Goal: Task Accomplishment & Management: Manage account settings

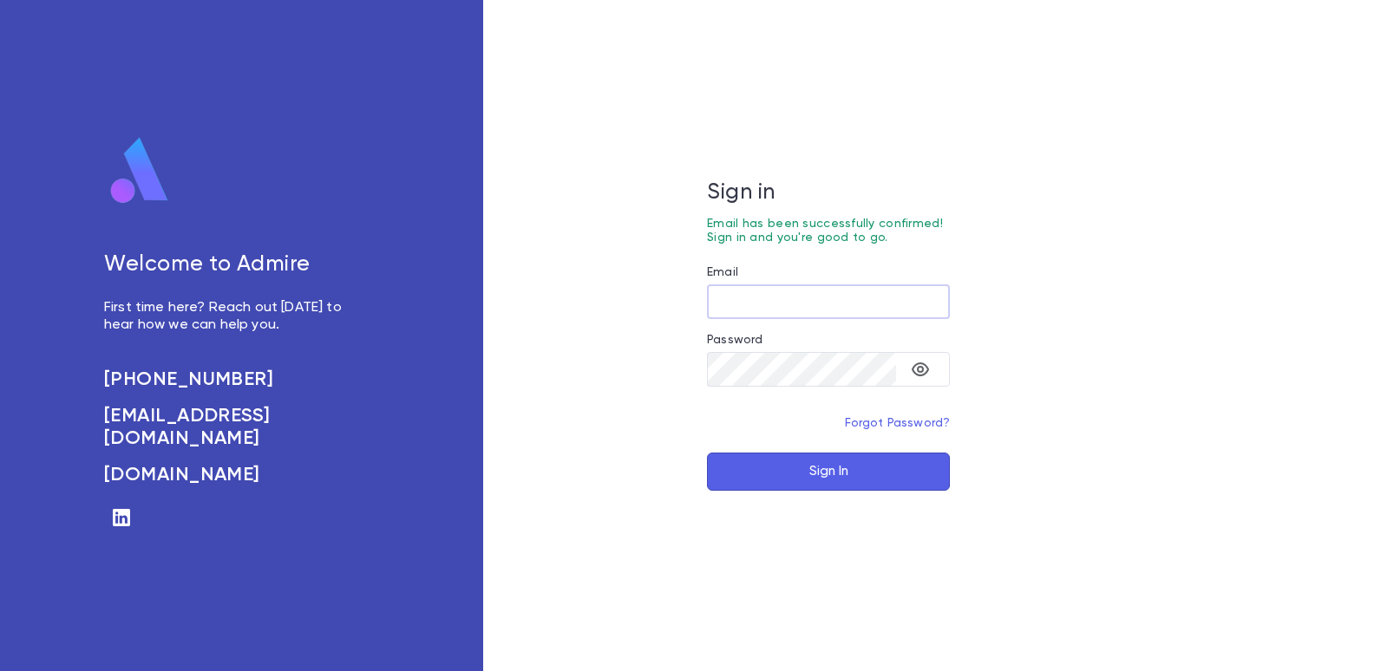
type input "**********"
click at [821, 463] on button "Sign In" at bounding box center [828, 472] width 243 height 38
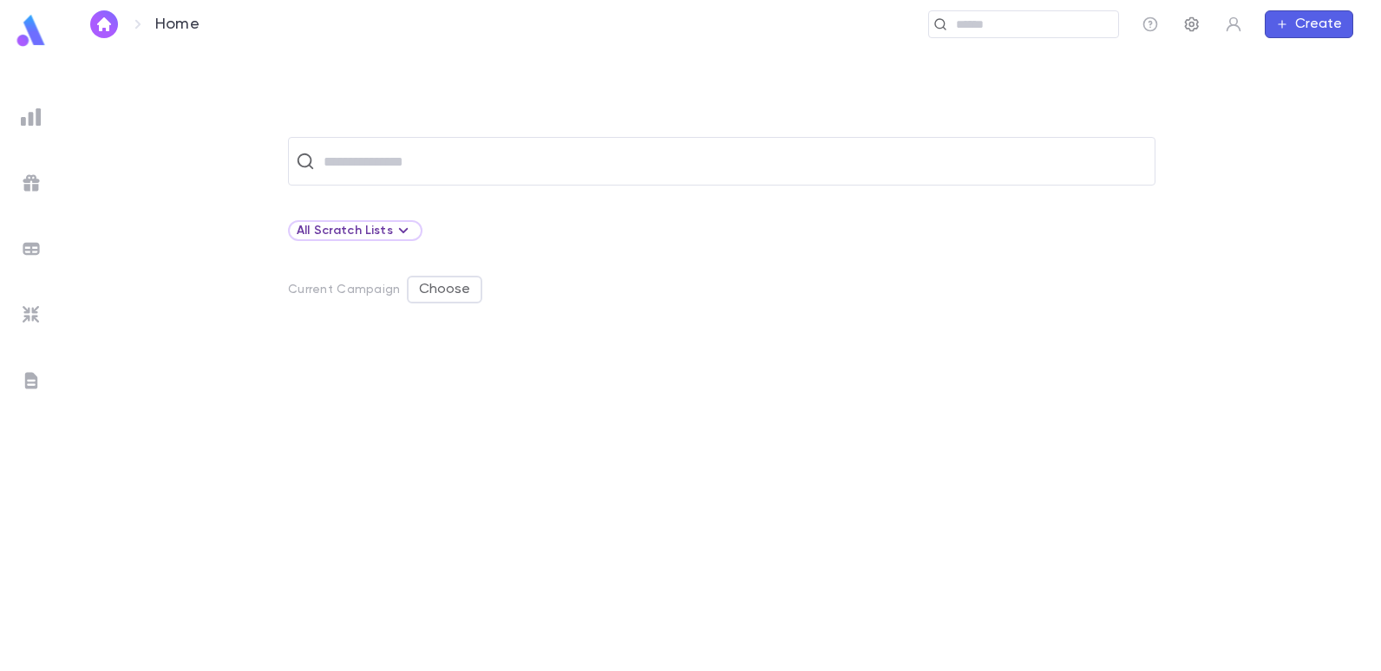
click at [1189, 22] on icon "button" at bounding box center [1191, 24] width 17 height 17
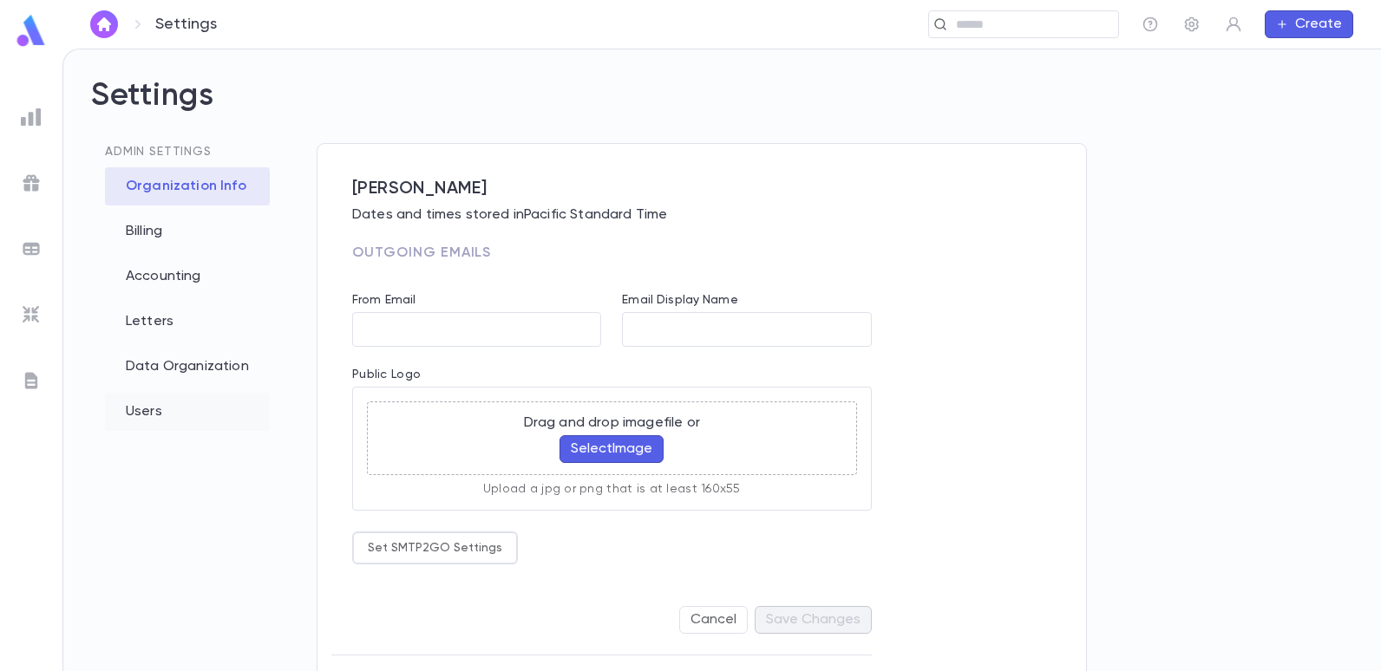
click at [147, 410] on div "Users" at bounding box center [187, 412] width 165 height 38
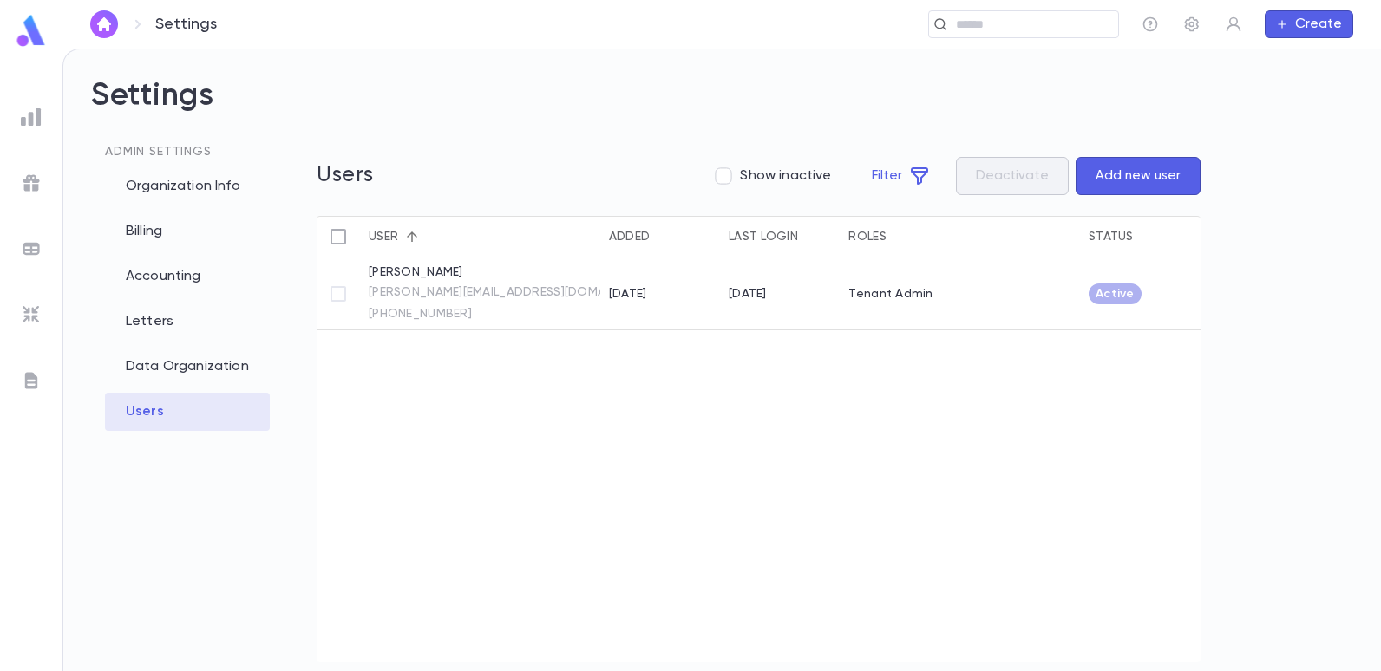
click at [1135, 167] on button "Add new user" at bounding box center [1138, 176] width 125 height 38
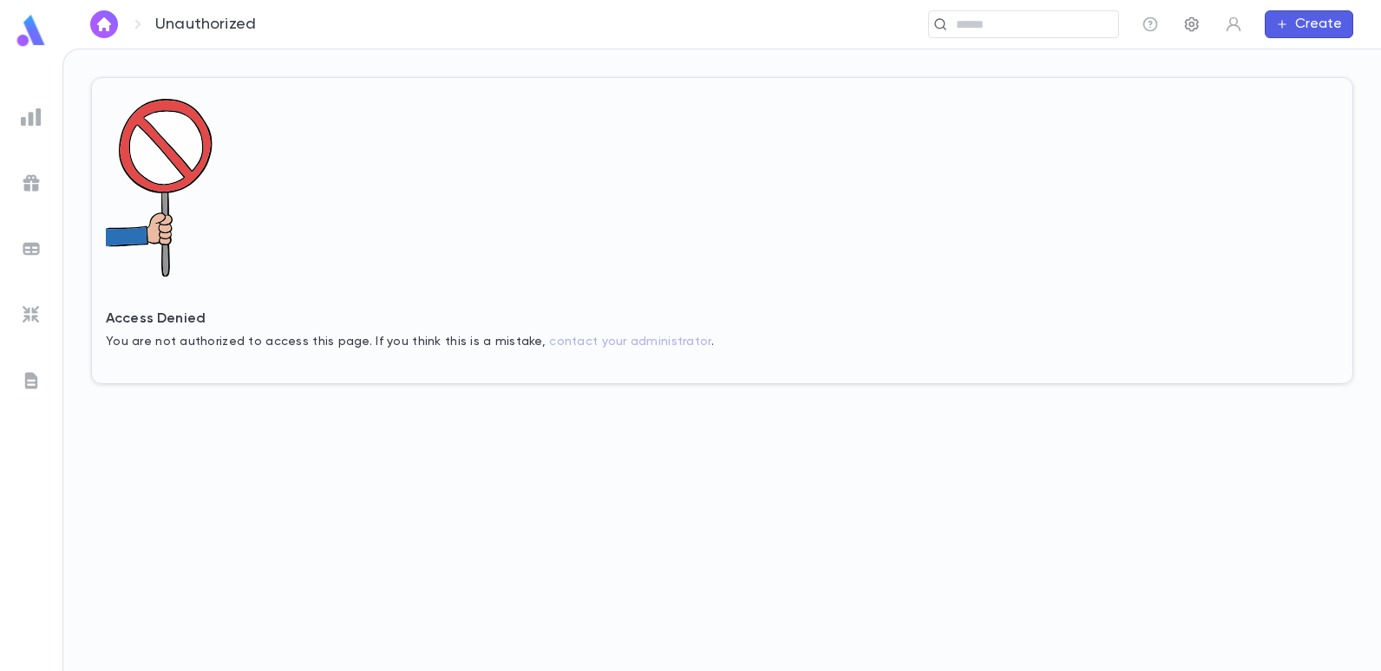
click at [1189, 14] on button "button" at bounding box center [1192, 24] width 28 height 28
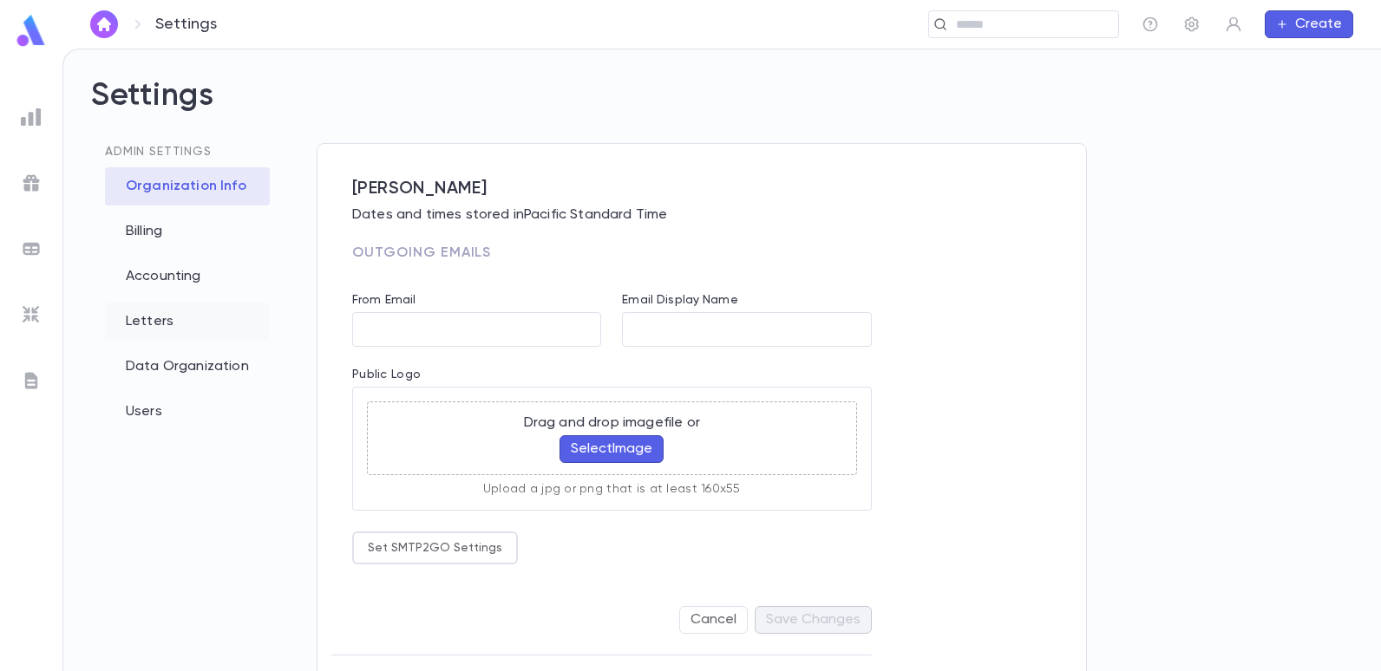
click at [151, 325] on div "Letters" at bounding box center [187, 322] width 165 height 38
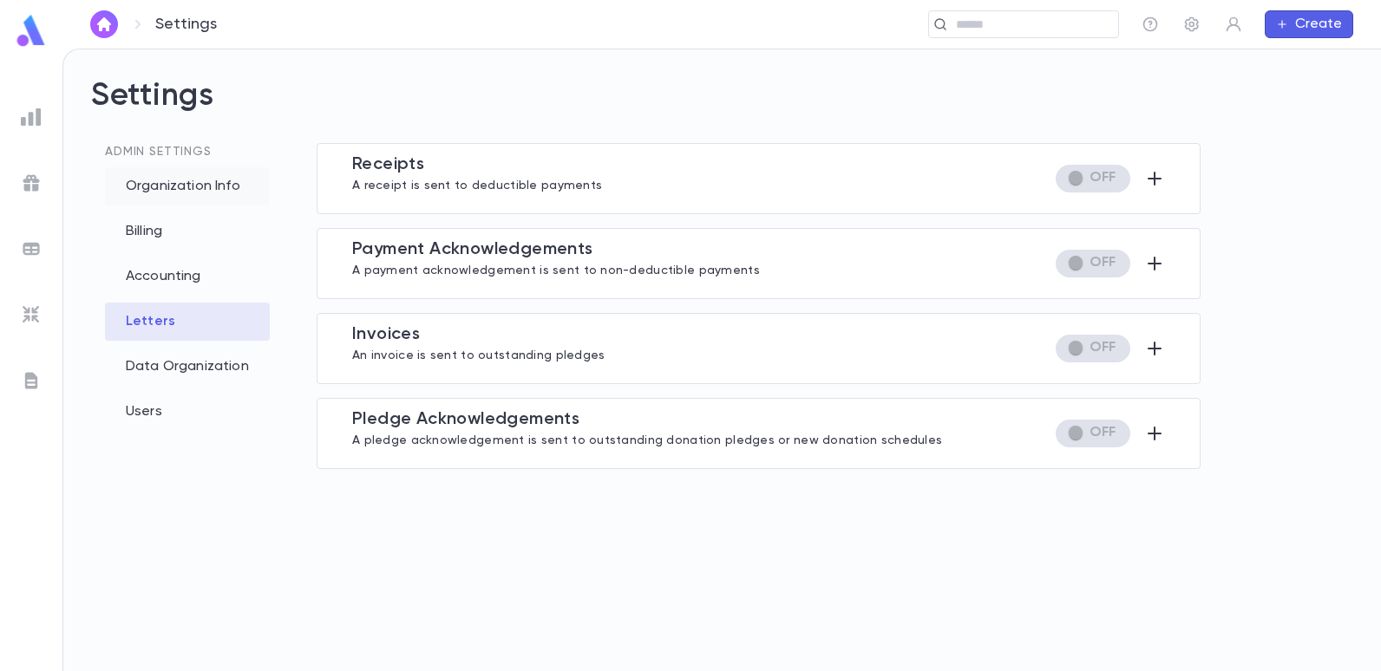
click at [191, 190] on div "Organization Info" at bounding box center [187, 186] width 165 height 38
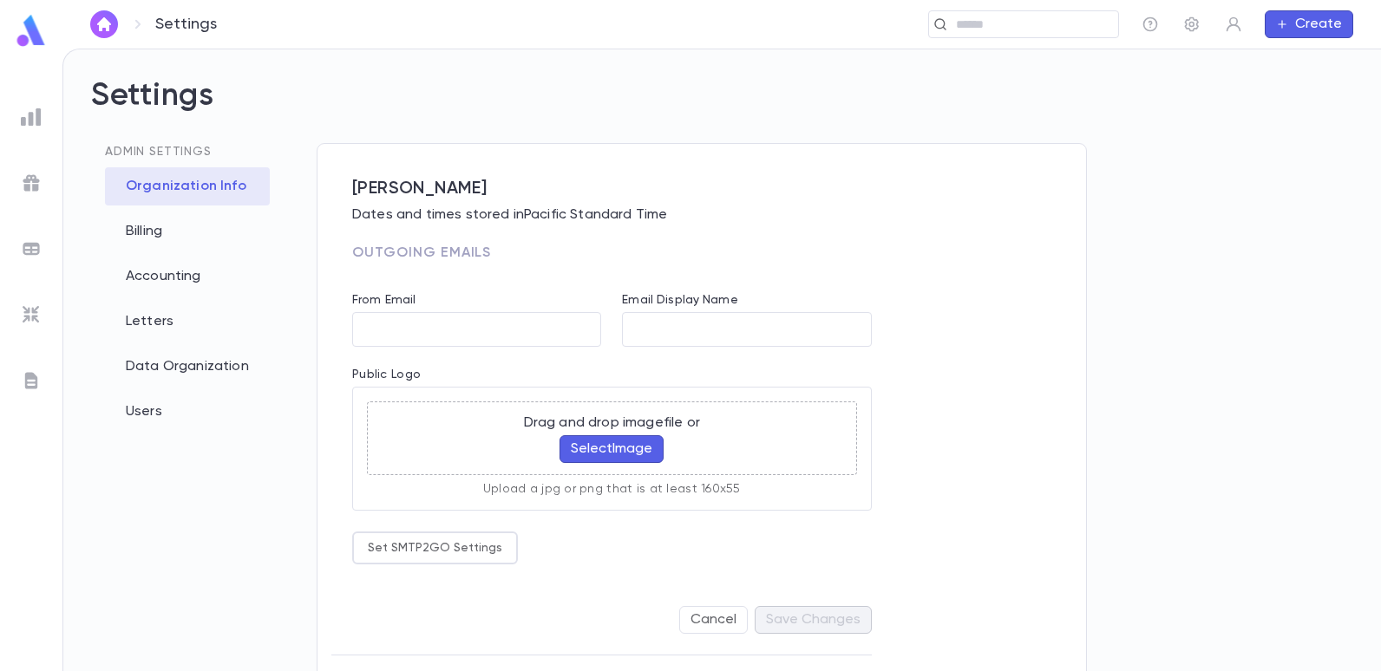
click at [633, 444] on button "Select Image" at bounding box center [611, 449] width 104 height 28
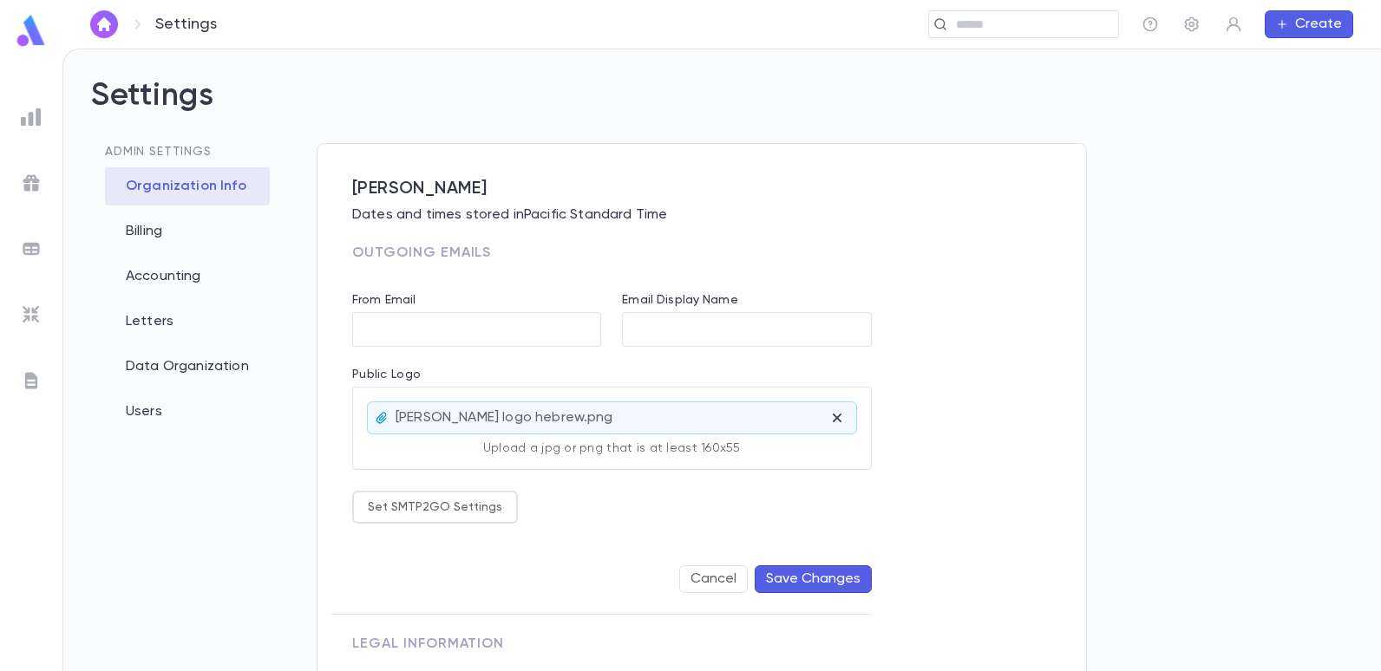
click at [834, 577] on button "Save Changes" at bounding box center [813, 580] width 117 height 28
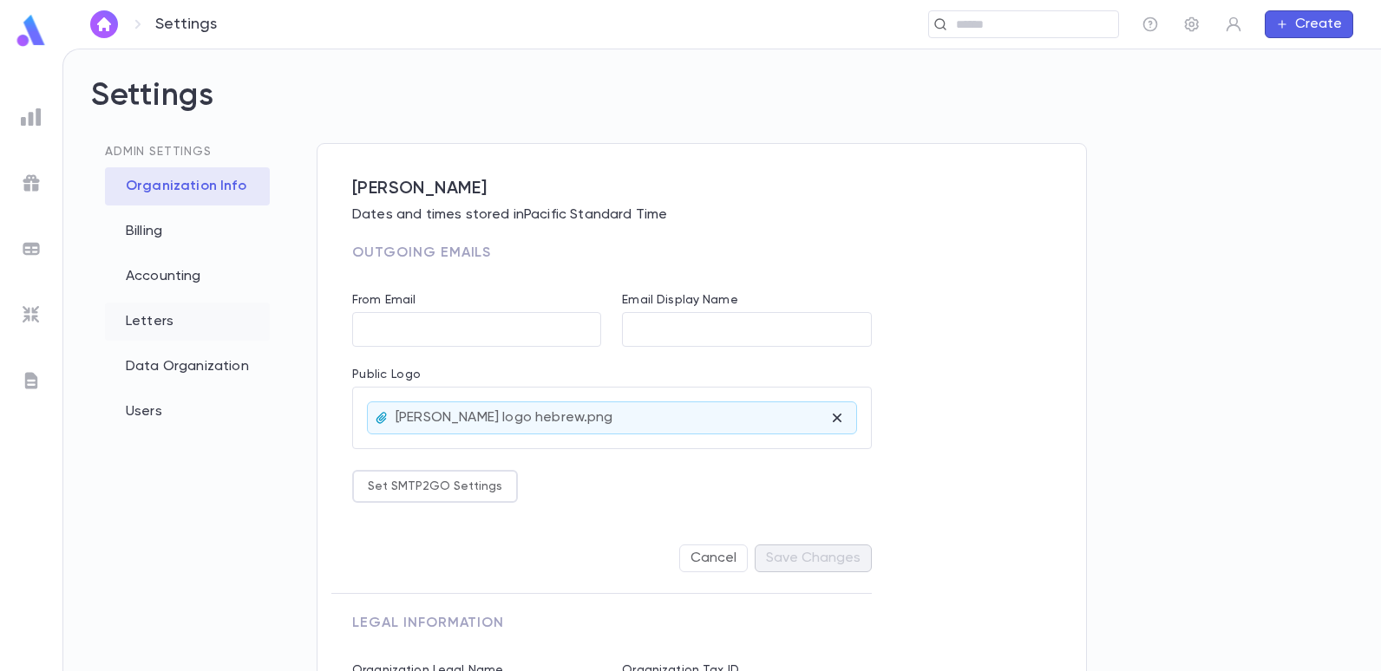
click at [214, 319] on div "Letters" at bounding box center [187, 322] width 165 height 38
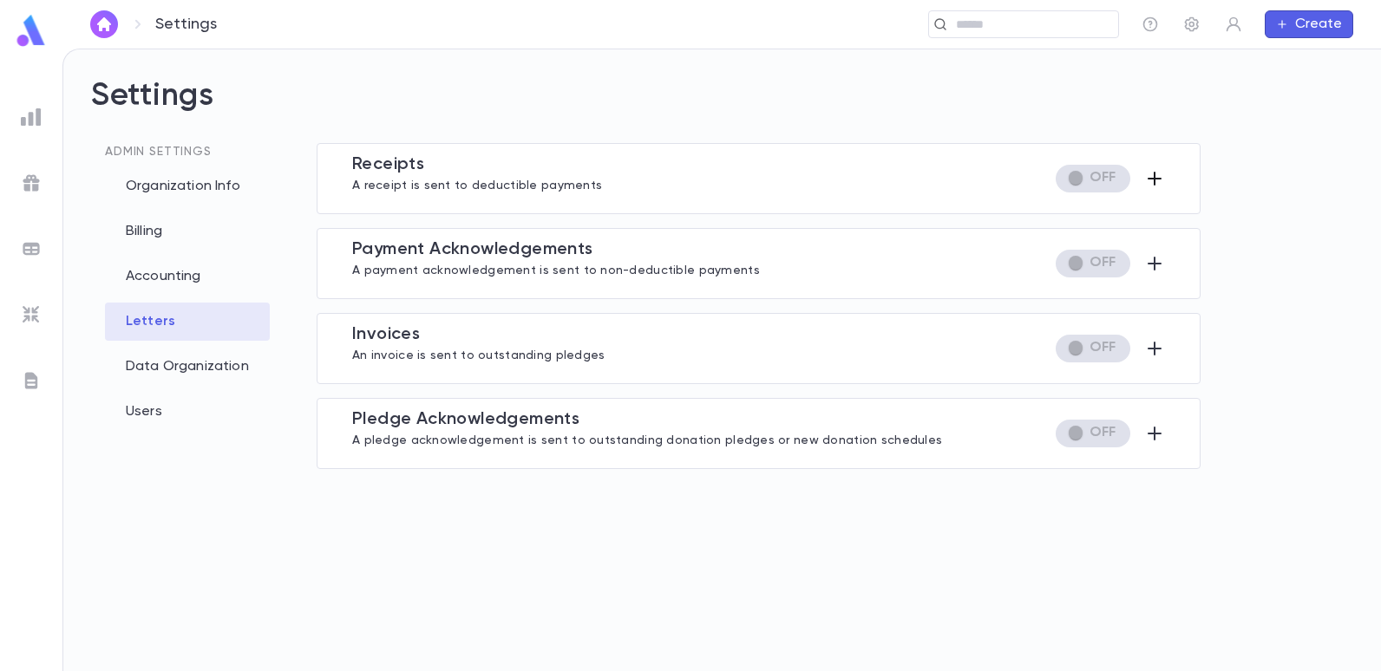
click at [1152, 176] on icon "button" at bounding box center [1154, 178] width 21 height 21
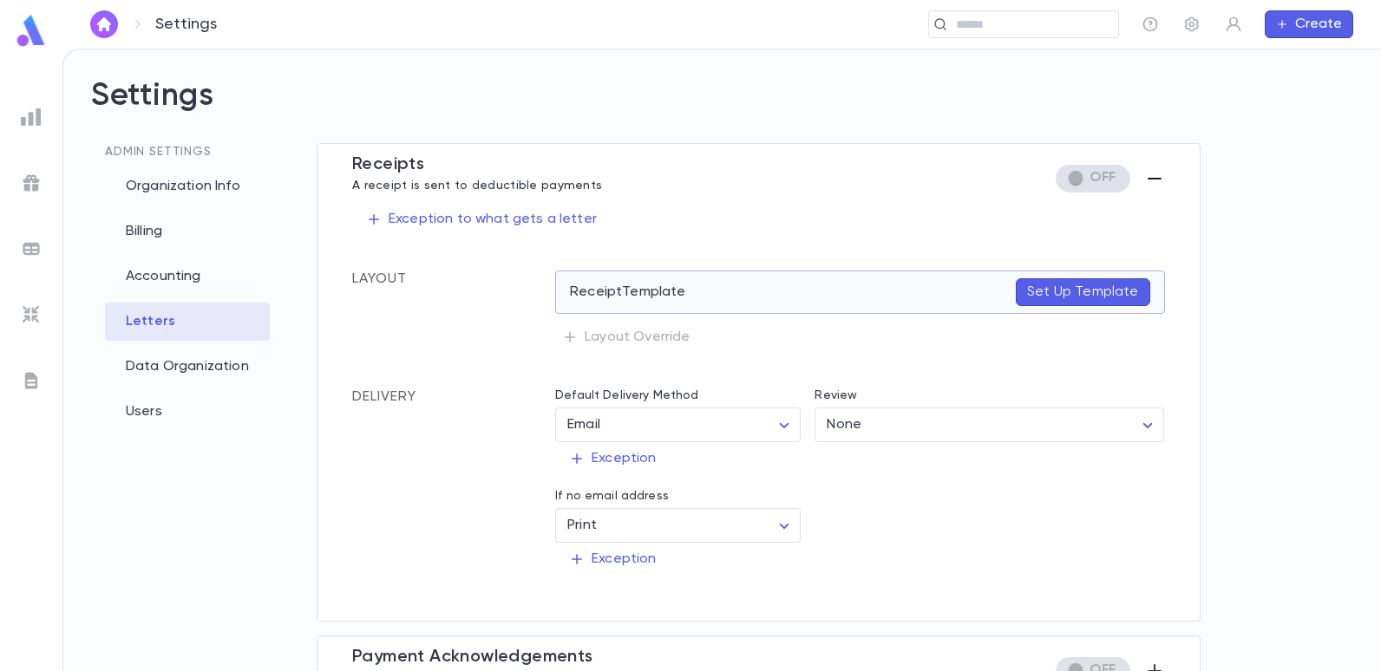
click at [1108, 287] on p "Set Up Template" at bounding box center [1082, 292] width 111 height 17
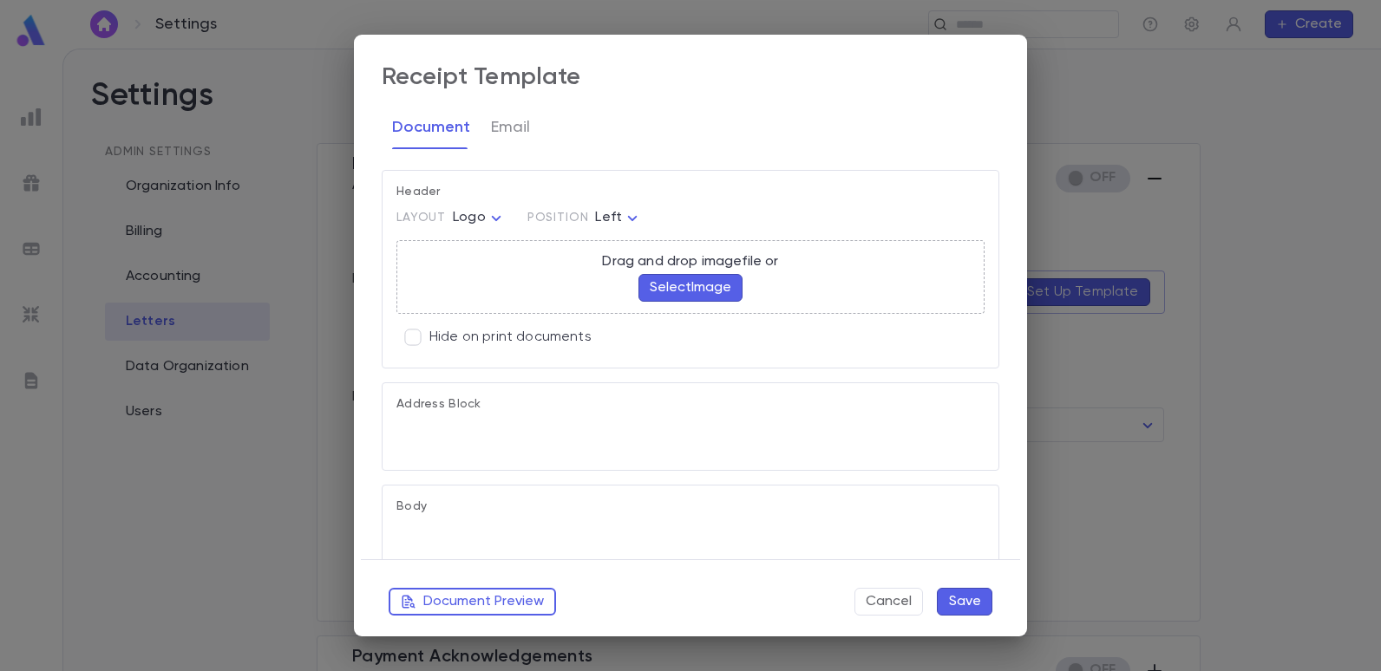
type textarea "**********"
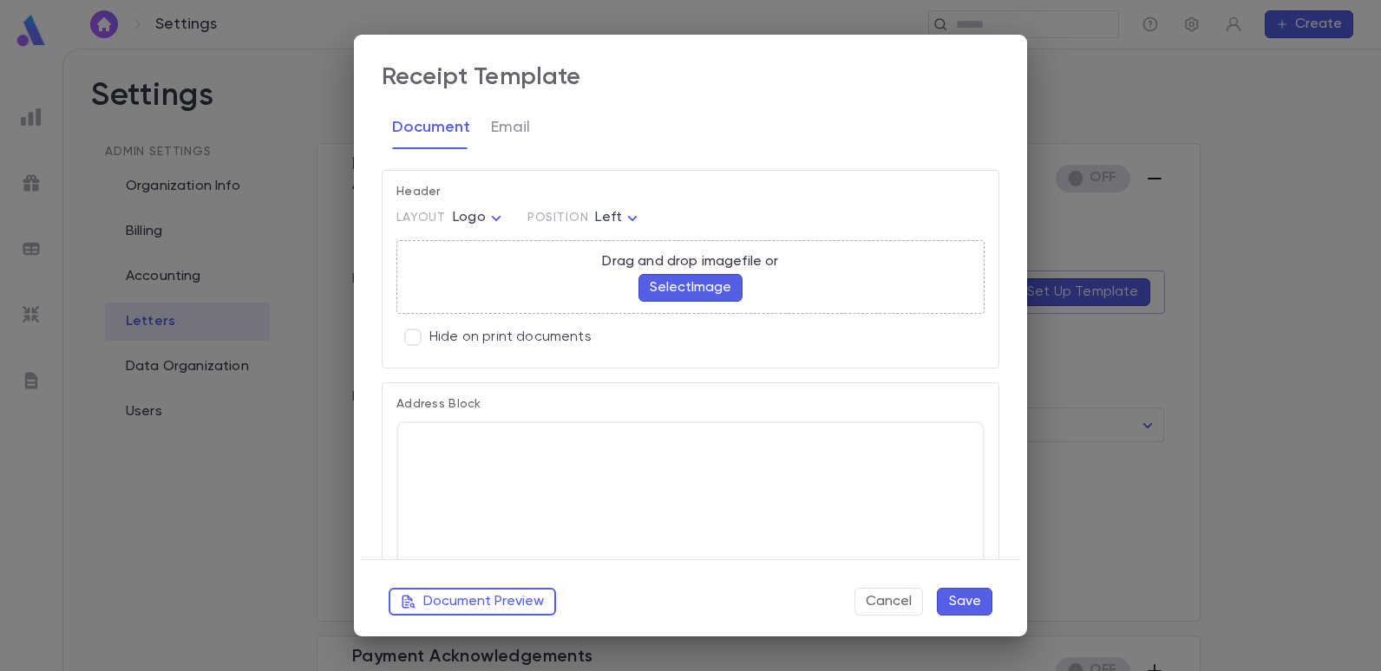
click at [716, 285] on button "Select Image" at bounding box center [690, 288] width 104 height 28
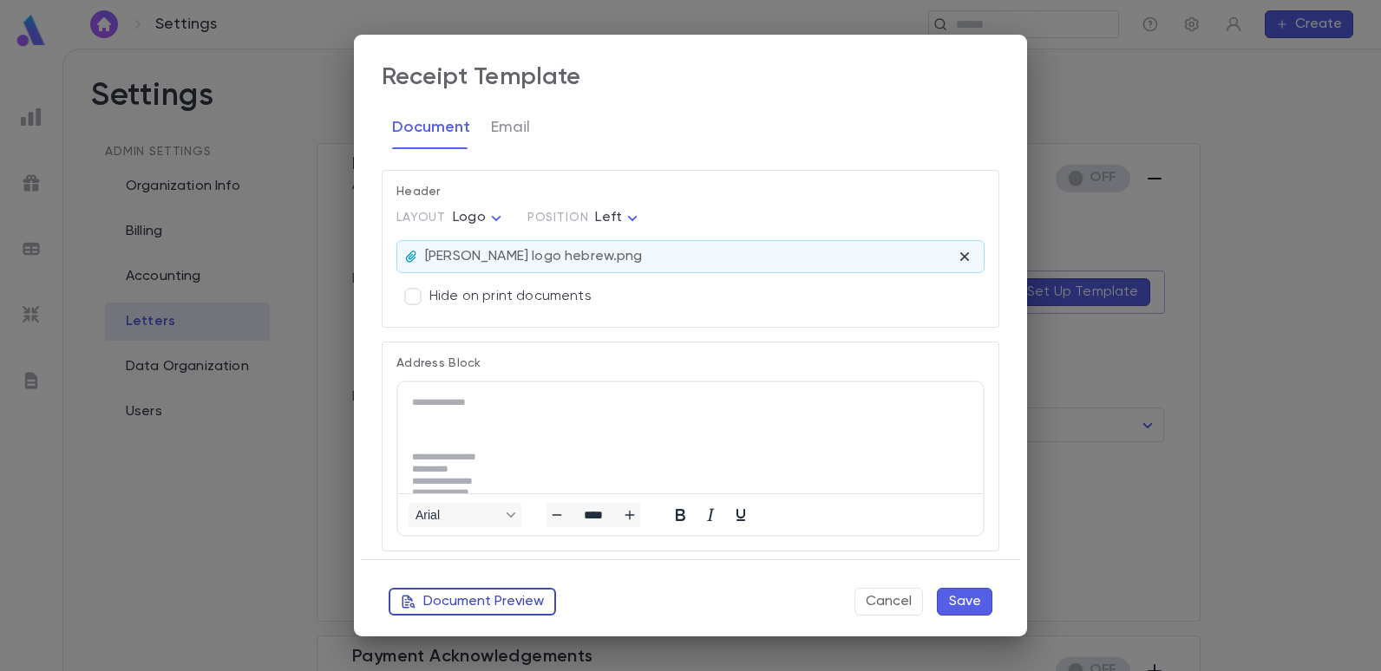
click at [497, 599] on button "Document Preview" at bounding box center [472, 602] width 167 height 28
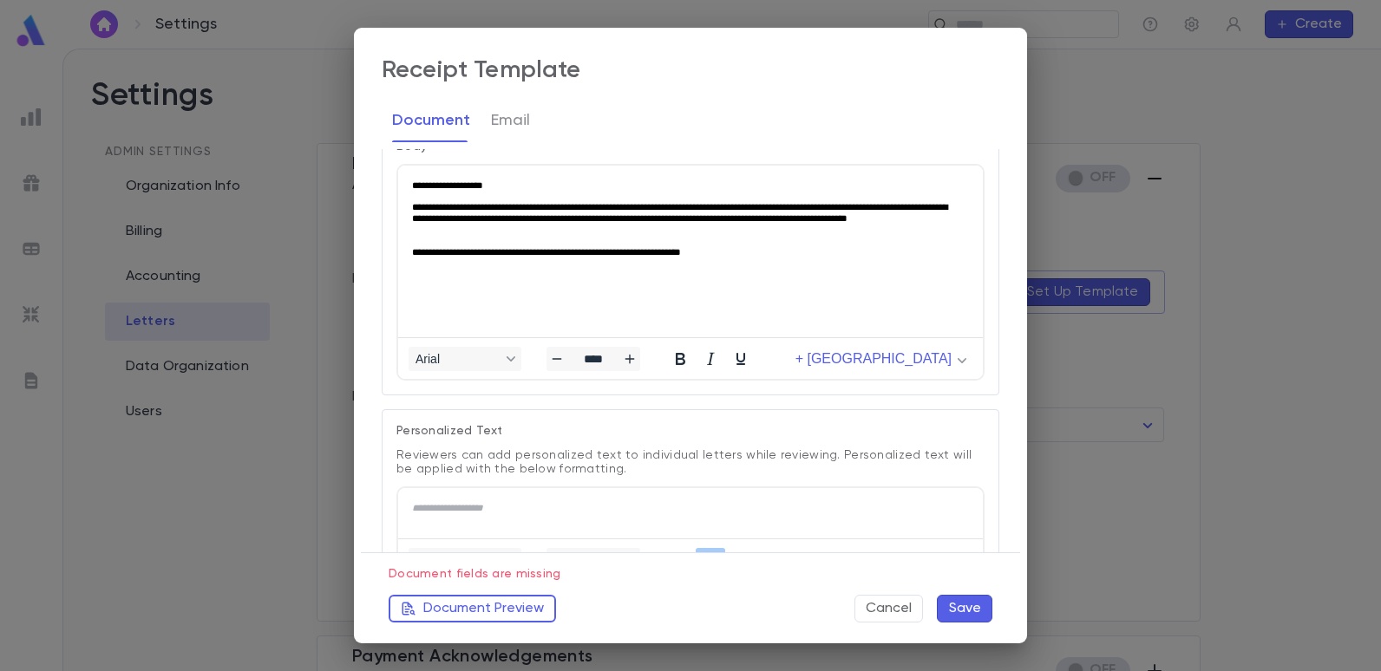
scroll to position [347, 0]
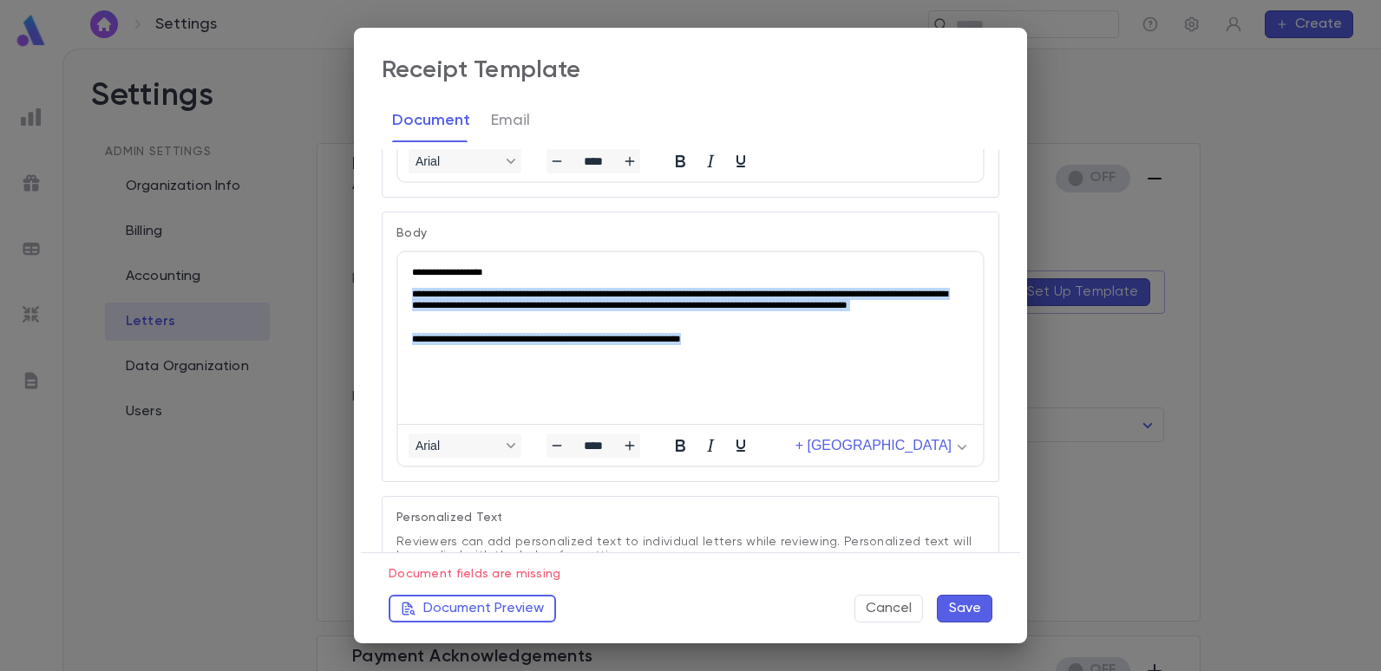
drag, startPoint x: 750, startPoint y: 342, endPoint x: 373, endPoint y: 282, distance: 382.0
click at [398, 282] on html "**********" at bounding box center [690, 305] width 585 height 107
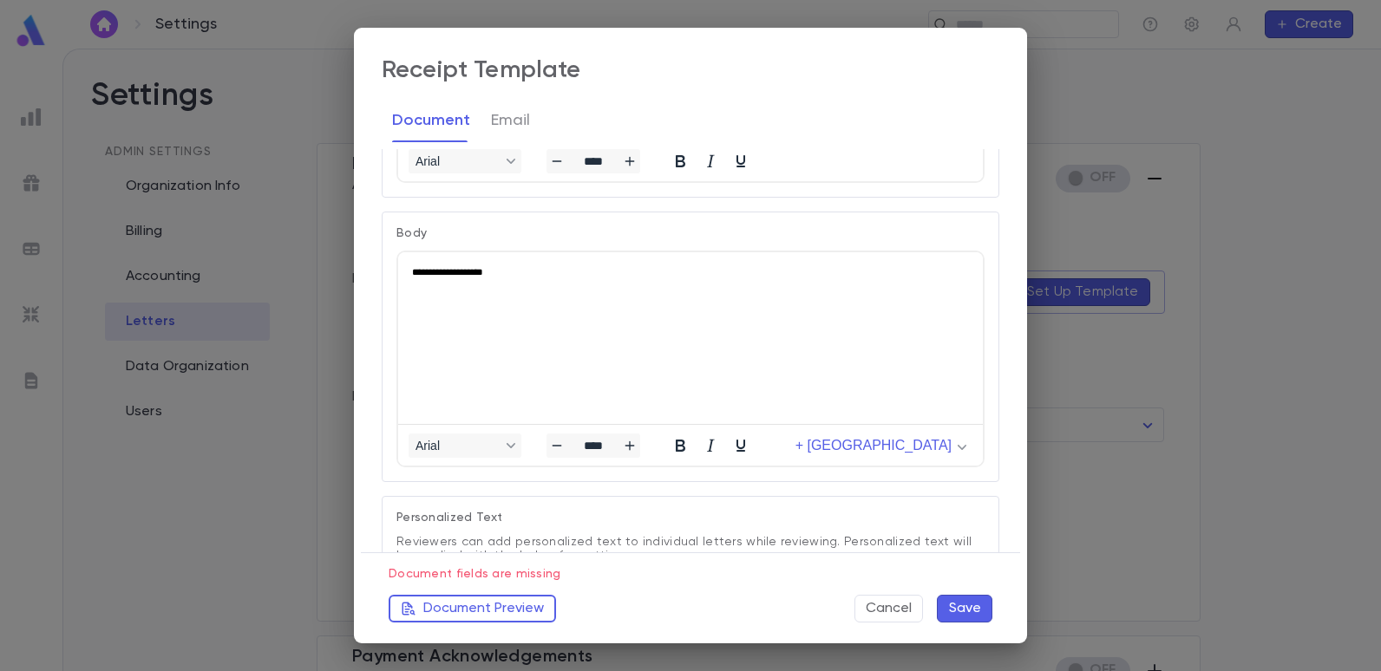
click at [671, 313] on html "**********" at bounding box center [690, 282] width 585 height 61
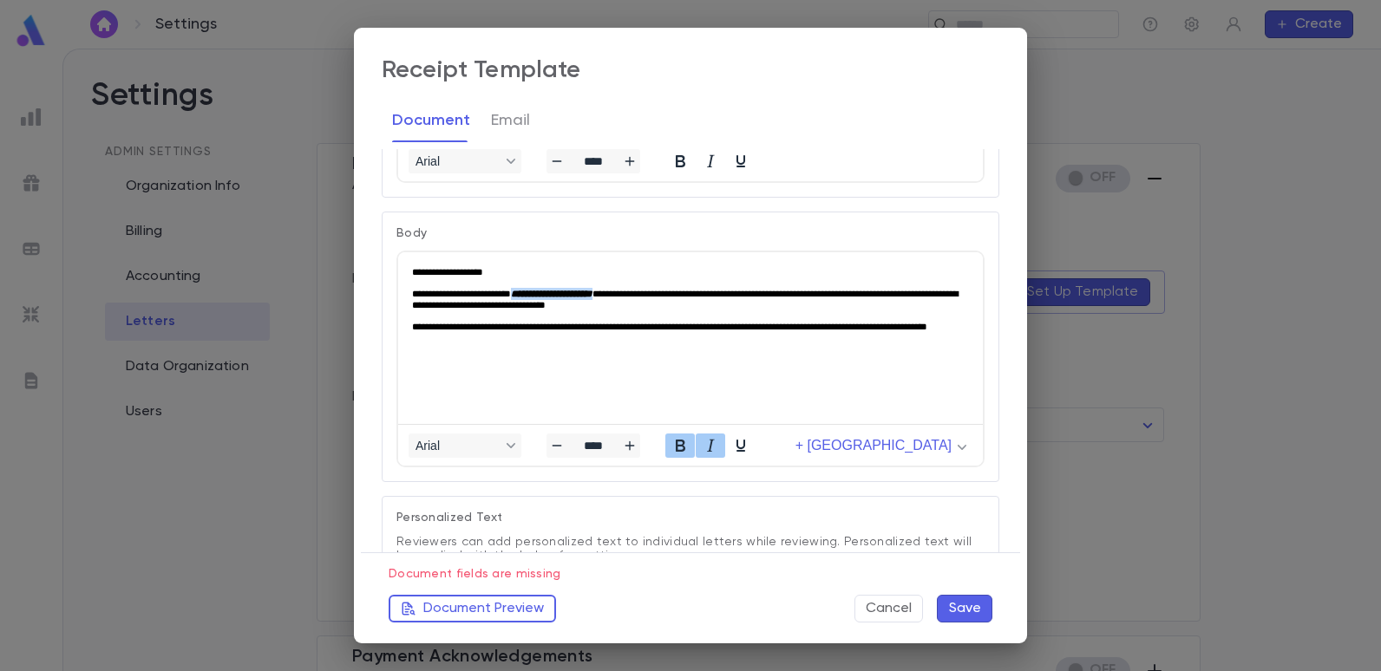
drag, startPoint x: 538, startPoint y: 293, endPoint x: 651, endPoint y: 294, distance: 112.8
click at [592, 294] on em "**********" at bounding box center [552, 294] width 82 height 10
click at [945, 446] on button "+ [GEOGRAPHIC_DATA]" at bounding box center [880, 446] width 184 height 24
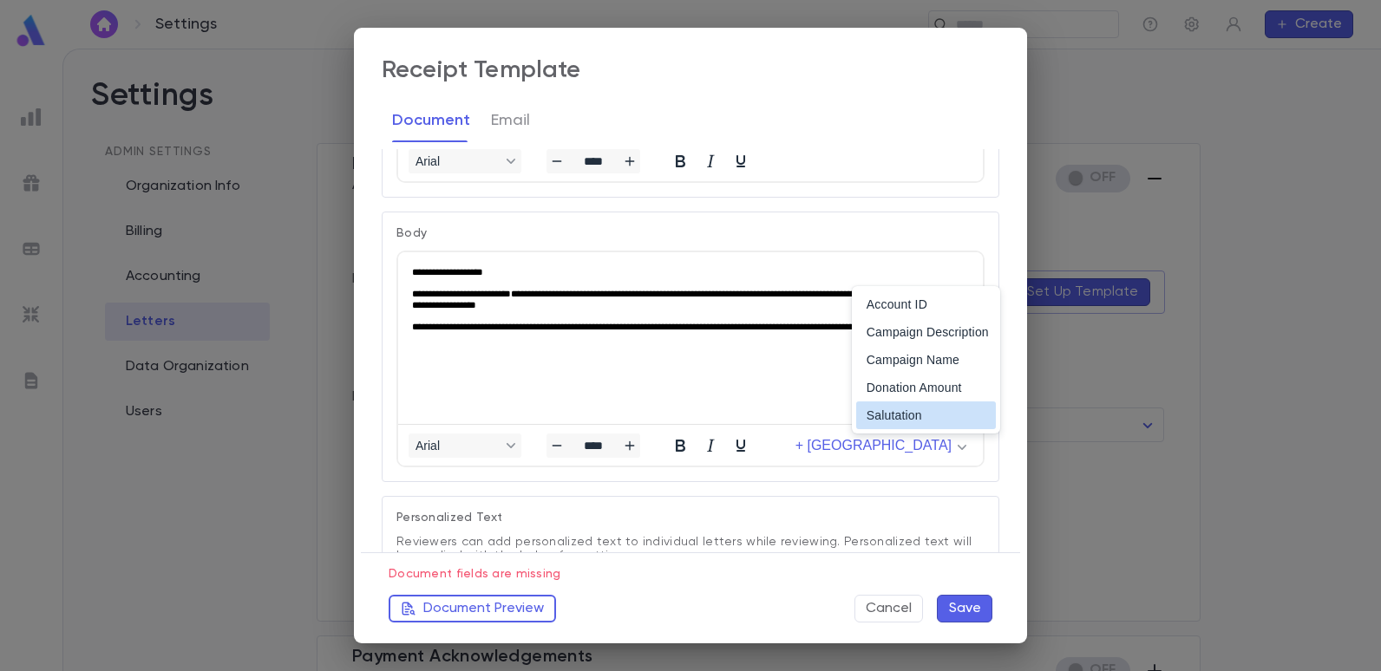
click at [701, 359] on html "**********" at bounding box center [690, 305] width 585 height 107
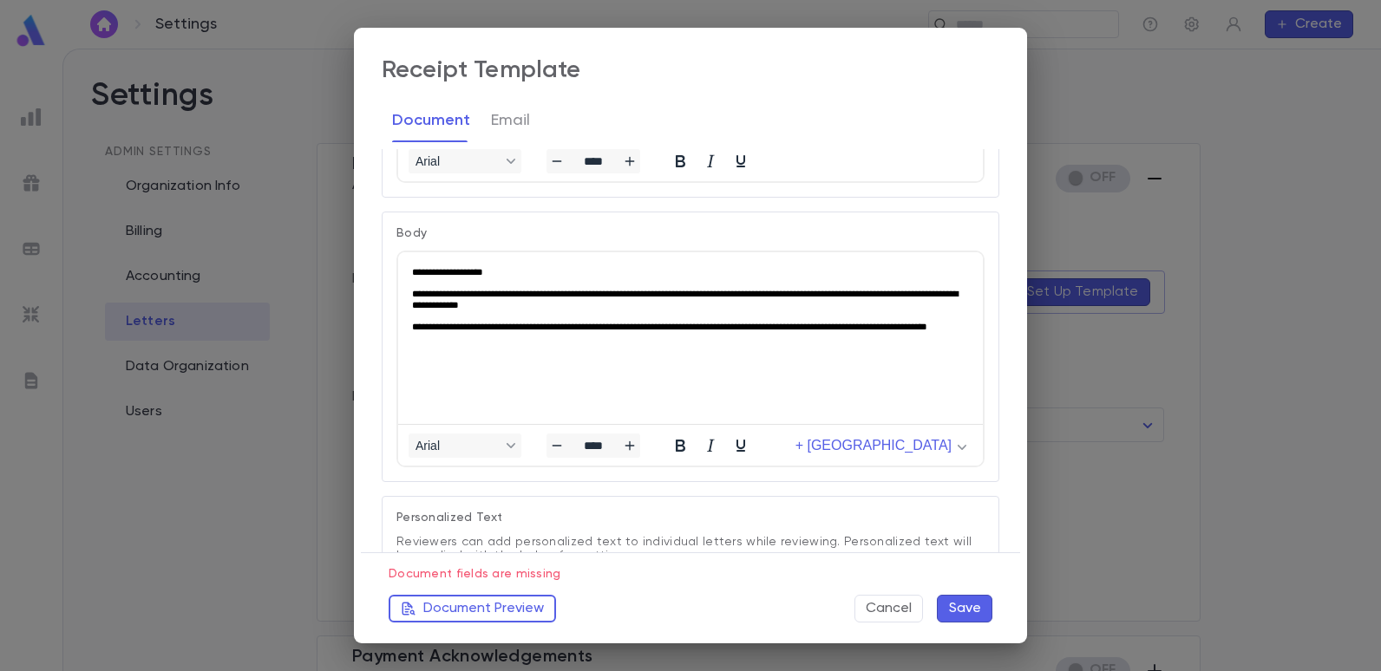
click at [534, 289] on p "**********" at bounding box center [687, 300] width 550 height 24
click at [592, 292] on p "**********" at bounding box center [687, 300] width 550 height 24
click at [958, 450] on icon "button" at bounding box center [962, 447] width 9 height 9
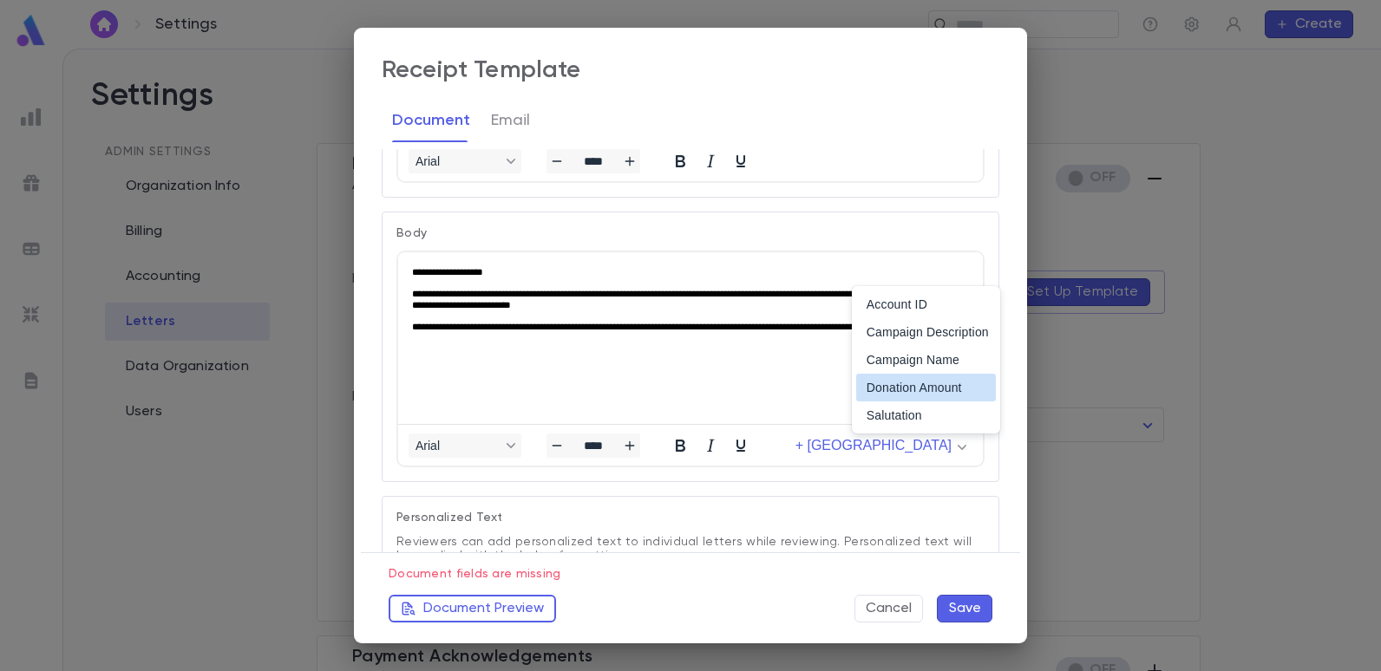
click at [920, 389] on div "Donation Amount" at bounding box center [928, 387] width 122 height 21
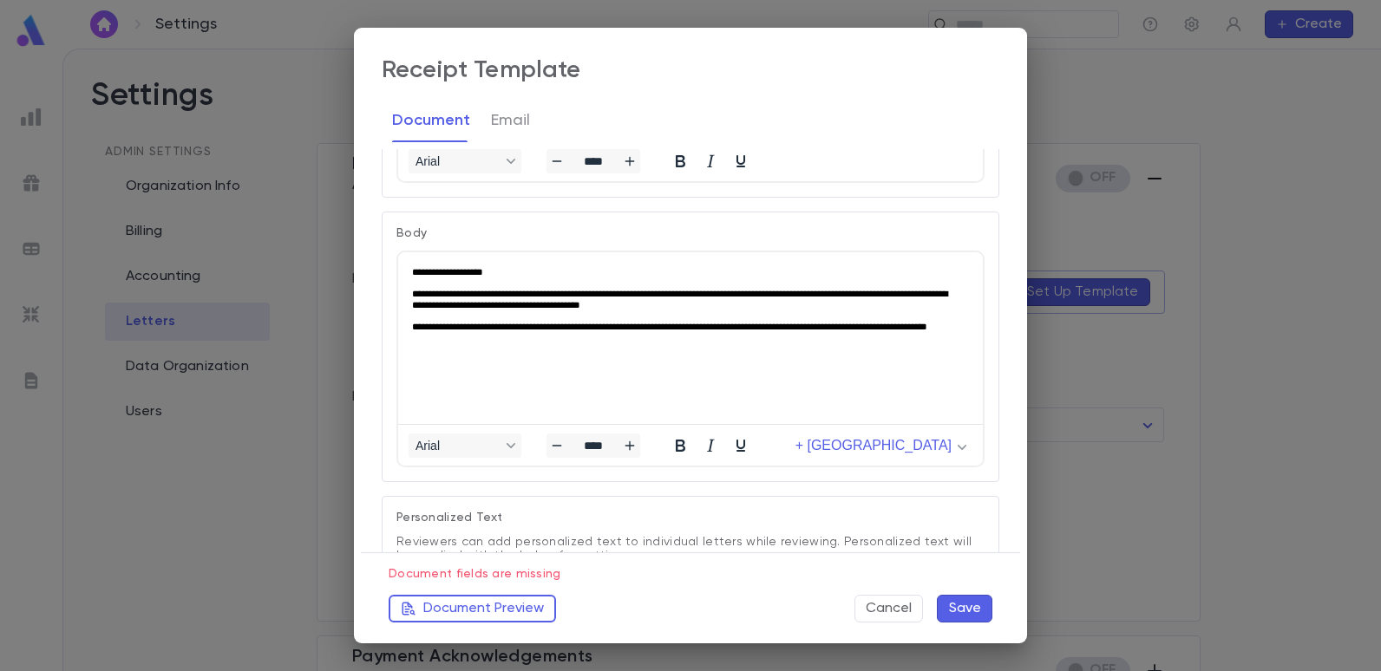
click at [588, 290] on p "**********" at bounding box center [687, 300] width 550 height 24
click at [521, 115] on button "Email" at bounding box center [510, 120] width 39 height 43
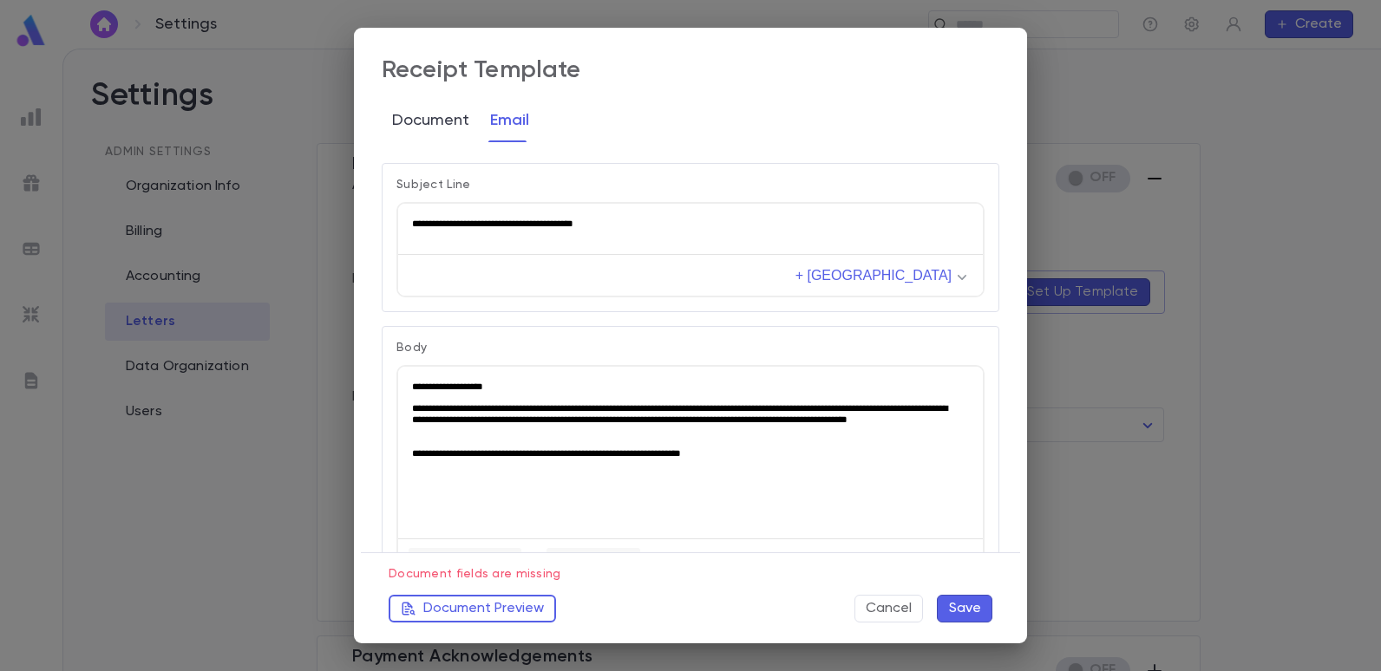
click at [439, 126] on button "Document" at bounding box center [430, 120] width 77 height 43
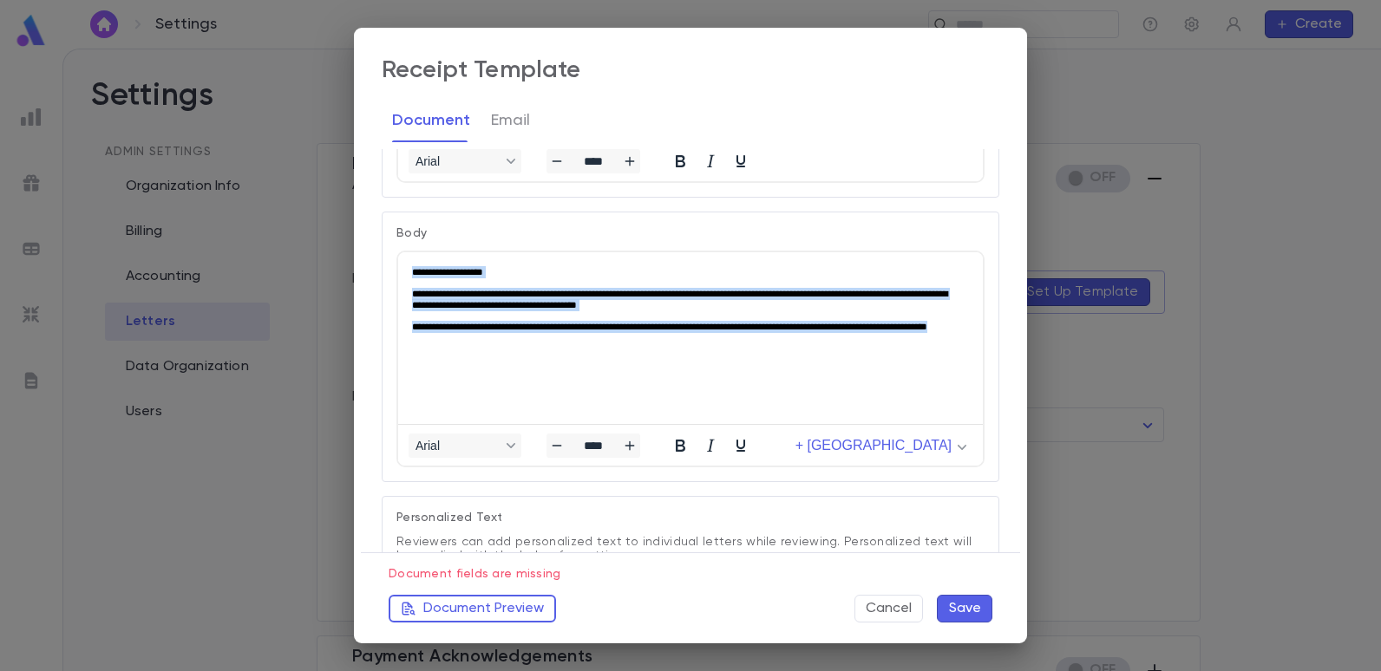
drag, startPoint x: 533, startPoint y: 341, endPoint x: 411, endPoint y: 269, distance: 141.2
click at [411, 269] on html "**********" at bounding box center [690, 305] width 585 height 107
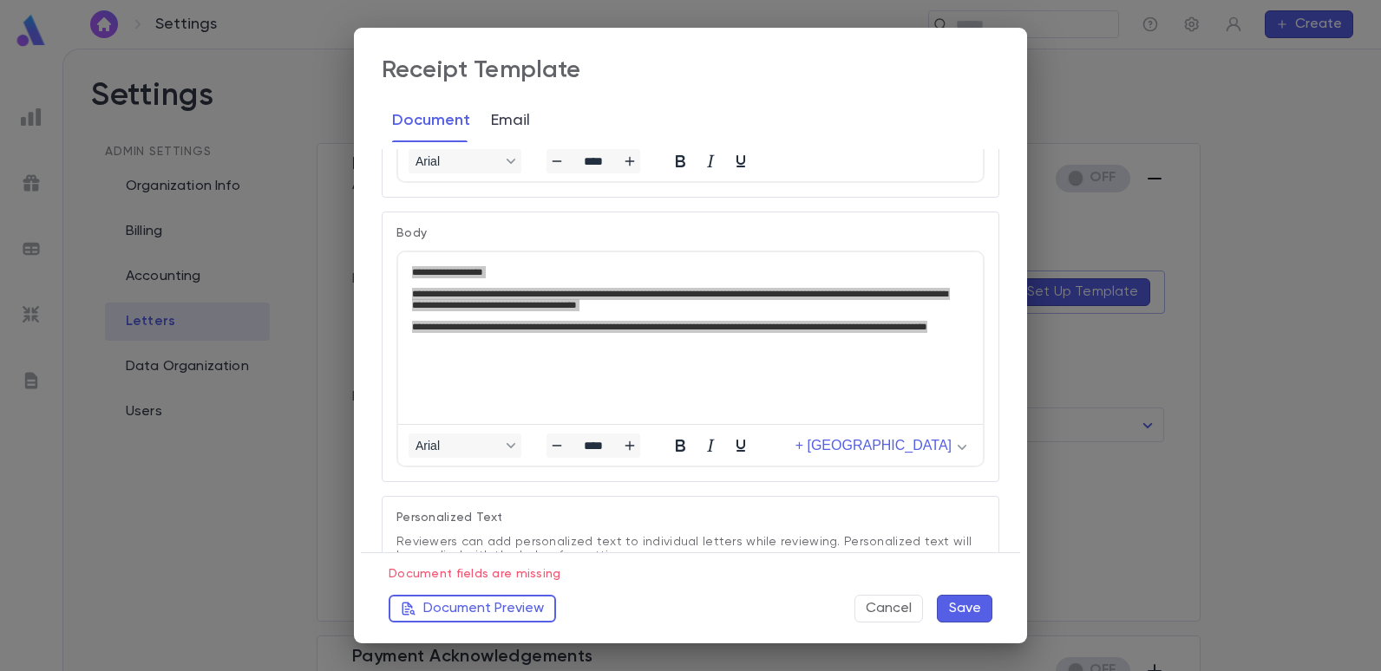
click at [501, 121] on button "Email" at bounding box center [510, 120] width 39 height 43
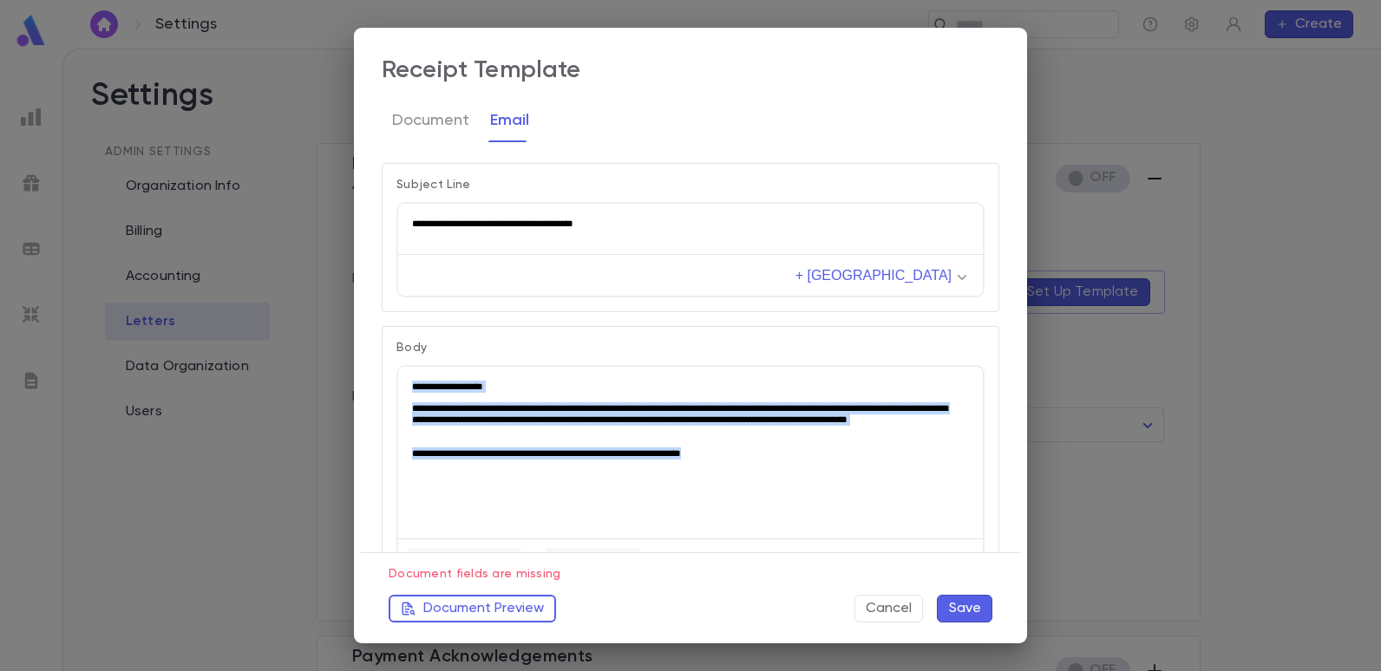
drag, startPoint x: 758, startPoint y: 451, endPoint x: 406, endPoint y: 377, distance: 359.8
click at [406, 377] on html "**********" at bounding box center [690, 420] width 585 height 107
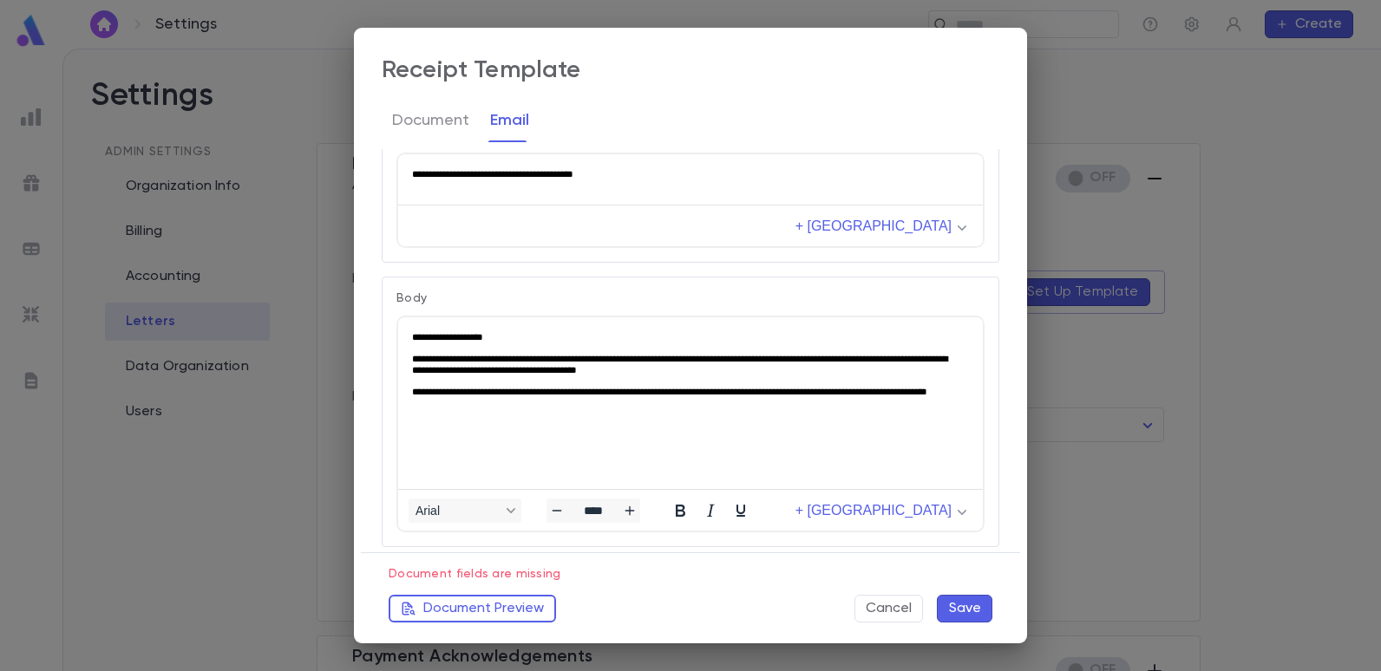
scroll to position [0, 0]
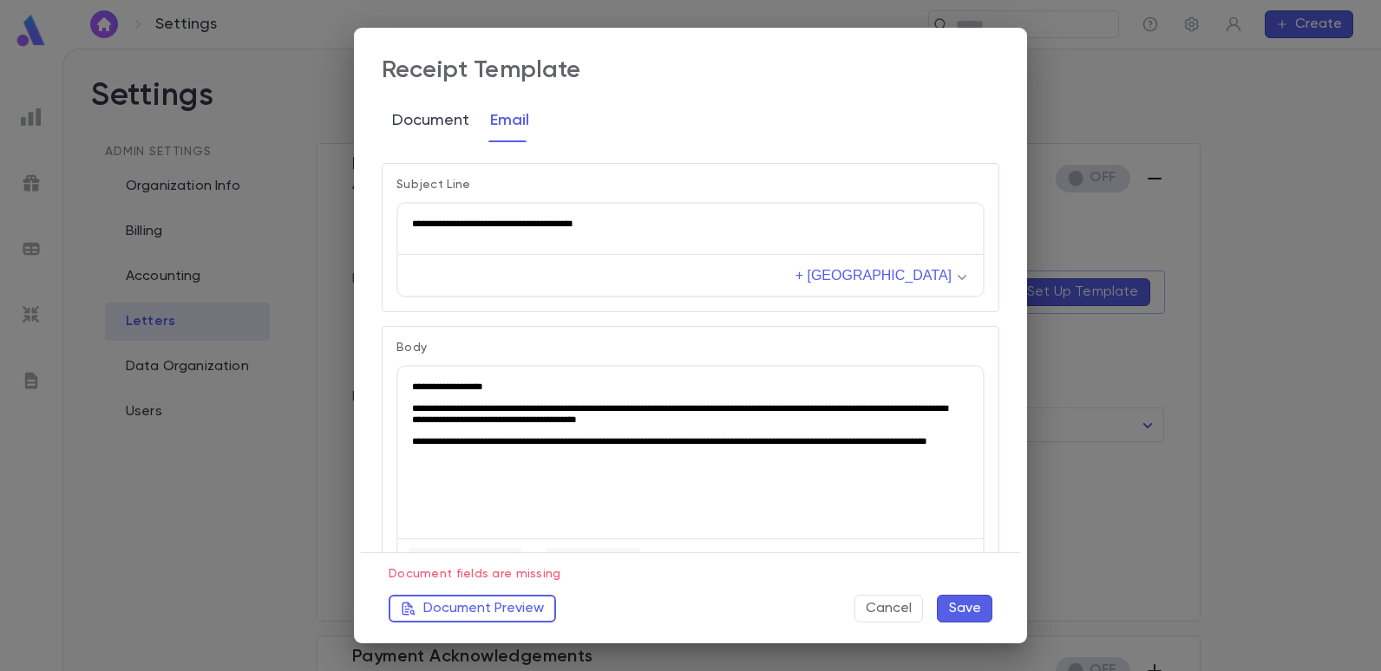
click at [436, 128] on button "Document" at bounding box center [430, 120] width 77 height 43
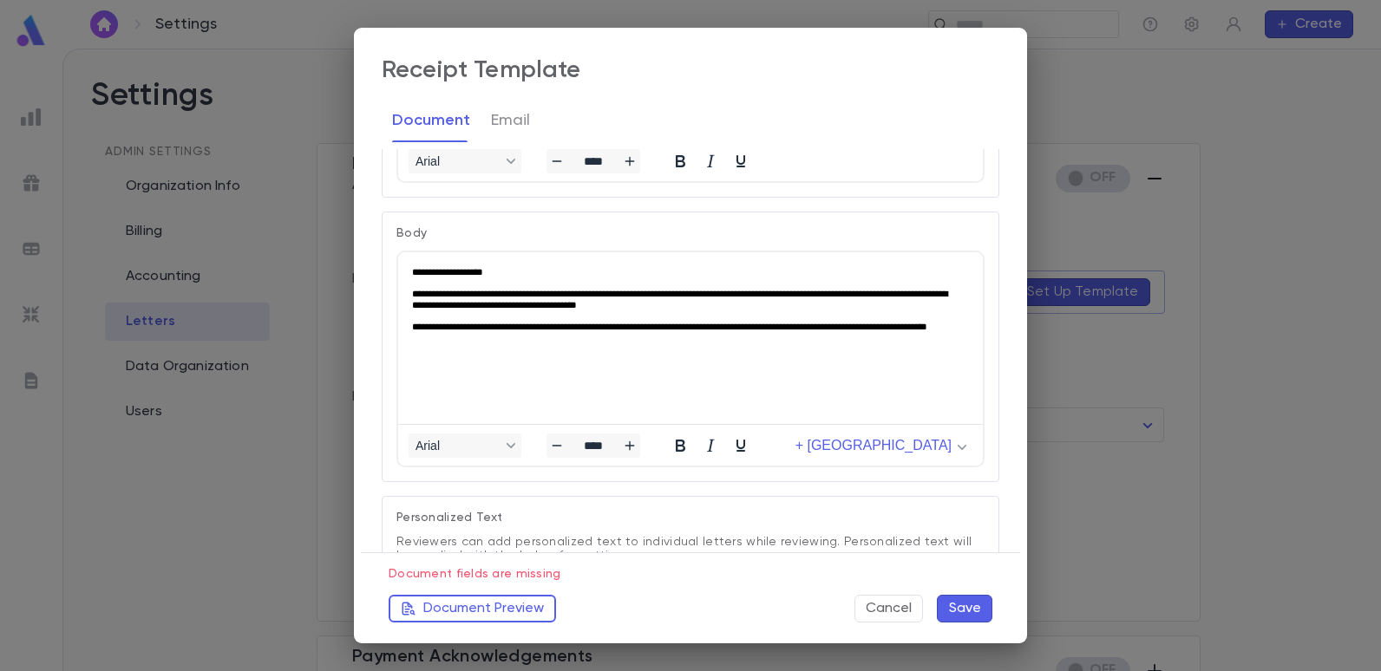
click at [637, 359] on html "**********" at bounding box center [690, 305] width 585 height 107
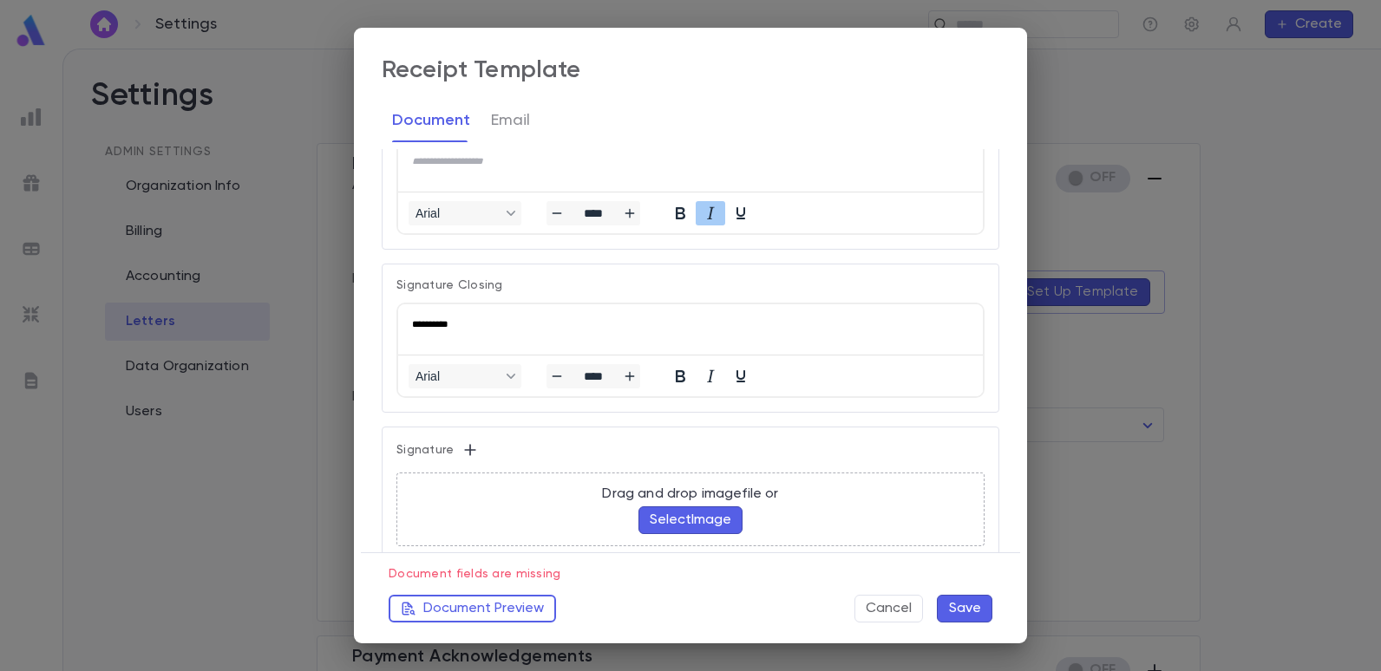
scroll to position [867, 0]
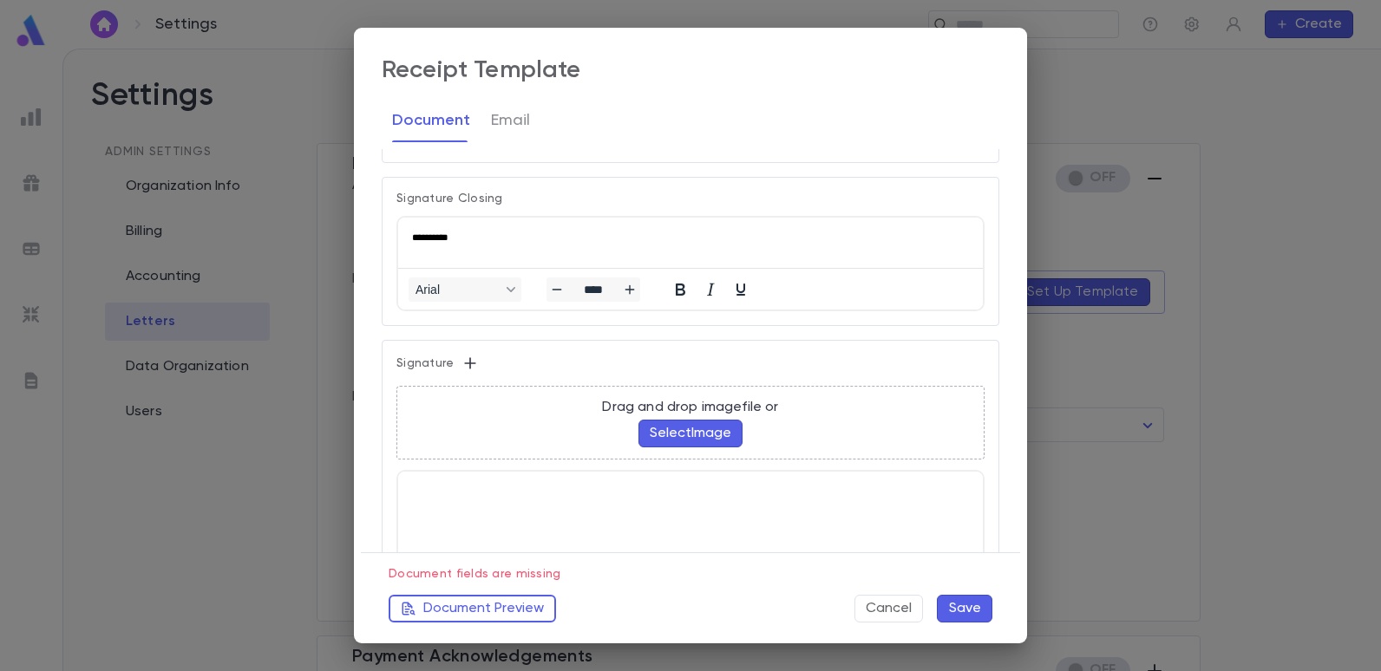
click at [584, 505] on html at bounding box center [690, 488] width 585 height 33
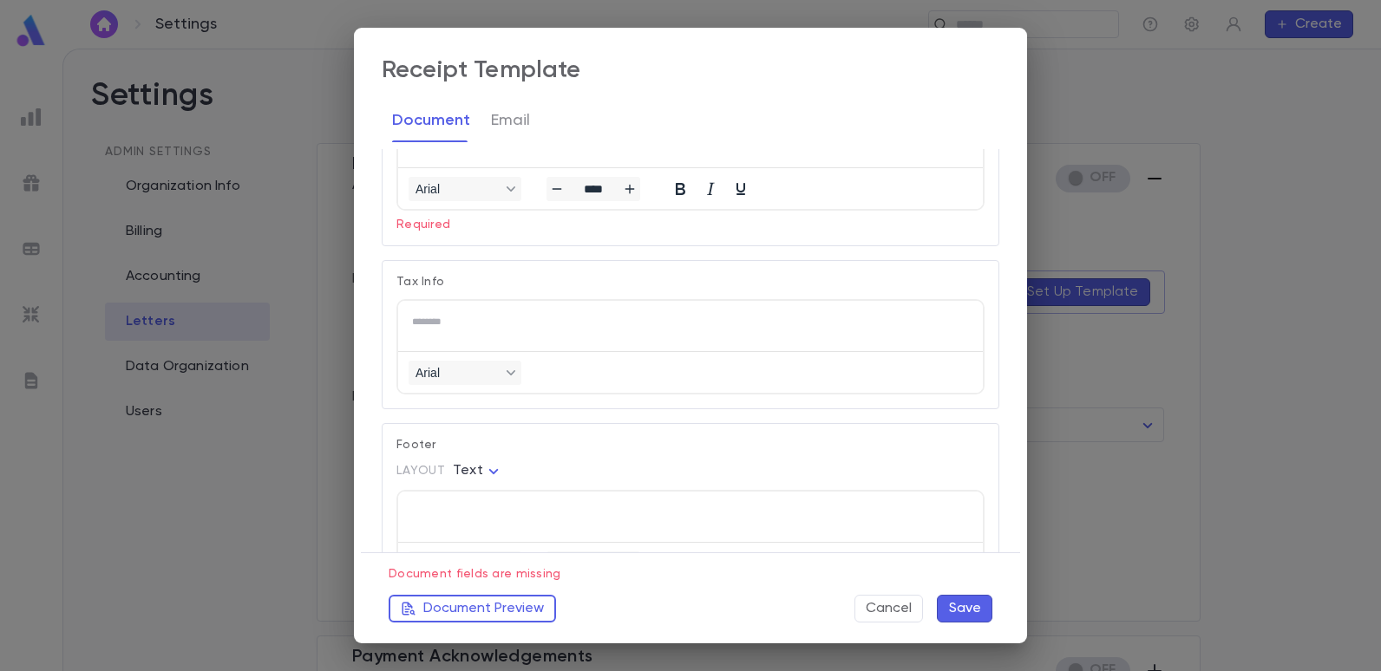
scroll to position [1365, 0]
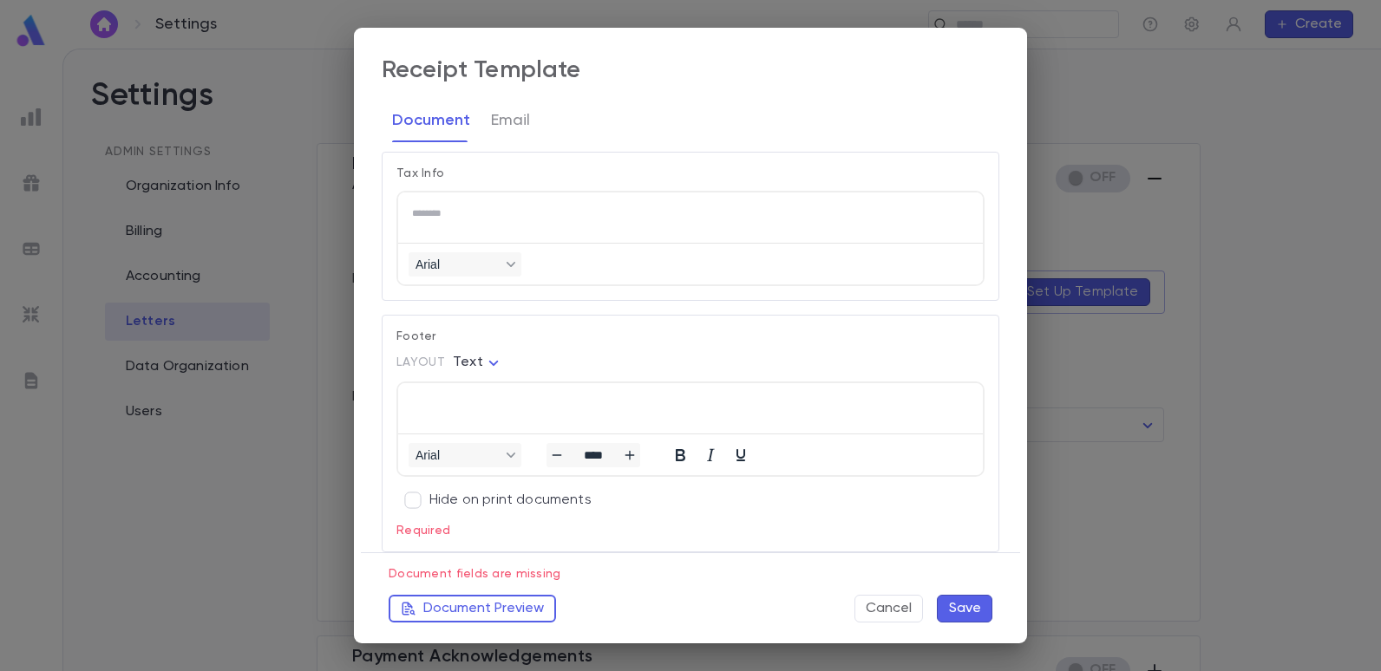
click at [529, 401] on p "Rich Text Area. Press ALT-0 for help." at bounding box center [690, 403] width 557 height 12
click at [958, 605] on button "Save" at bounding box center [965, 609] width 56 height 28
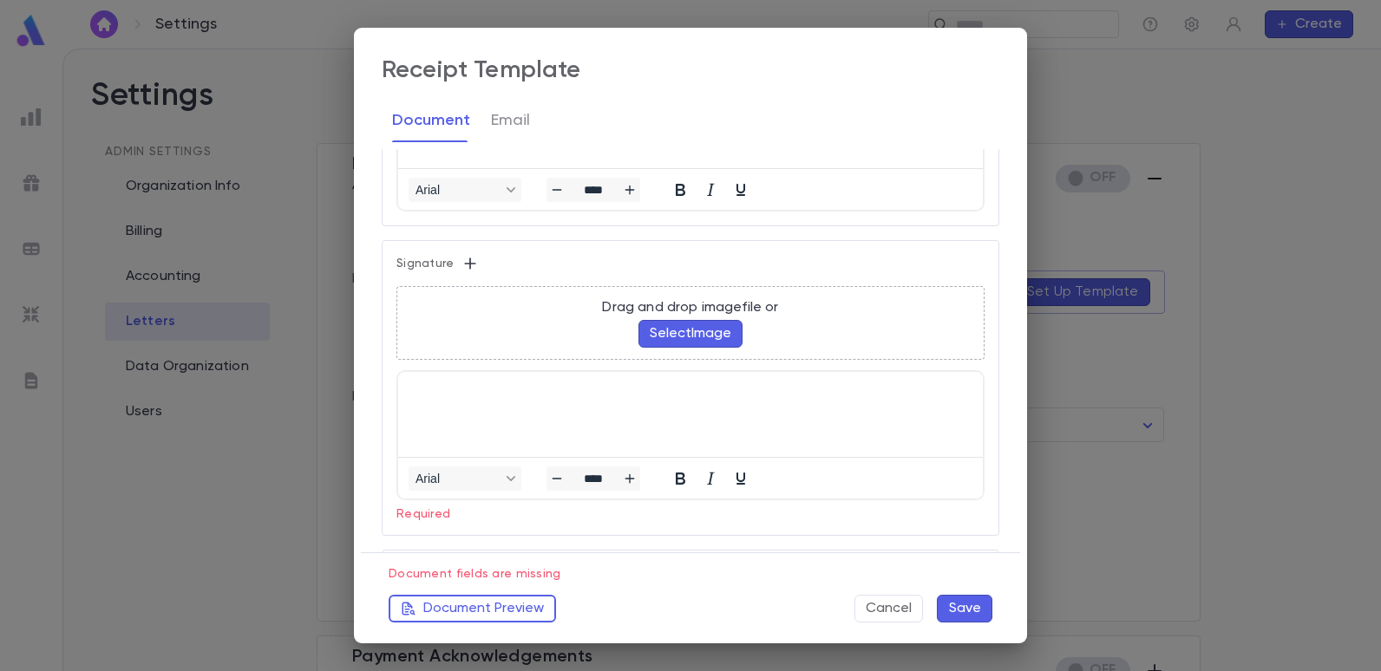
scroll to position [998, 0]
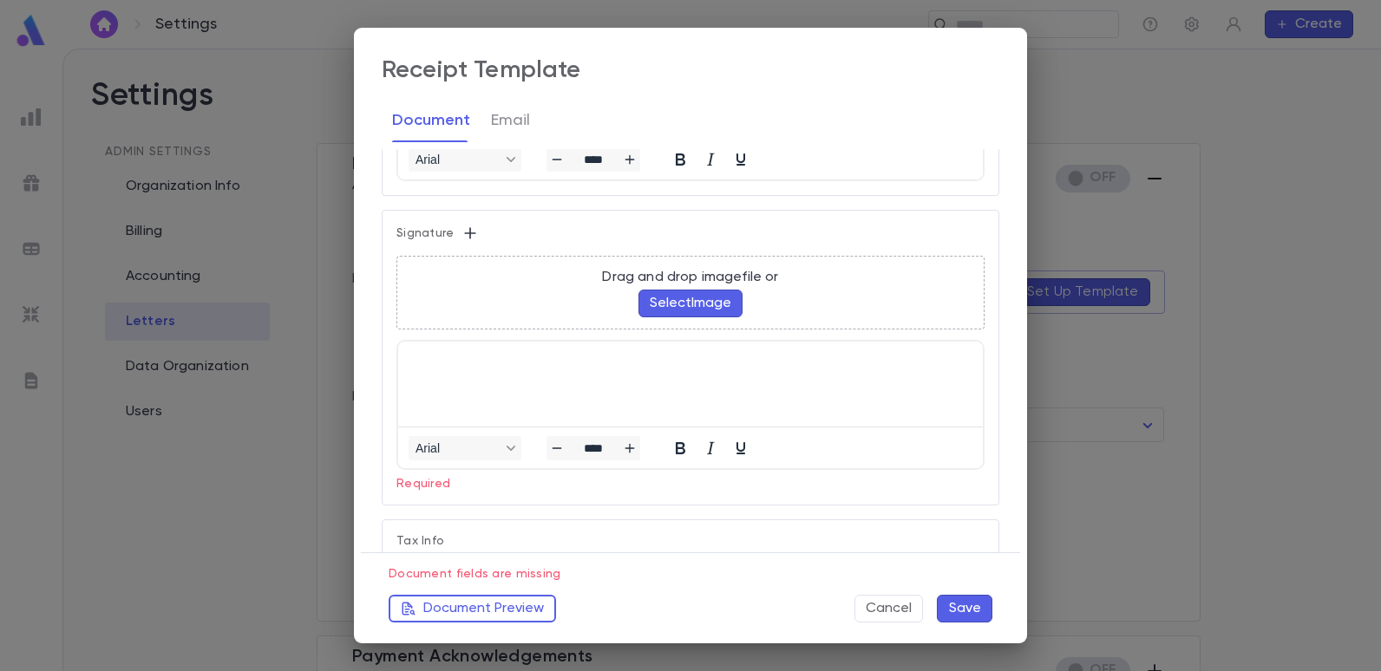
click at [733, 375] on html at bounding box center [690, 358] width 585 height 33
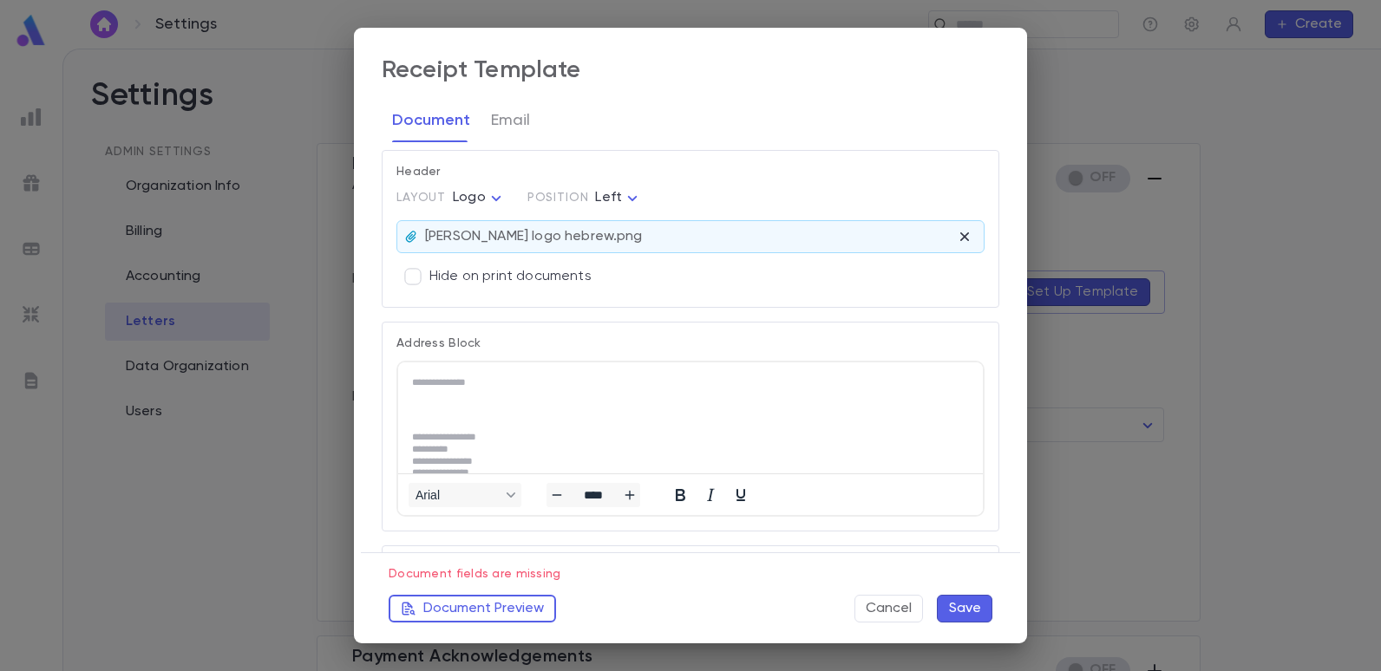
scroll to position [0, 0]
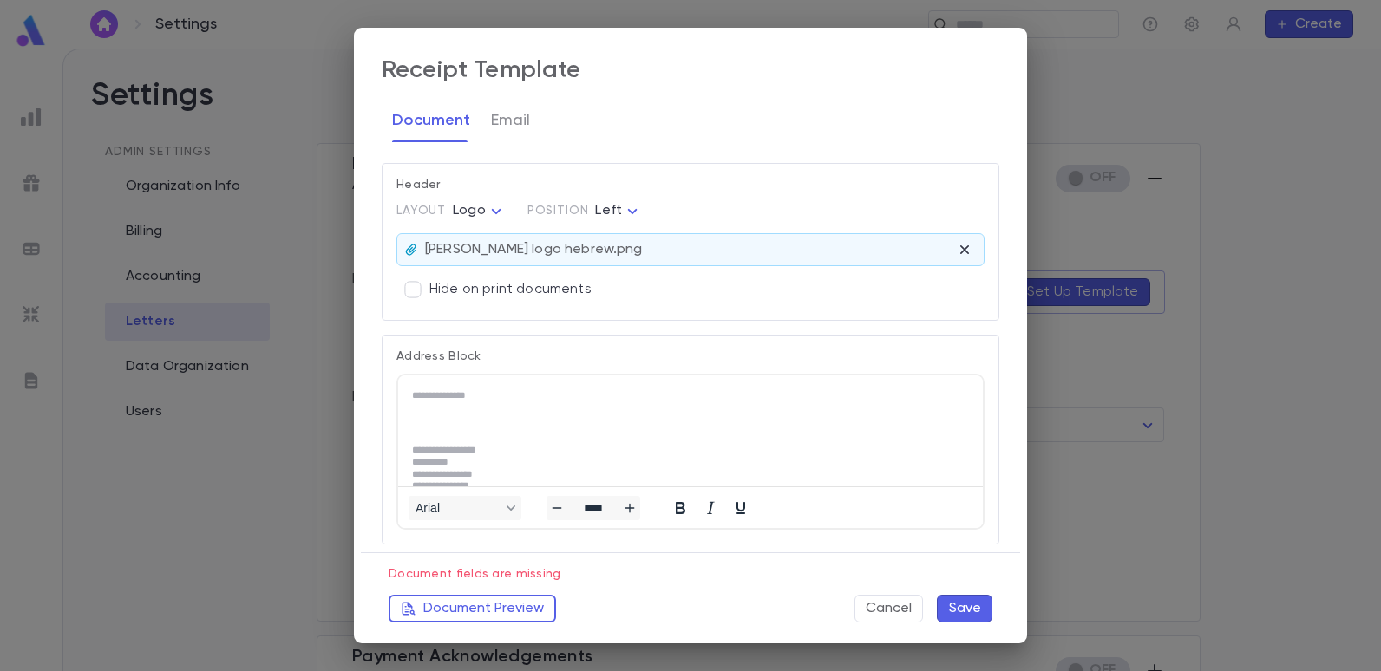
click at [957, 607] on button "Save" at bounding box center [965, 609] width 56 height 28
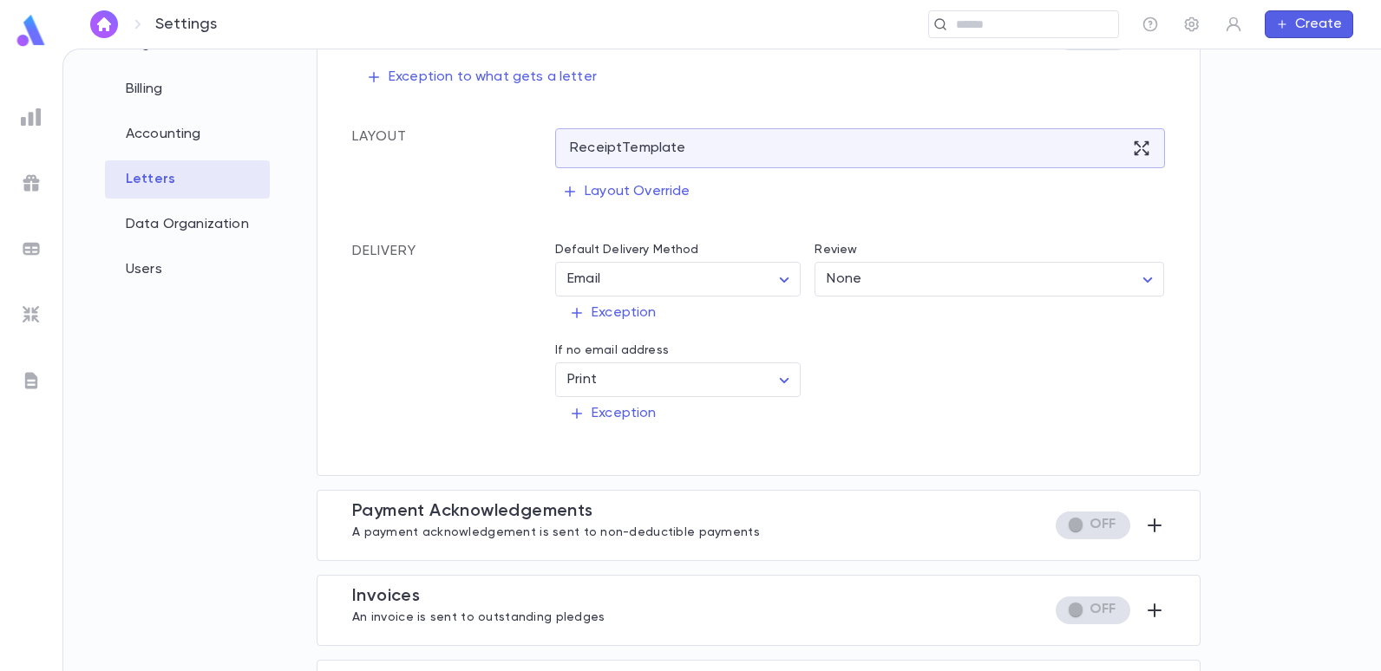
scroll to position [173, 0]
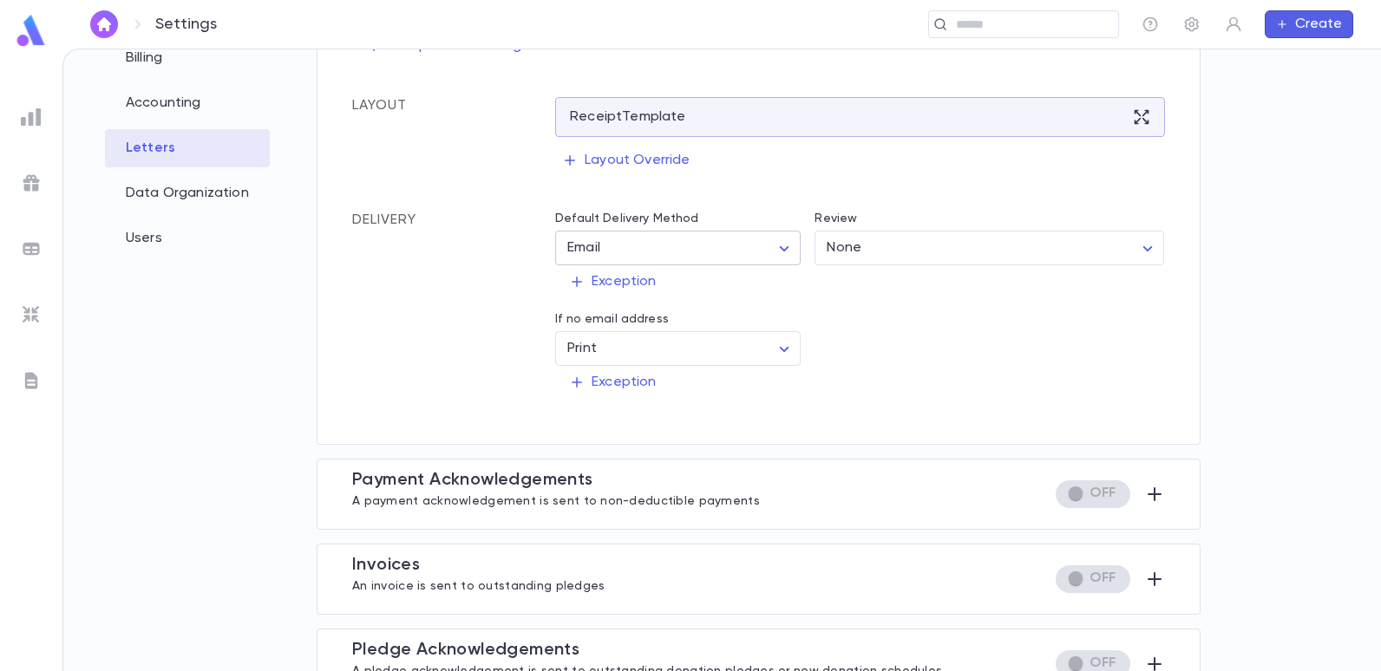
drag, startPoint x: 726, startPoint y: 269, endPoint x: 730, endPoint y: 257, distance: 12.6
click at [730, 257] on div "Default Delivery Method Email ***** ​ Review None **** ​ Exception If no email …" at bounding box center [852, 298] width 623 height 201
click at [730, 253] on body "Settings ​ Create Settings Admin Settings Organization Info Billing Accounting …" at bounding box center [690, 360] width 1381 height 623
click at [927, 305] on div at bounding box center [690, 335] width 1381 height 671
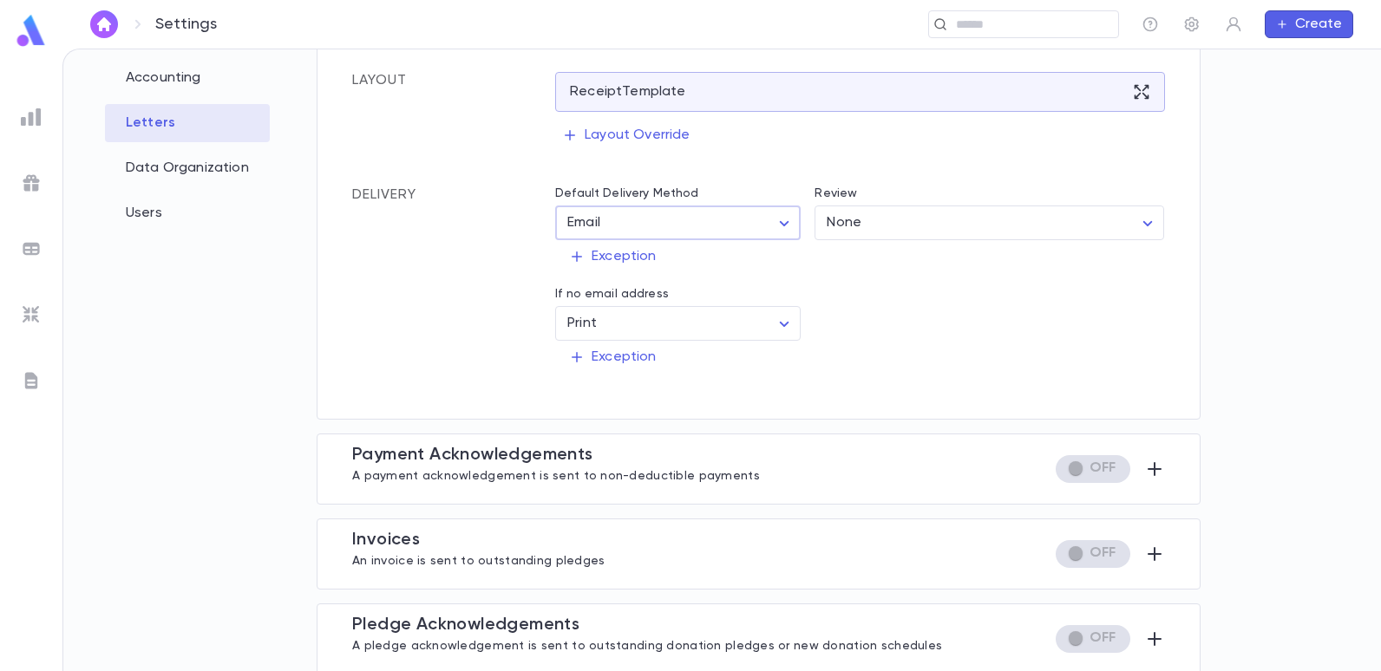
scroll to position [202, 0]
click at [1167, 468] on div "Payment Acknowledgement s A payment acknowledgement is sent to non-deductible p…" at bounding box center [759, 465] width 884 height 71
click at [1158, 465] on icon "button" at bounding box center [1154, 465] width 21 height 21
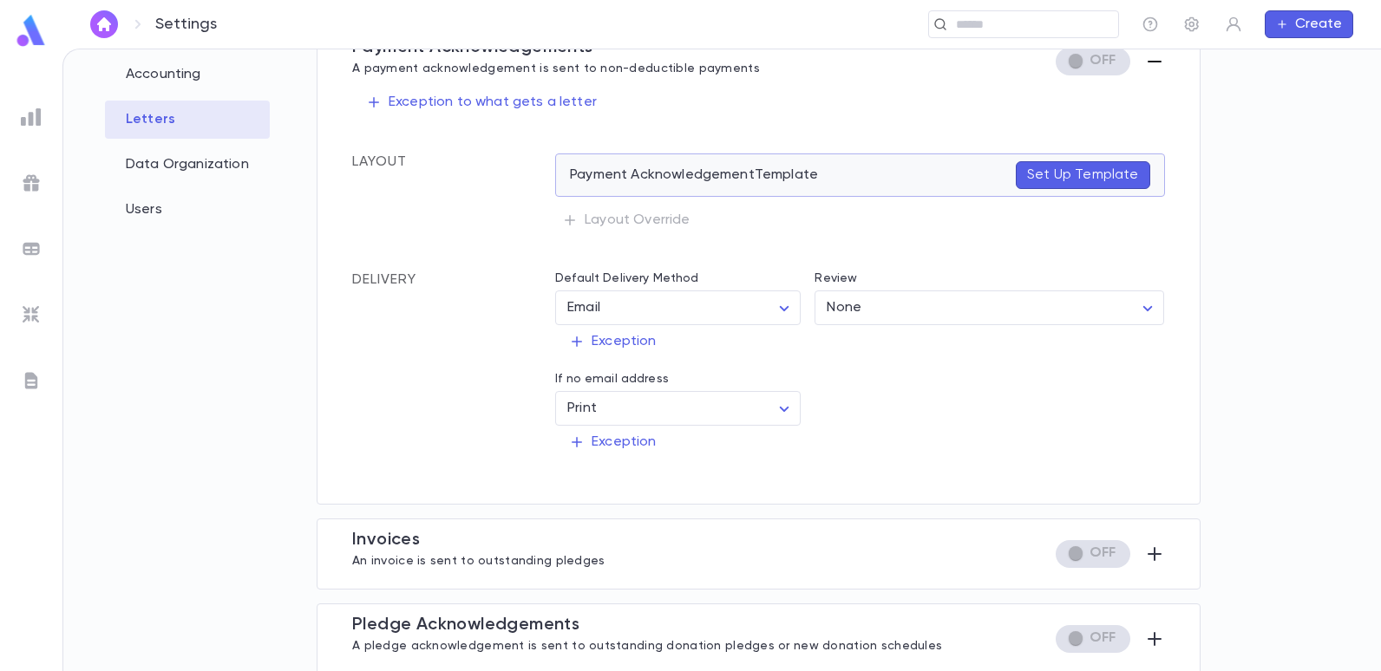
click at [1038, 172] on p "Set Up Template" at bounding box center [1082, 175] width 111 height 17
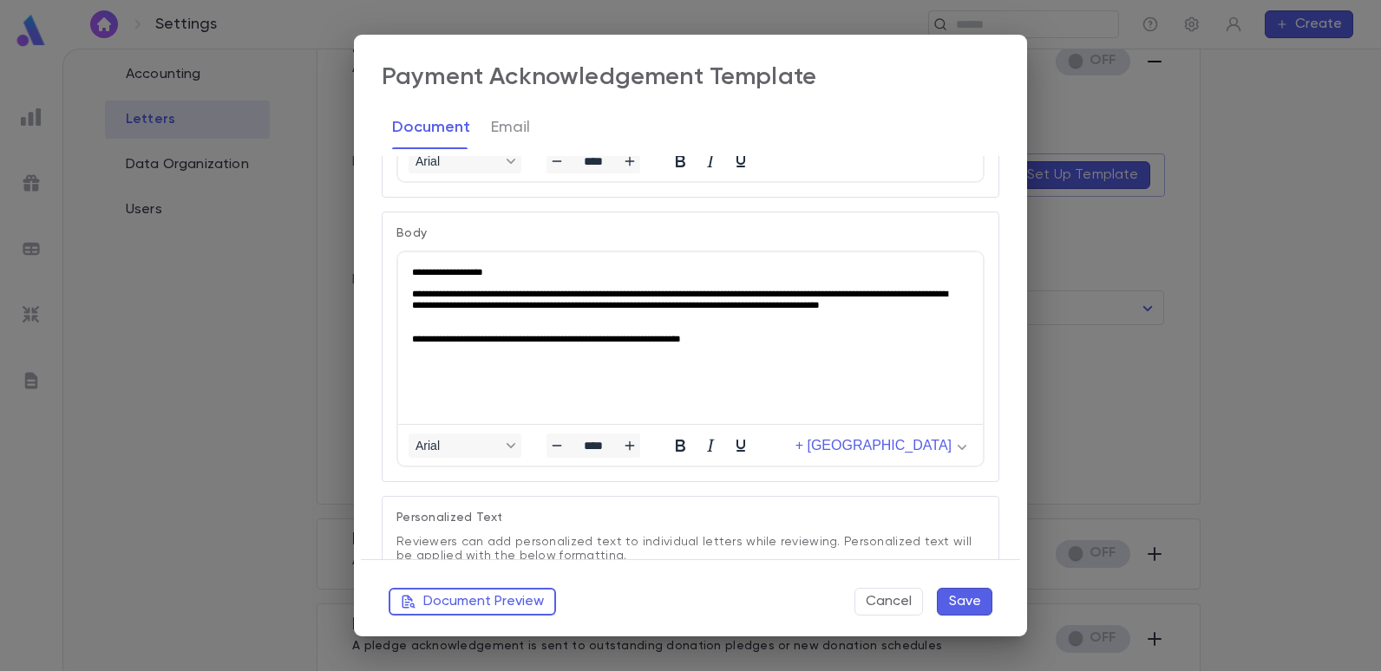
scroll to position [434, 0]
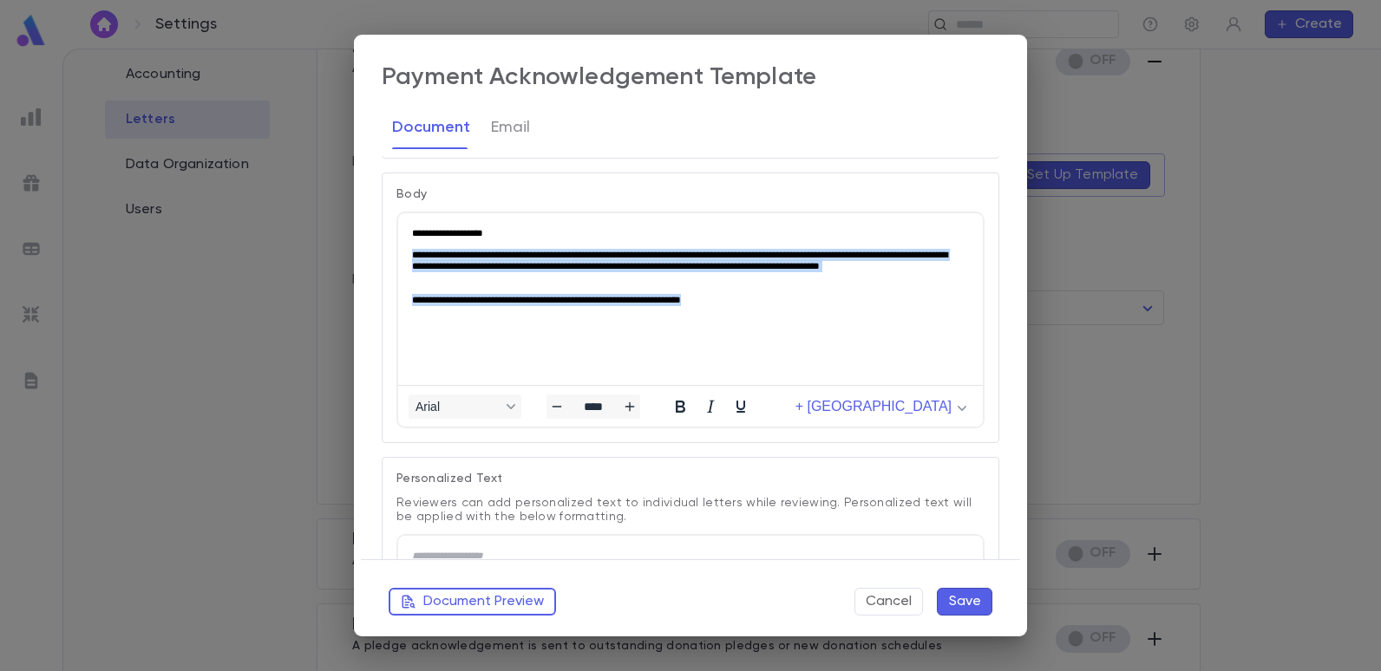
drag, startPoint x: 783, startPoint y: 304, endPoint x: 408, endPoint y: 251, distance: 379.4
click at [406, 248] on html "**********" at bounding box center [690, 266] width 585 height 107
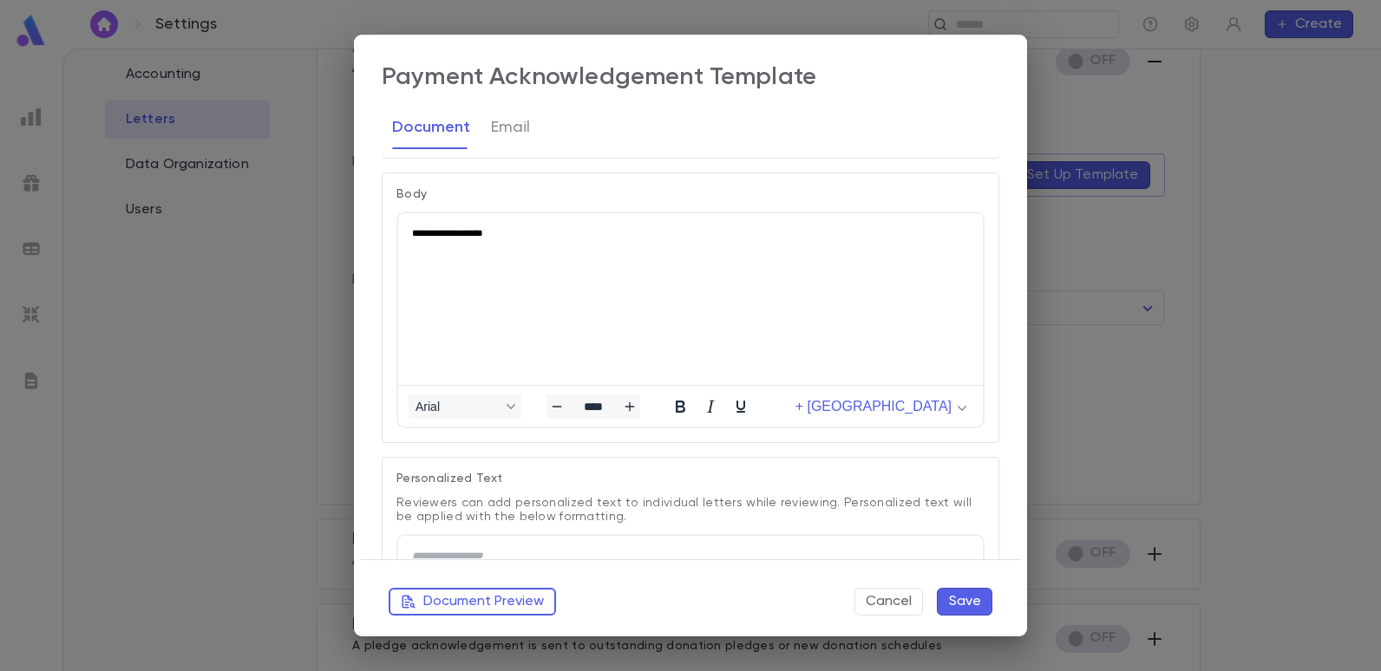
drag, startPoint x: 622, startPoint y: 291, endPoint x: 415, endPoint y: 233, distance: 214.5
click at [404, 227] on html "**********" at bounding box center [690, 243] width 585 height 61
drag, startPoint x: 512, startPoint y: 237, endPoint x: 409, endPoint y: 232, distance: 103.3
click at [409, 232] on html "**********" at bounding box center [690, 243] width 585 height 61
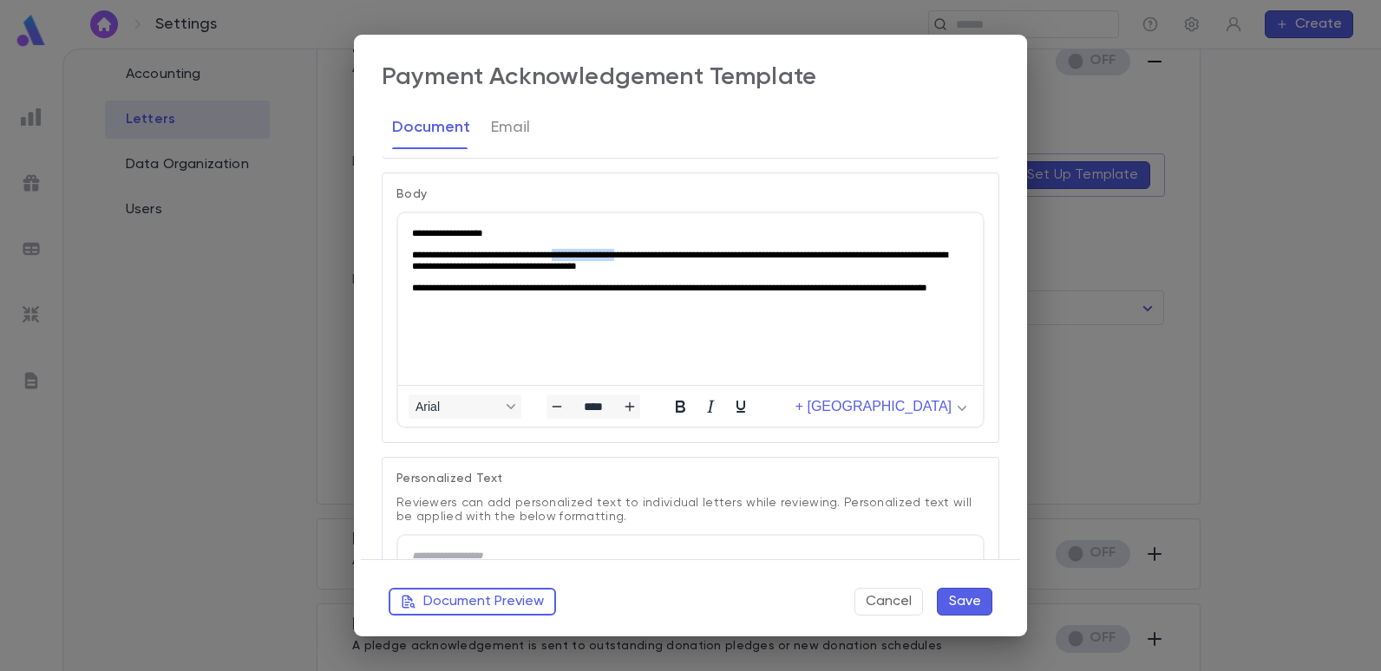
drag, startPoint x: 671, startPoint y: 251, endPoint x: 588, endPoint y: 254, distance: 82.5
click at [588, 254] on p "**********" at bounding box center [687, 261] width 550 height 24
click at [897, 337] on html "**********" at bounding box center [690, 277] width 585 height 128
click at [942, 410] on span "+ [GEOGRAPHIC_DATA]" at bounding box center [873, 407] width 156 height 16
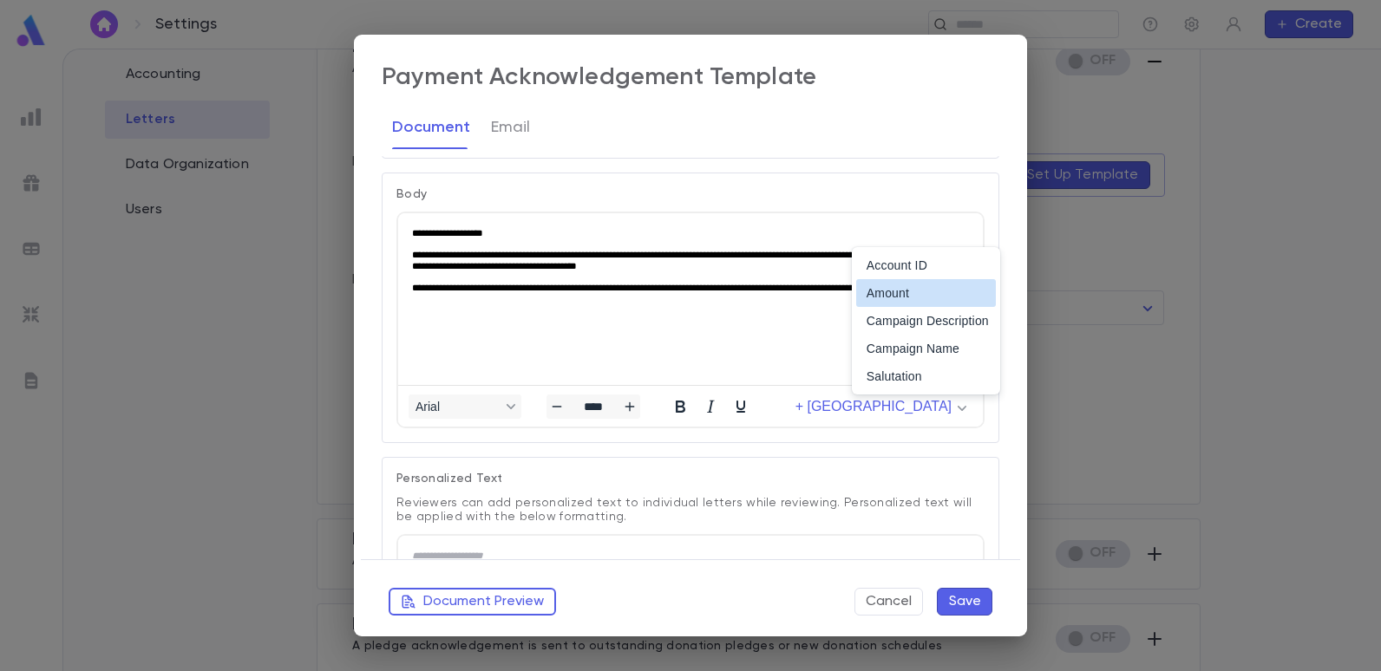
click at [913, 296] on div "Amount" at bounding box center [928, 293] width 122 height 21
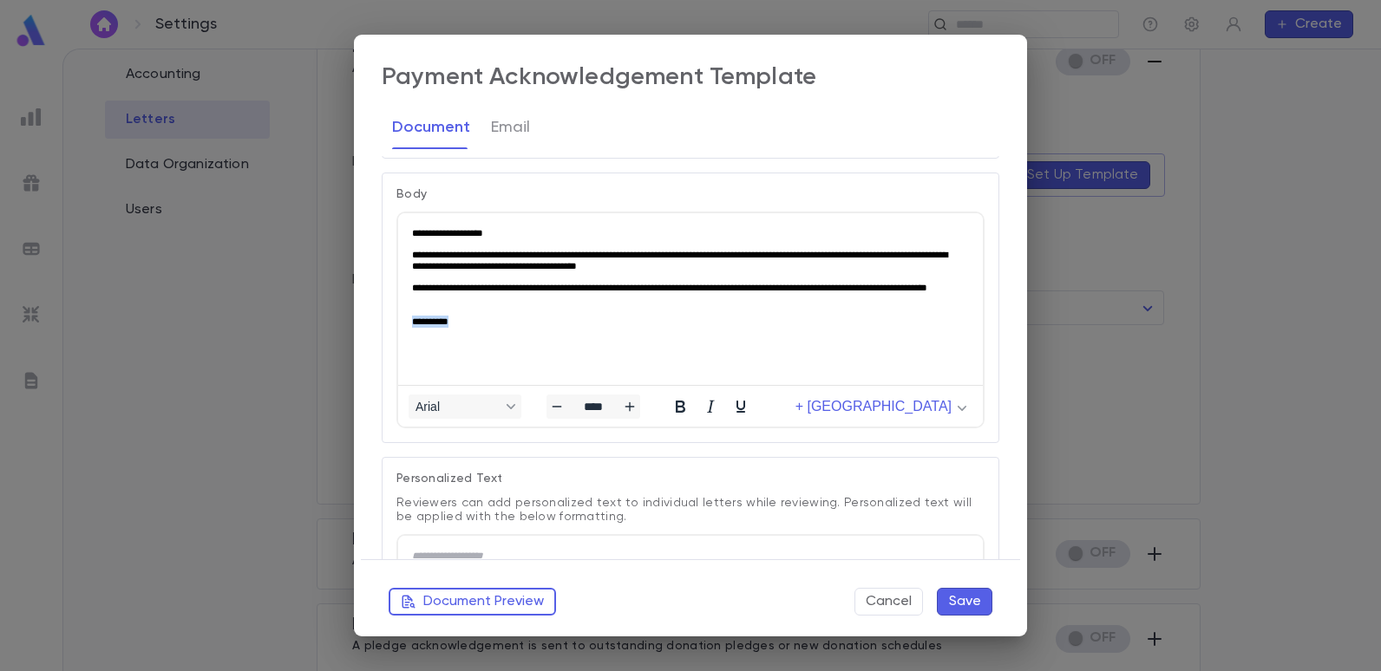
drag, startPoint x: 487, startPoint y: 316, endPoint x: 365, endPoint y: 335, distance: 123.8
click at [398, 335] on html "**********" at bounding box center [690, 277] width 585 height 128
drag, startPoint x: 669, startPoint y: 252, endPoint x: 591, endPoint y: 257, distance: 78.2
click at [590, 257] on p "**********" at bounding box center [687, 261] width 550 height 24
click at [592, 259] on p "**********" at bounding box center [687, 261] width 550 height 24
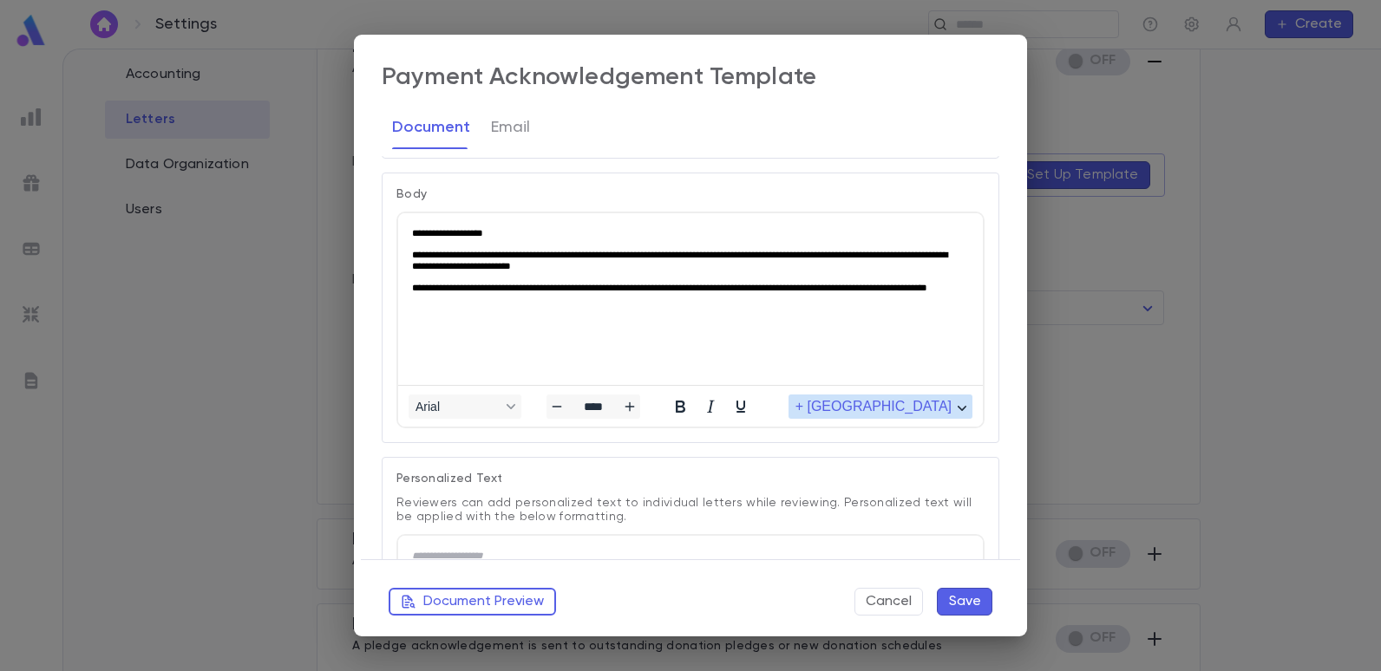
click at [939, 400] on span "+ [GEOGRAPHIC_DATA]" at bounding box center [873, 407] width 156 height 16
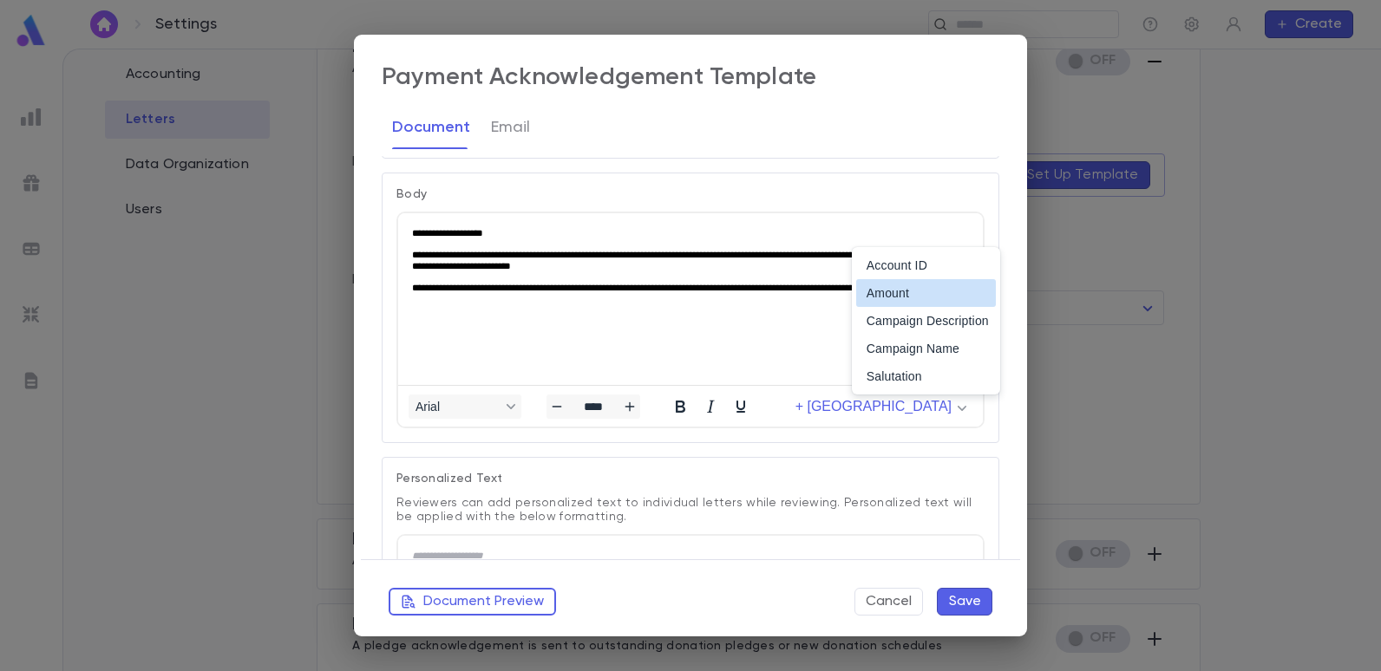
click at [899, 298] on div "Amount" at bounding box center [928, 293] width 122 height 21
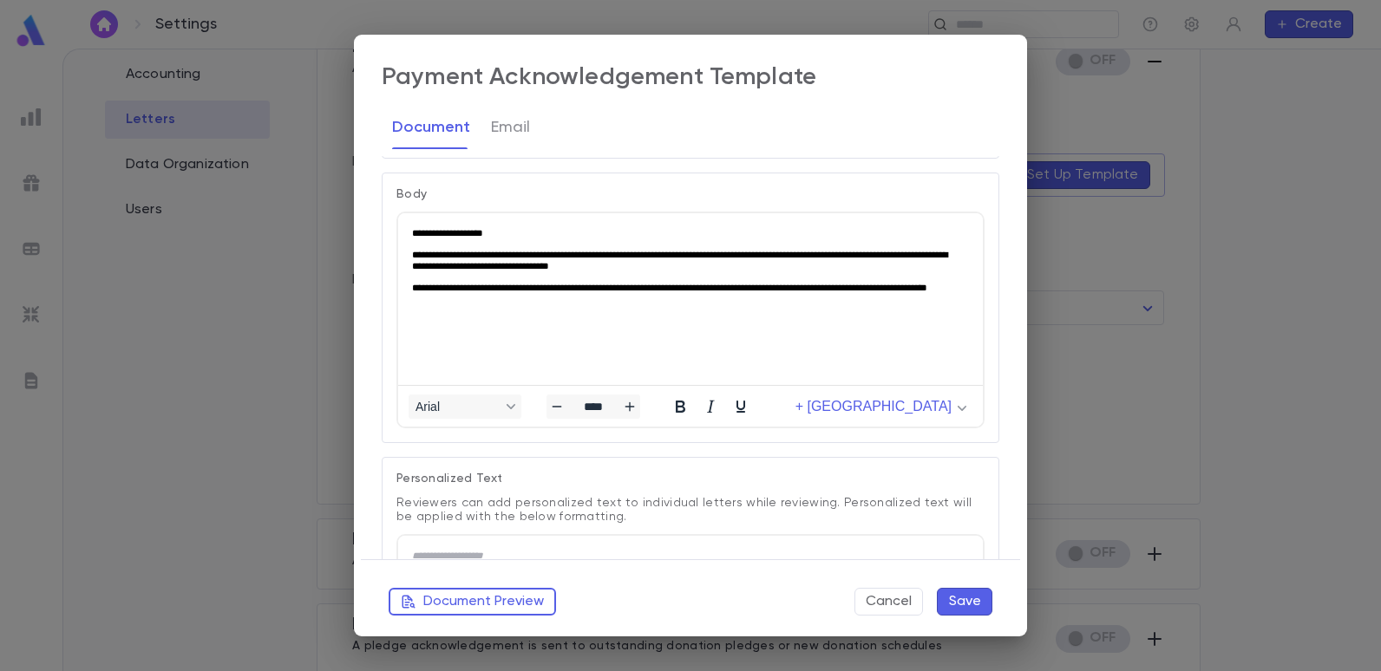
click at [909, 341] on html "**********" at bounding box center [690, 277] width 585 height 128
click at [711, 252] on p "**********" at bounding box center [687, 261] width 550 height 24
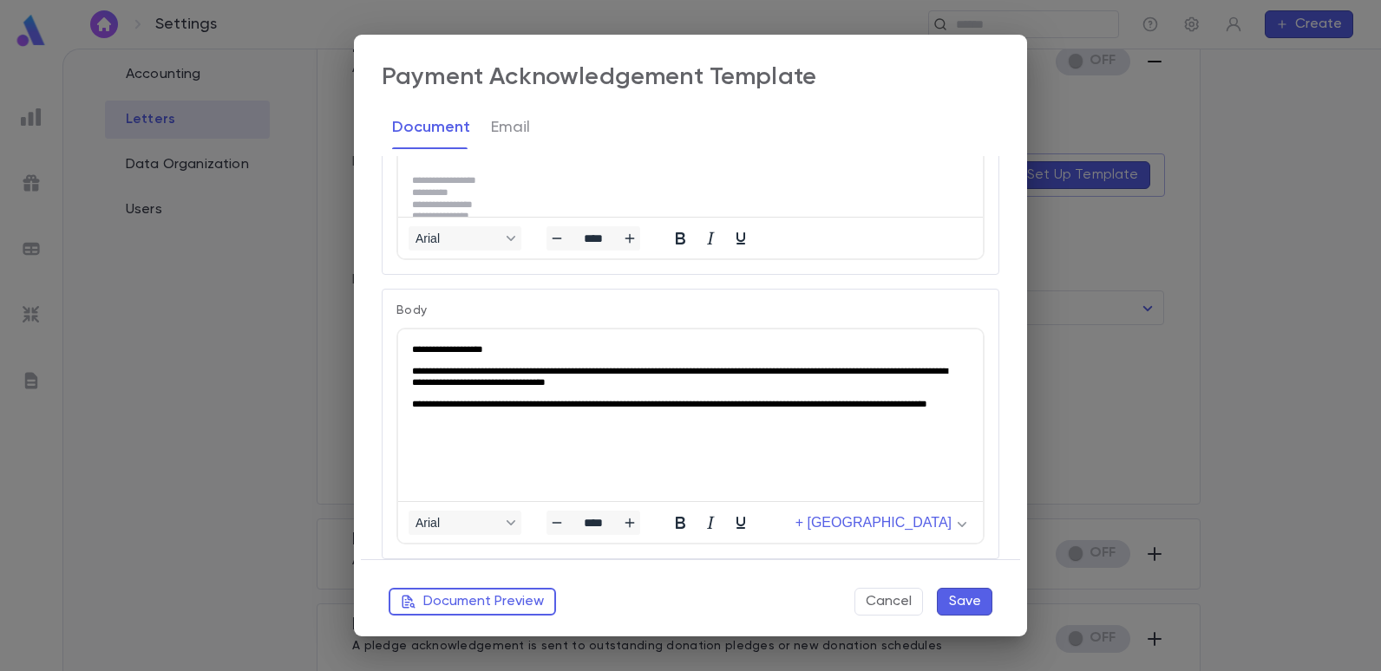
scroll to position [347, 0]
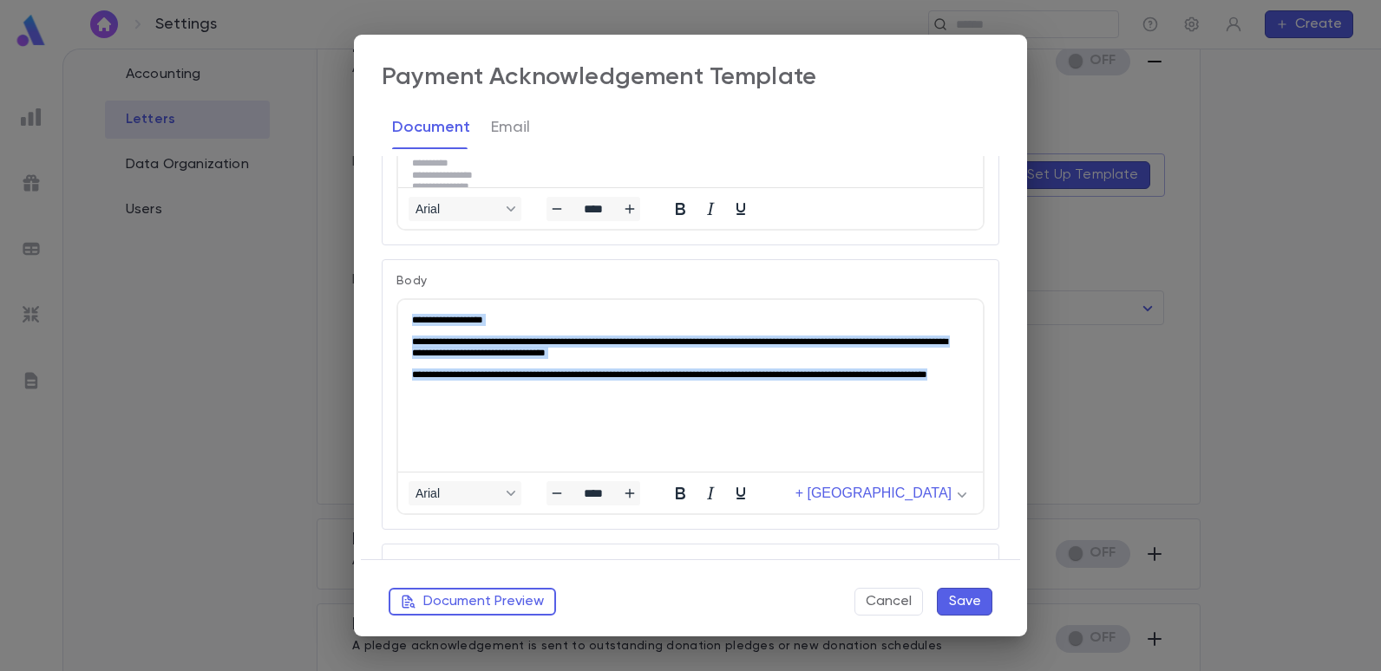
drag, startPoint x: 540, startPoint y: 390, endPoint x: 402, endPoint y: 316, distance: 157.6
click at [402, 316] on html "**********" at bounding box center [690, 364] width 585 height 128
copy p "Rich Text Area. Press ALT-0 for help."
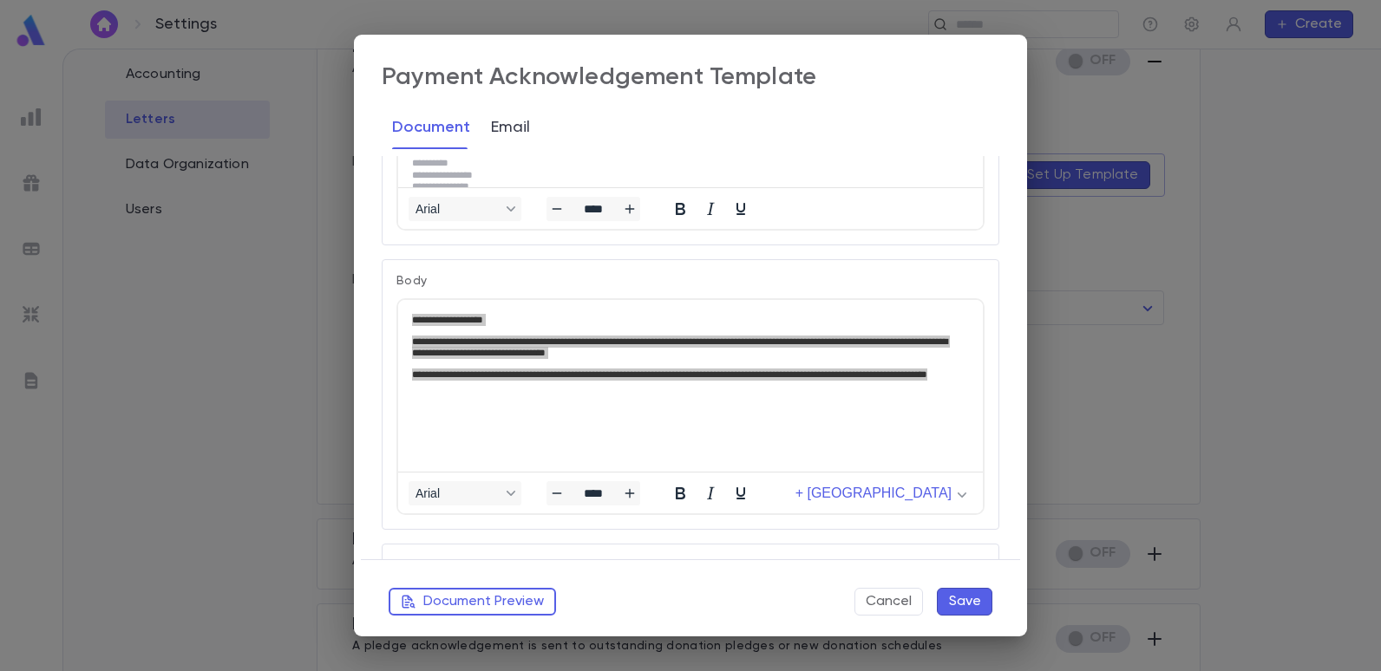
click at [518, 126] on button "Email" at bounding box center [510, 127] width 39 height 43
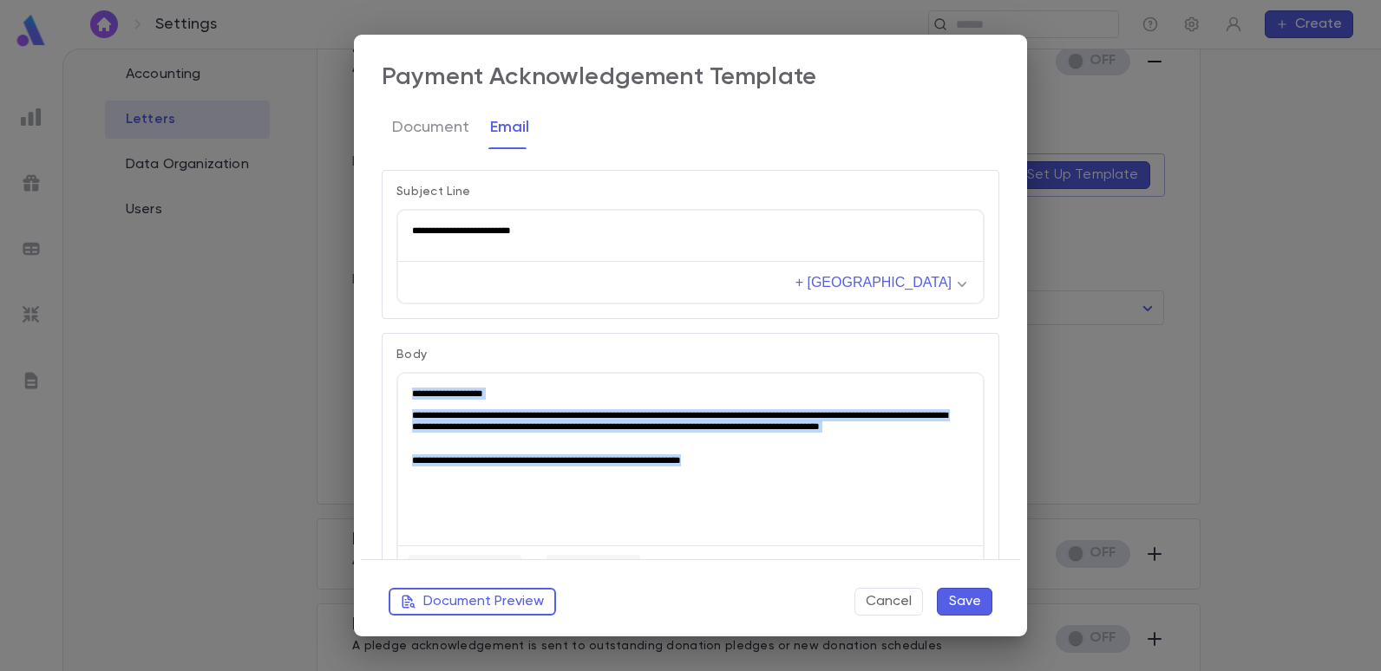
drag, startPoint x: 757, startPoint y: 455, endPoint x: 411, endPoint y: 386, distance: 353.0
click at [411, 386] on html "**********" at bounding box center [690, 427] width 585 height 107
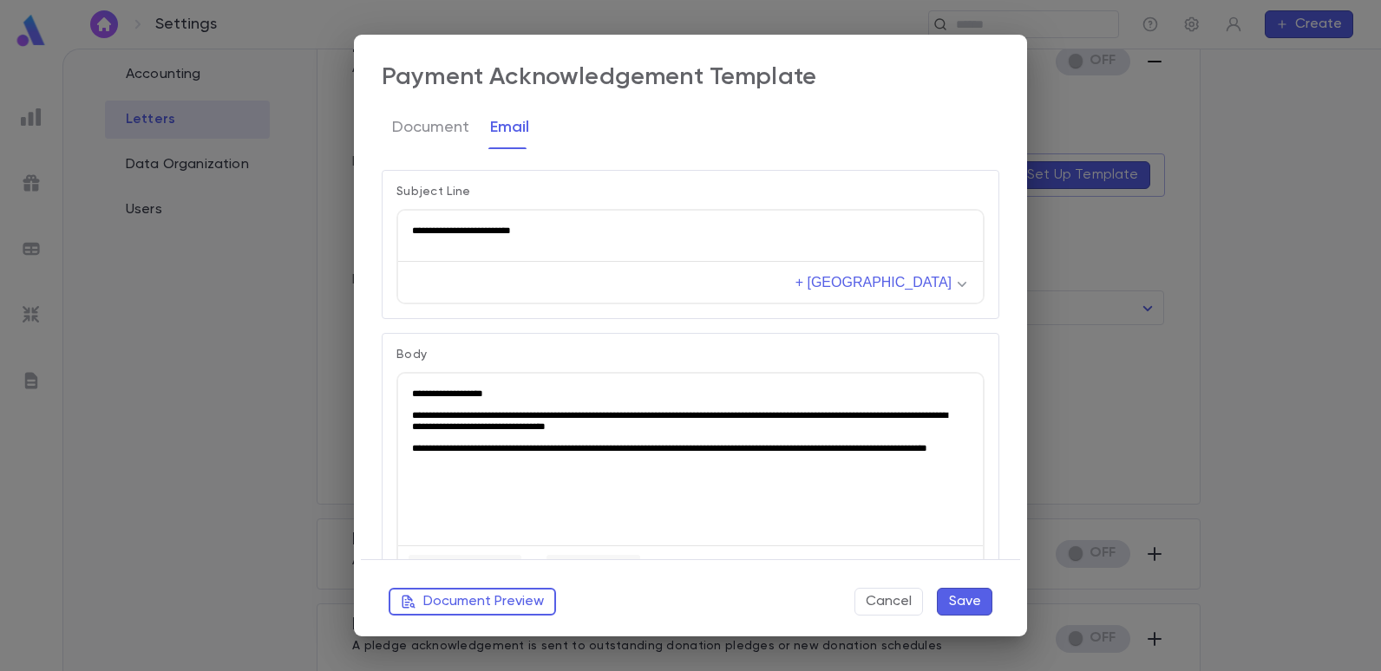
scroll to position [44, 0]
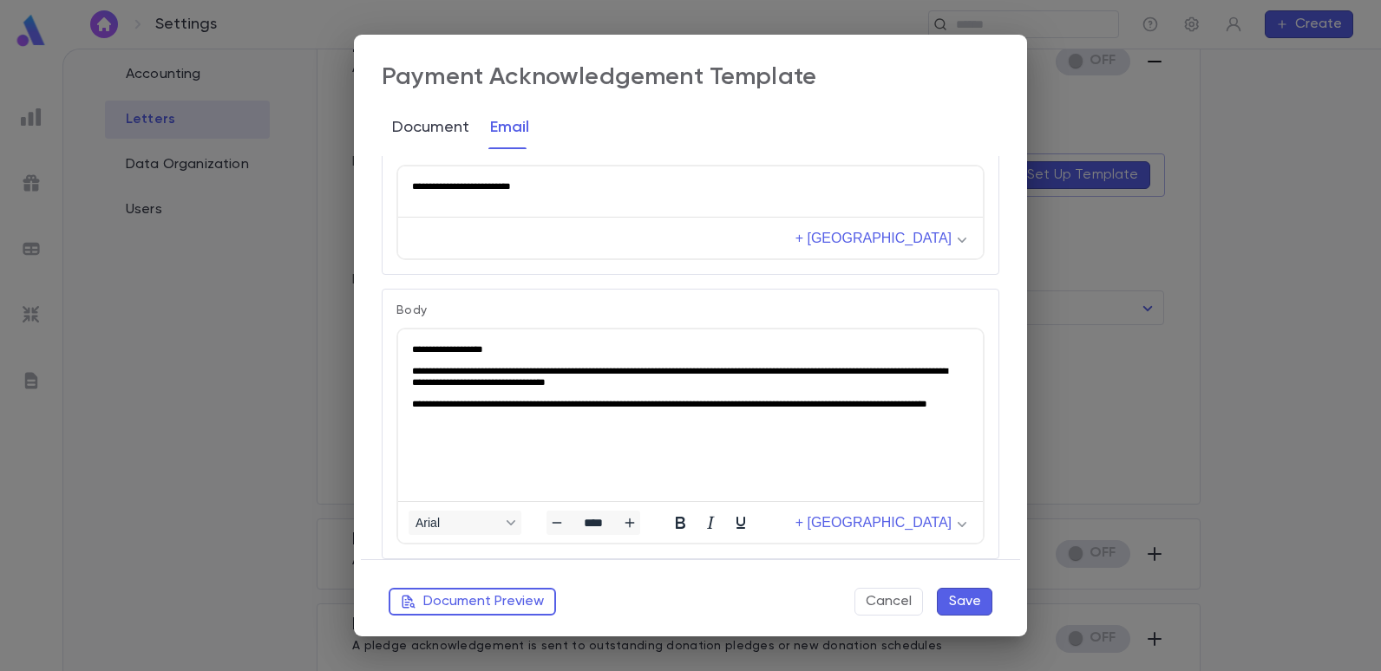
click at [448, 134] on button "Document" at bounding box center [430, 127] width 77 height 43
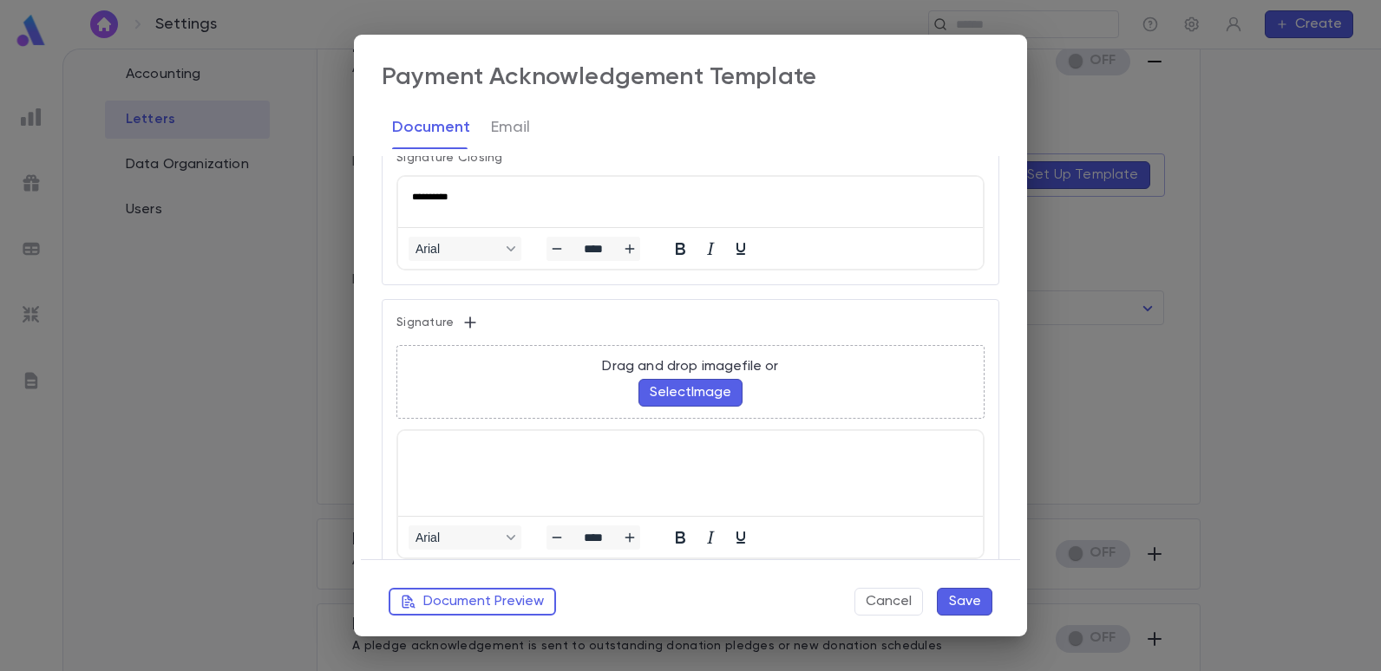
scroll to position [1041, 0]
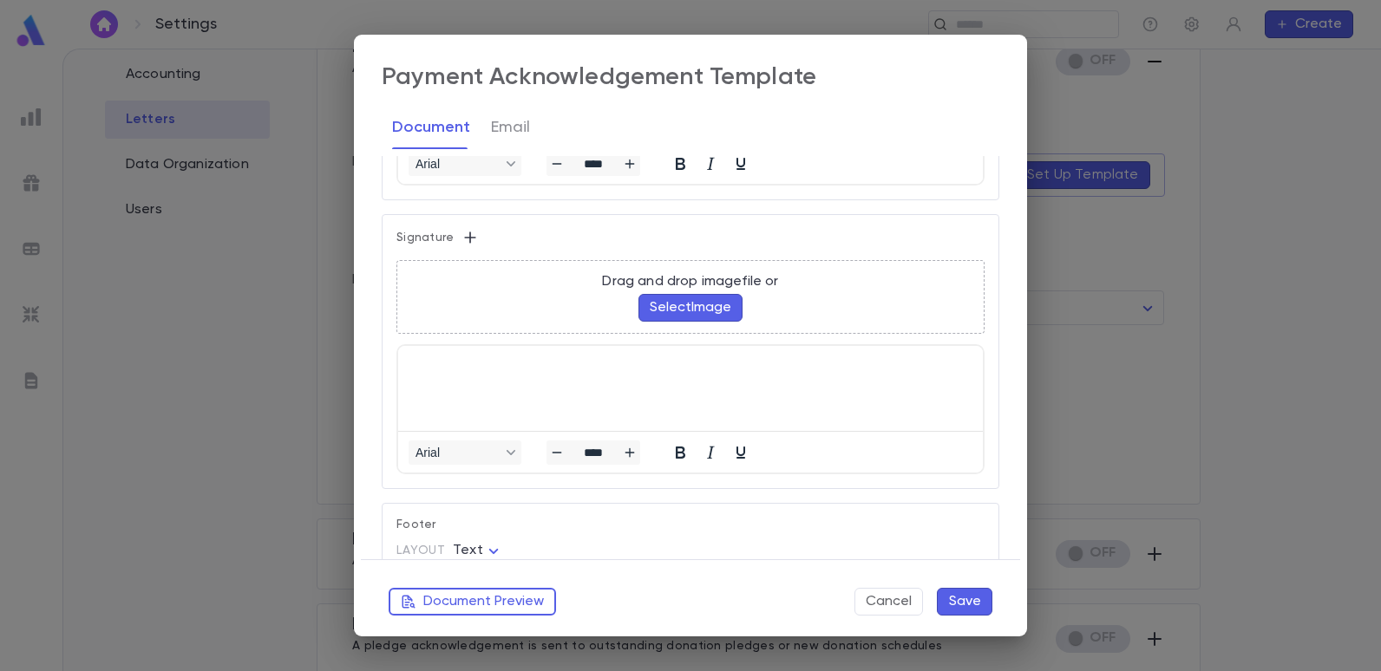
click at [559, 372] on html at bounding box center [690, 362] width 585 height 33
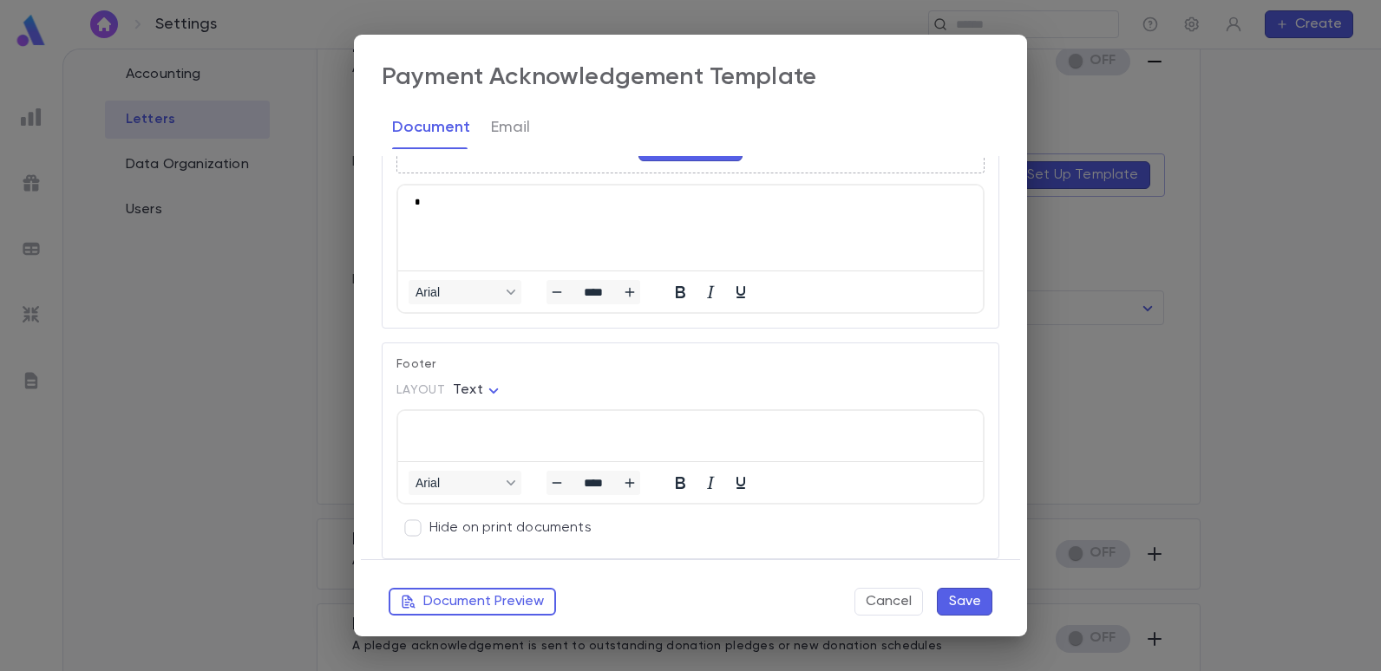
click at [557, 436] on html at bounding box center [690, 431] width 585 height 40
click at [966, 593] on button "Save" at bounding box center [965, 602] width 56 height 28
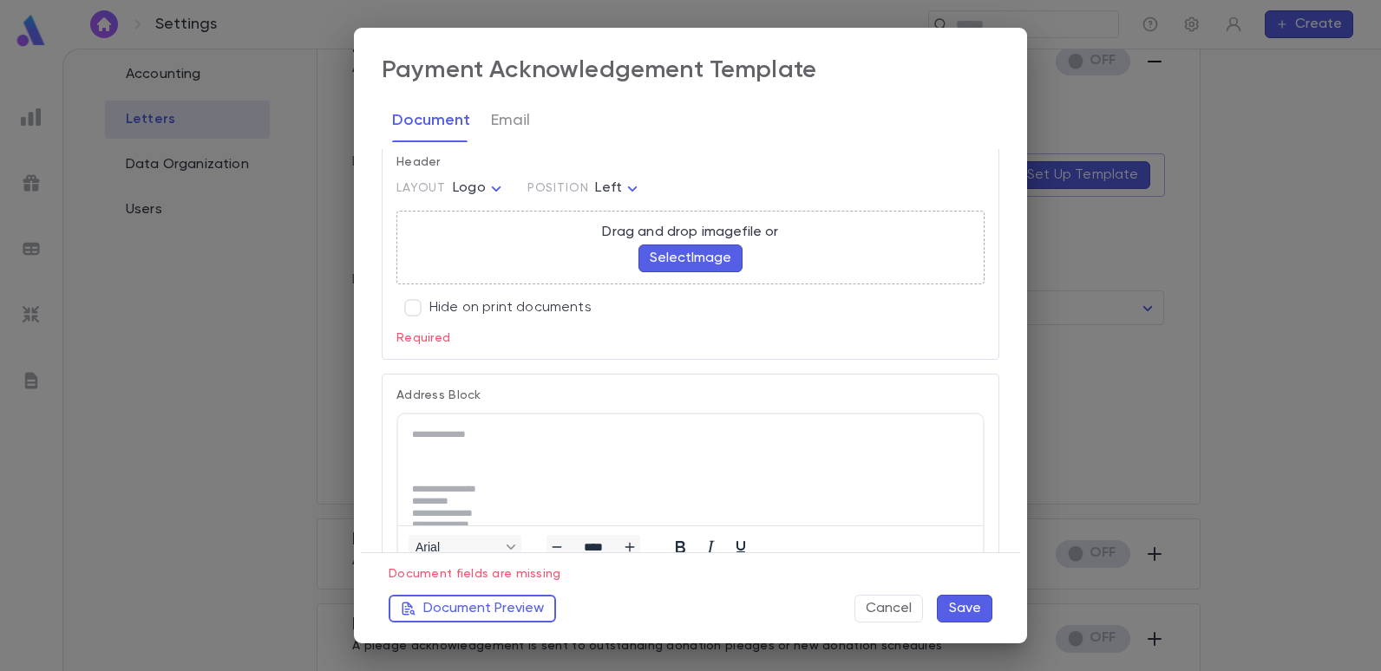
scroll to position [0, 0]
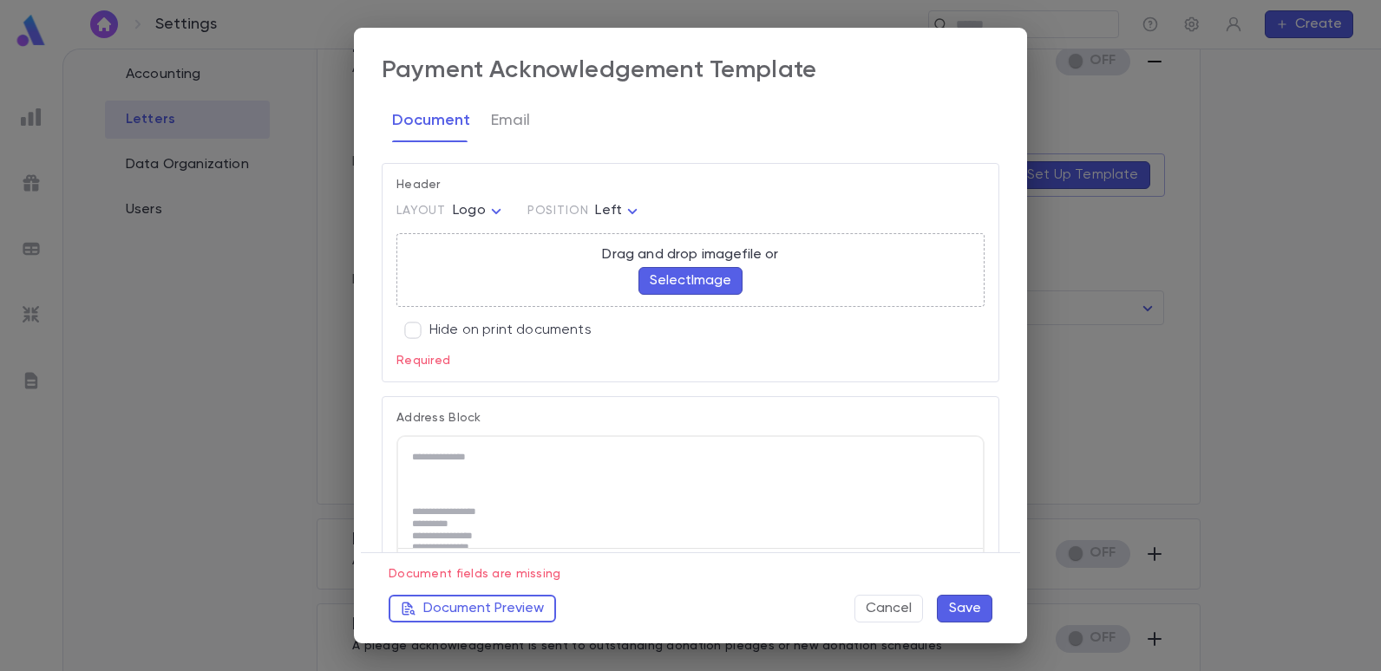
click at [692, 278] on button "Select Image" at bounding box center [690, 281] width 104 height 28
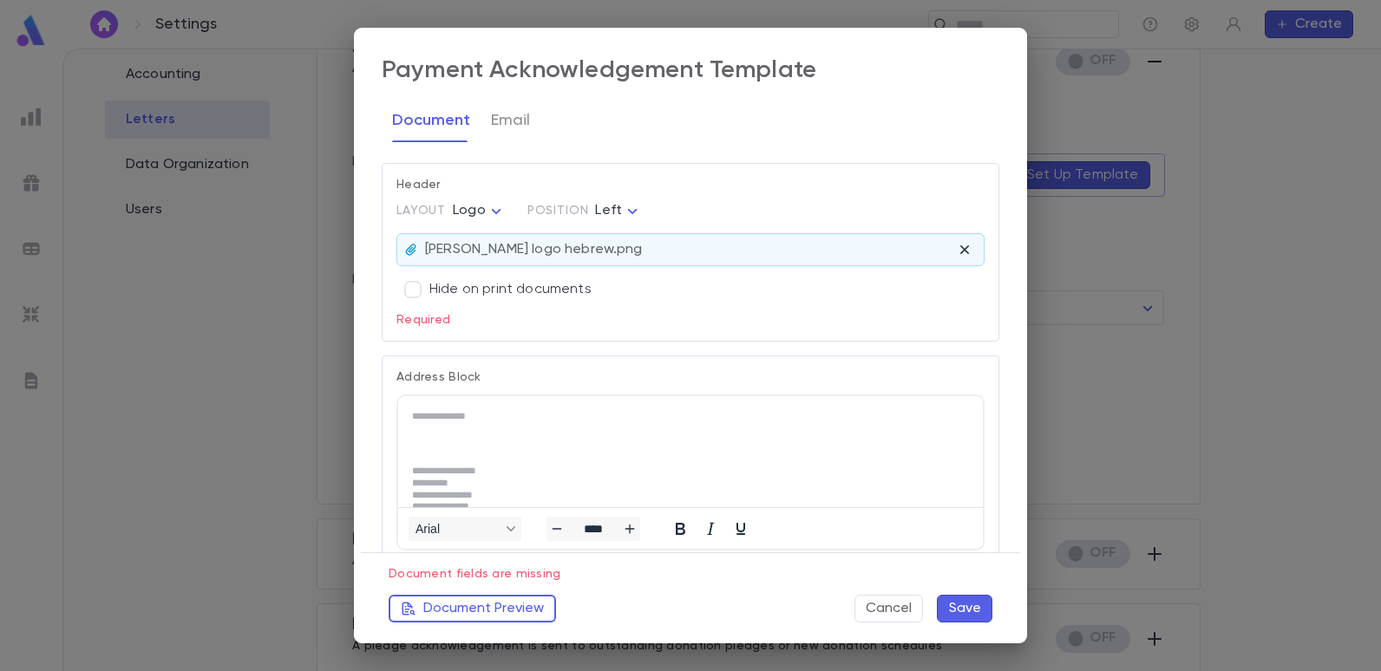
click at [975, 599] on button "Save" at bounding box center [965, 609] width 56 height 28
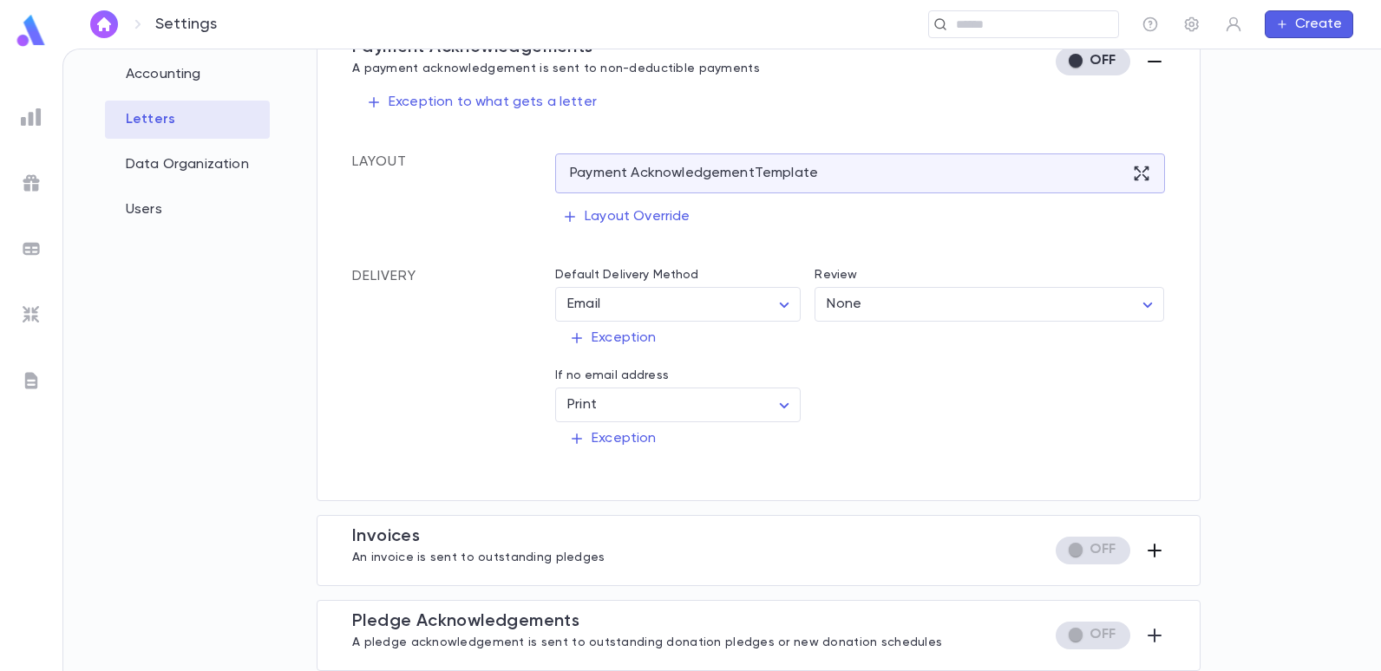
click at [1146, 546] on icon "button" at bounding box center [1154, 550] width 21 height 21
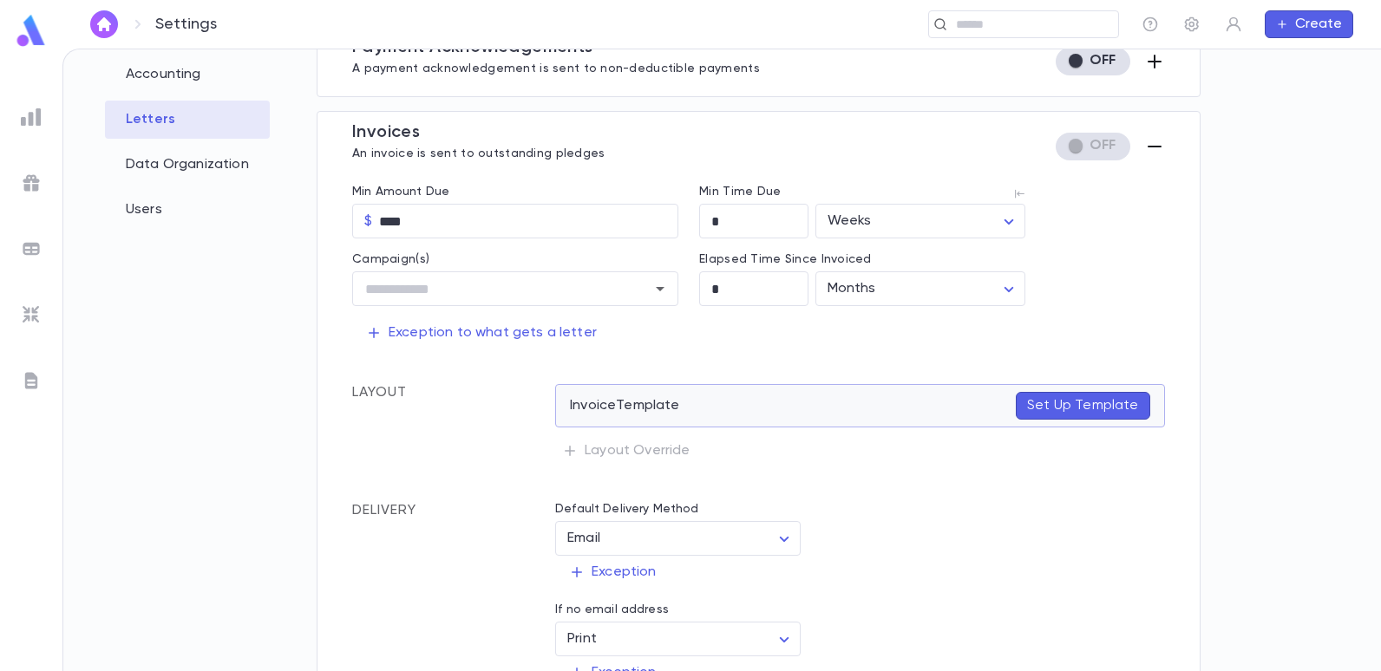
click at [1084, 407] on p "Set Up Template" at bounding box center [1082, 405] width 111 height 17
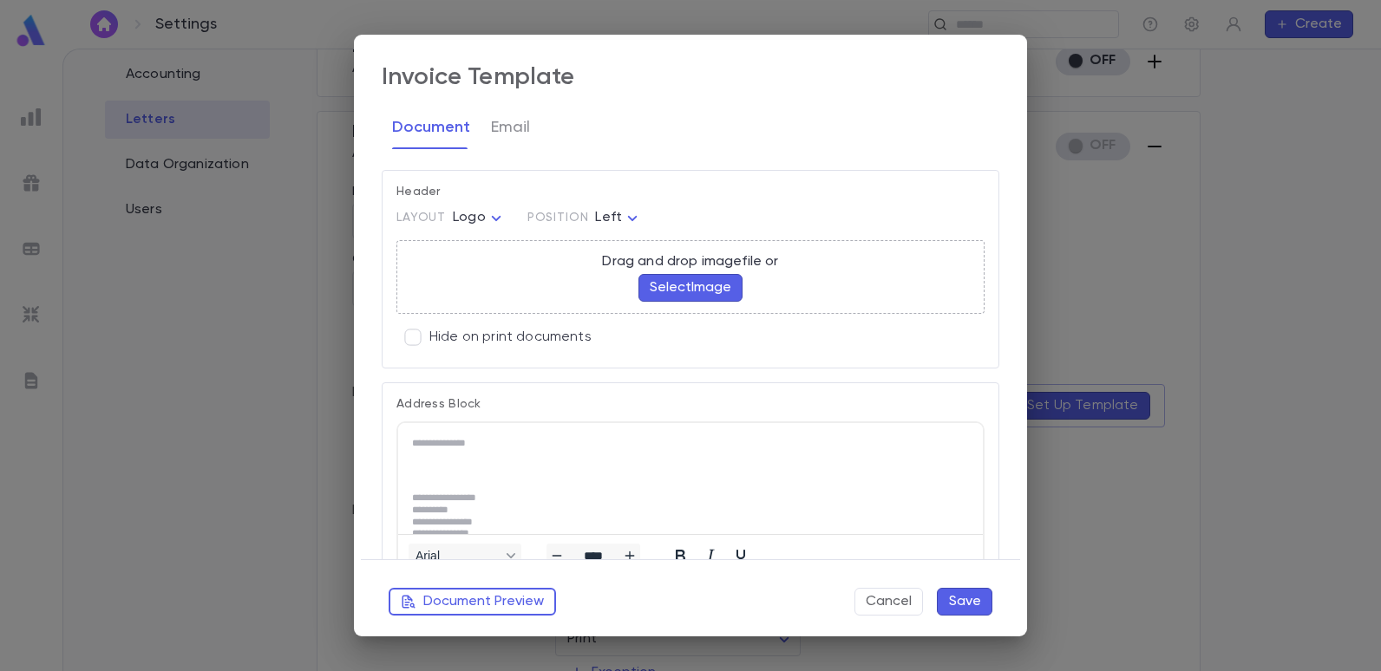
click at [704, 286] on button "Select Image" at bounding box center [690, 288] width 104 height 28
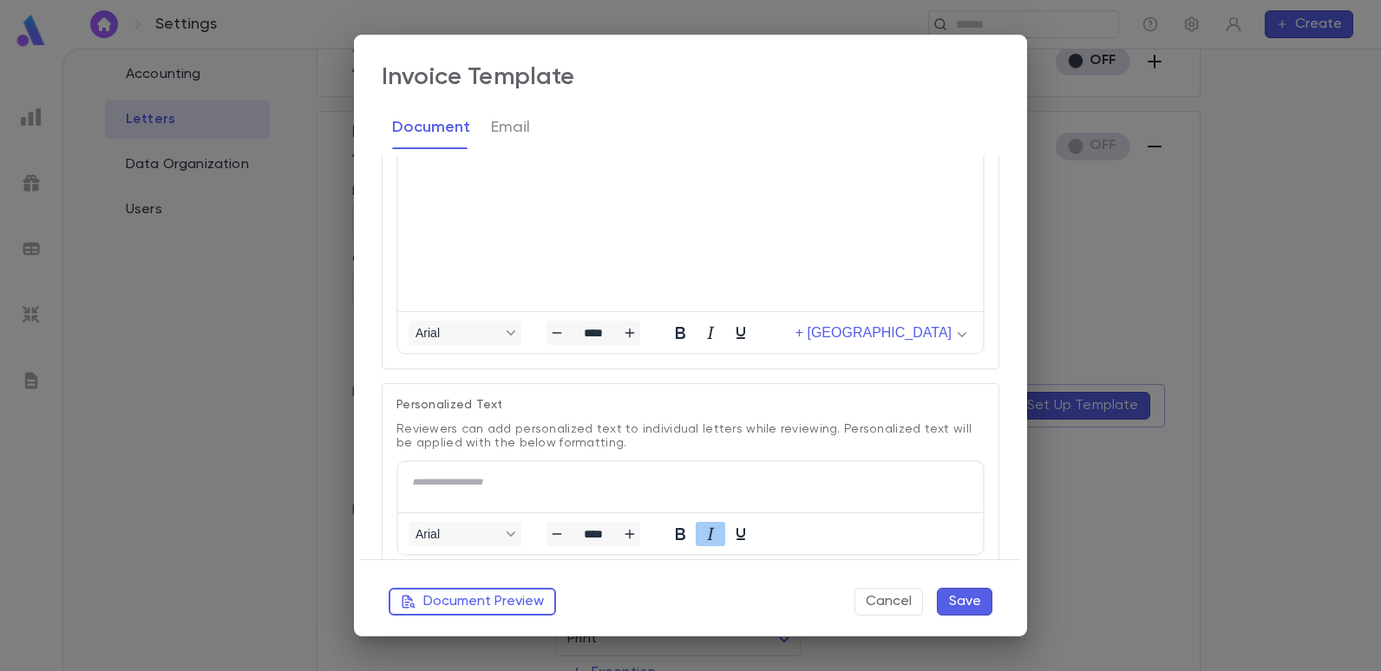
scroll to position [206, 0]
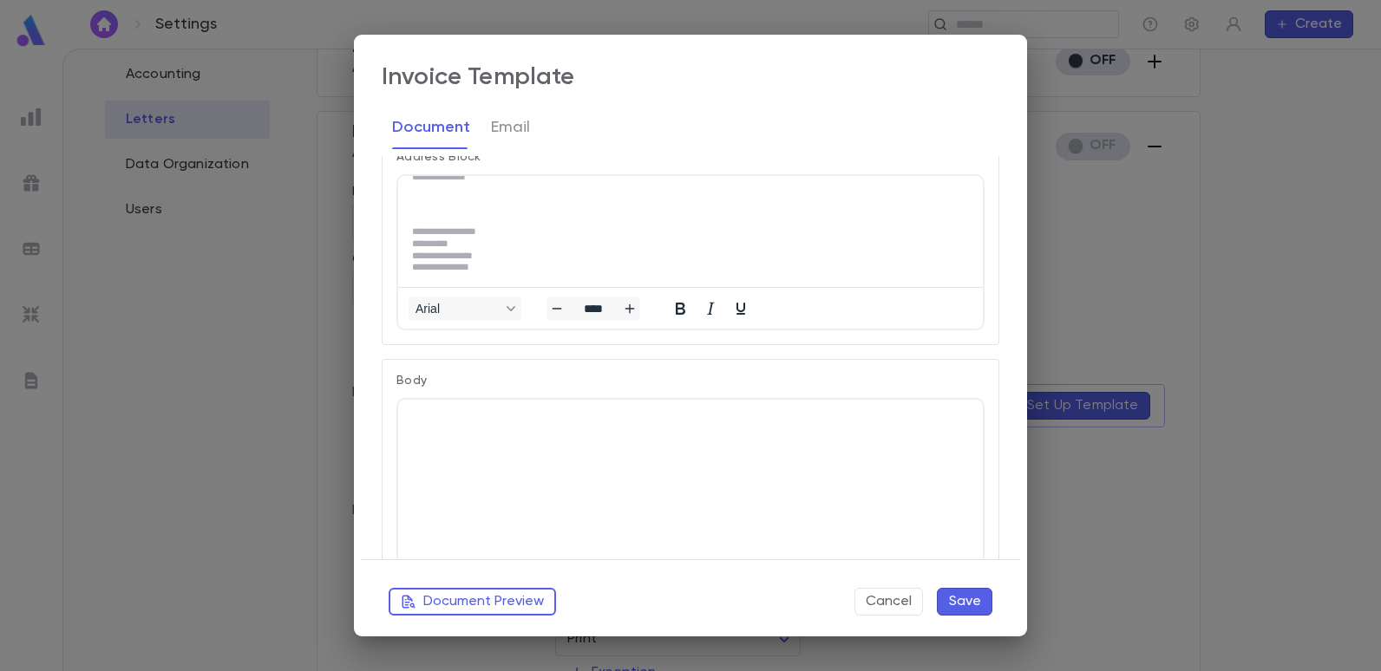
click at [550, 434] on html at bounding box center [690, 420] width 585 height 40
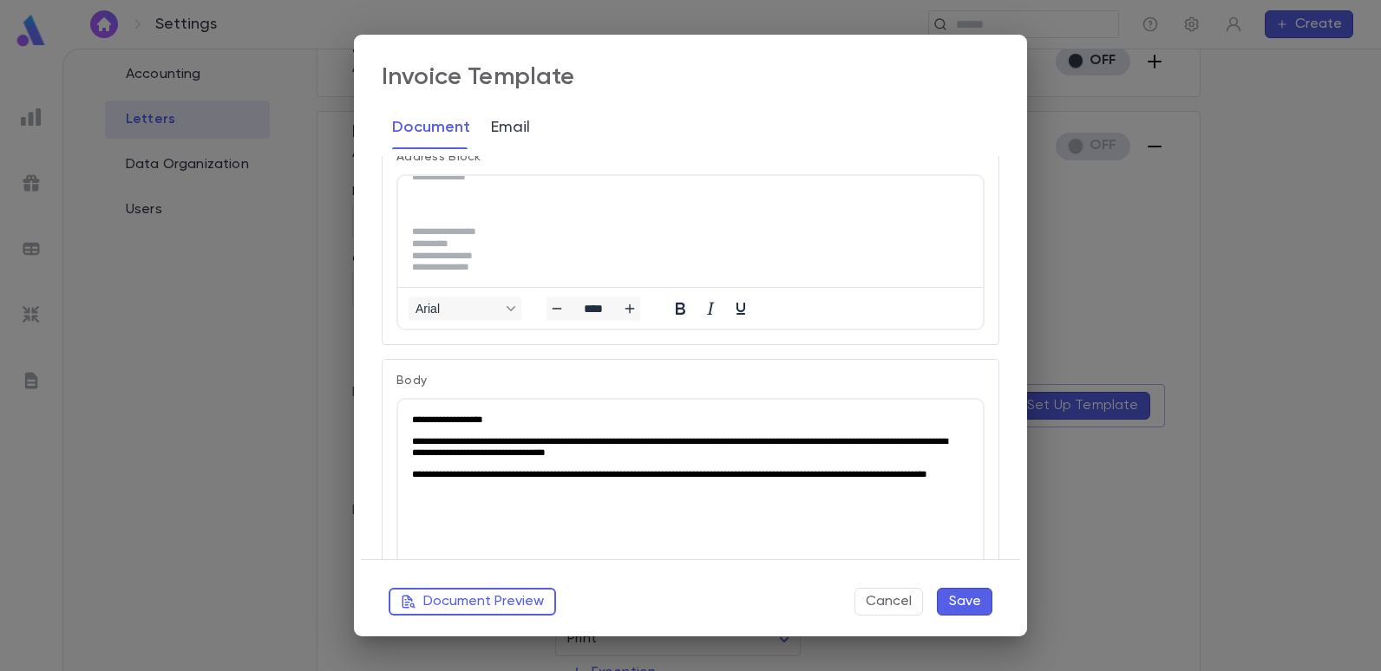
click at [517, 117] on button "Email" at bounding box center [510, 127] width 39 height 43
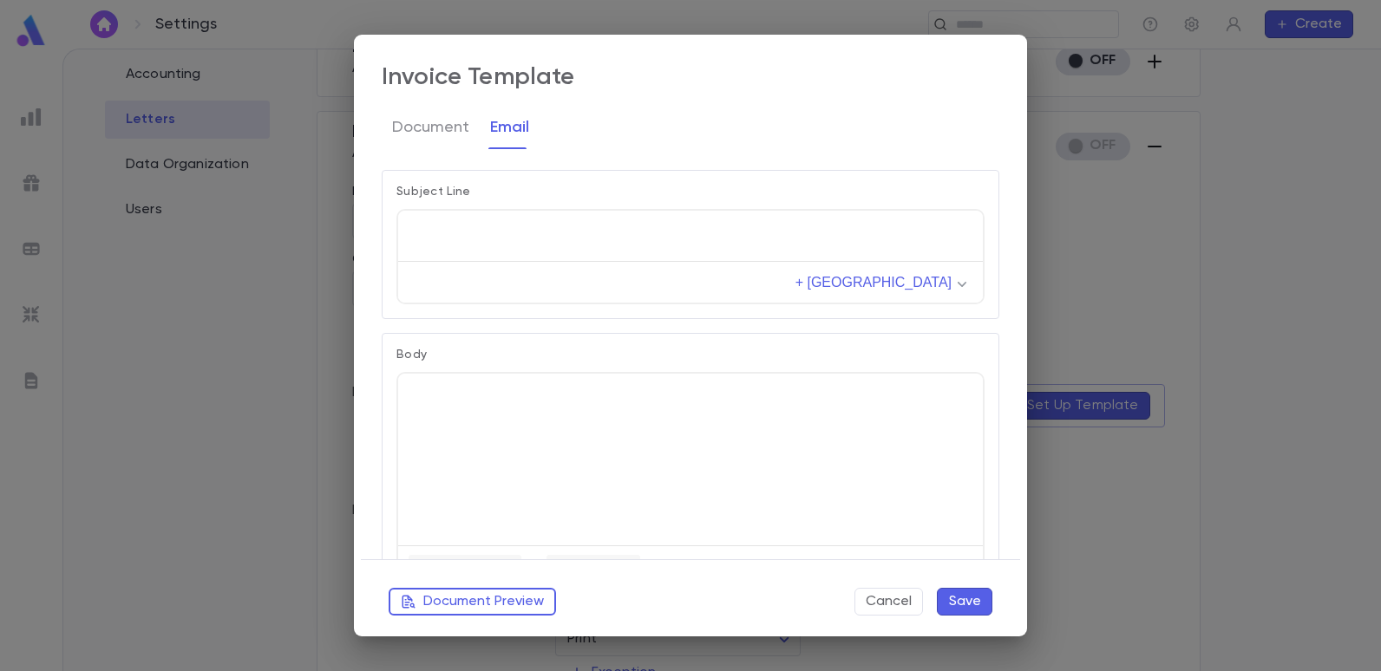
scroll to position [44, 0]
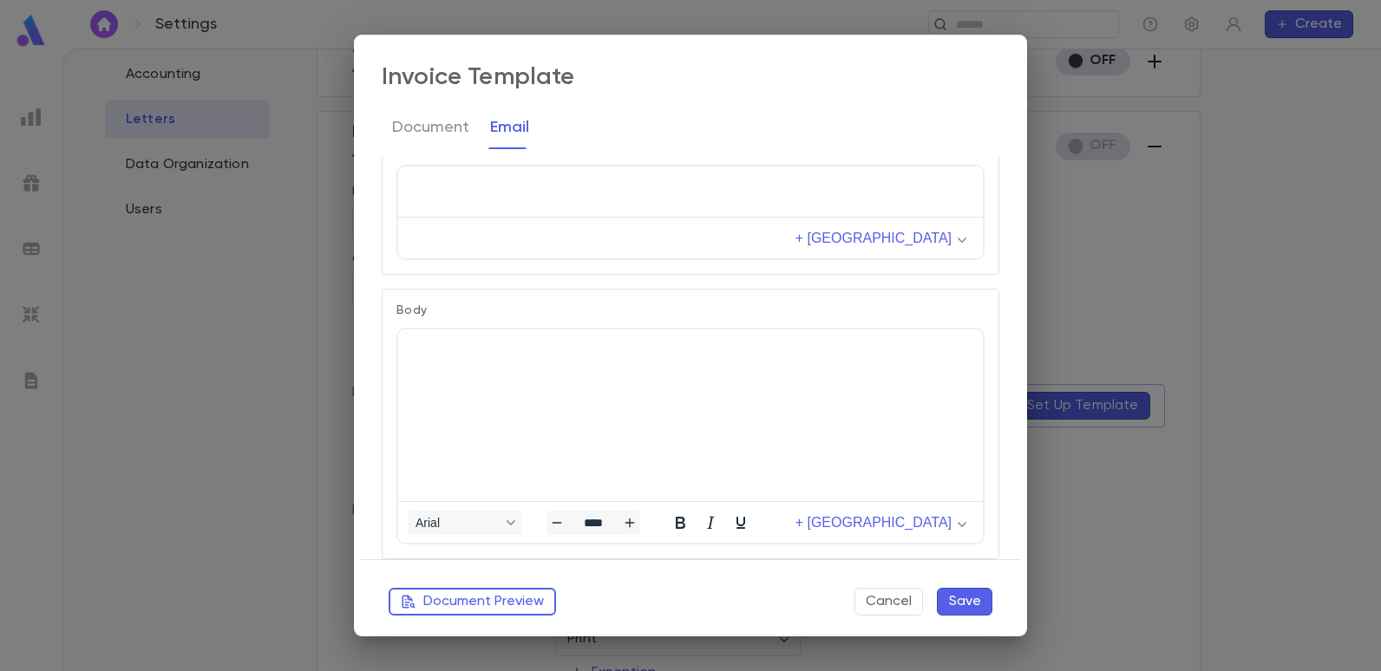
click at [604, 368] on html at bounding box center [690, 350] width 585 height 40
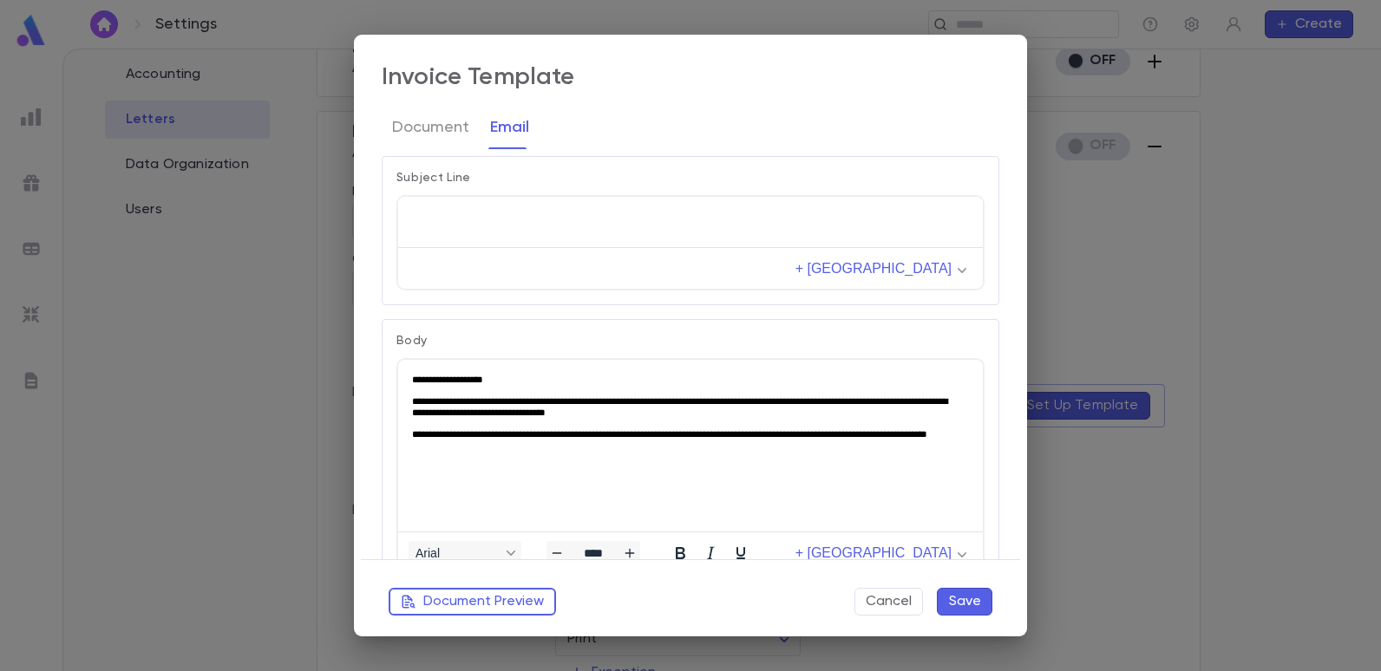
scroll to position [0, 0]
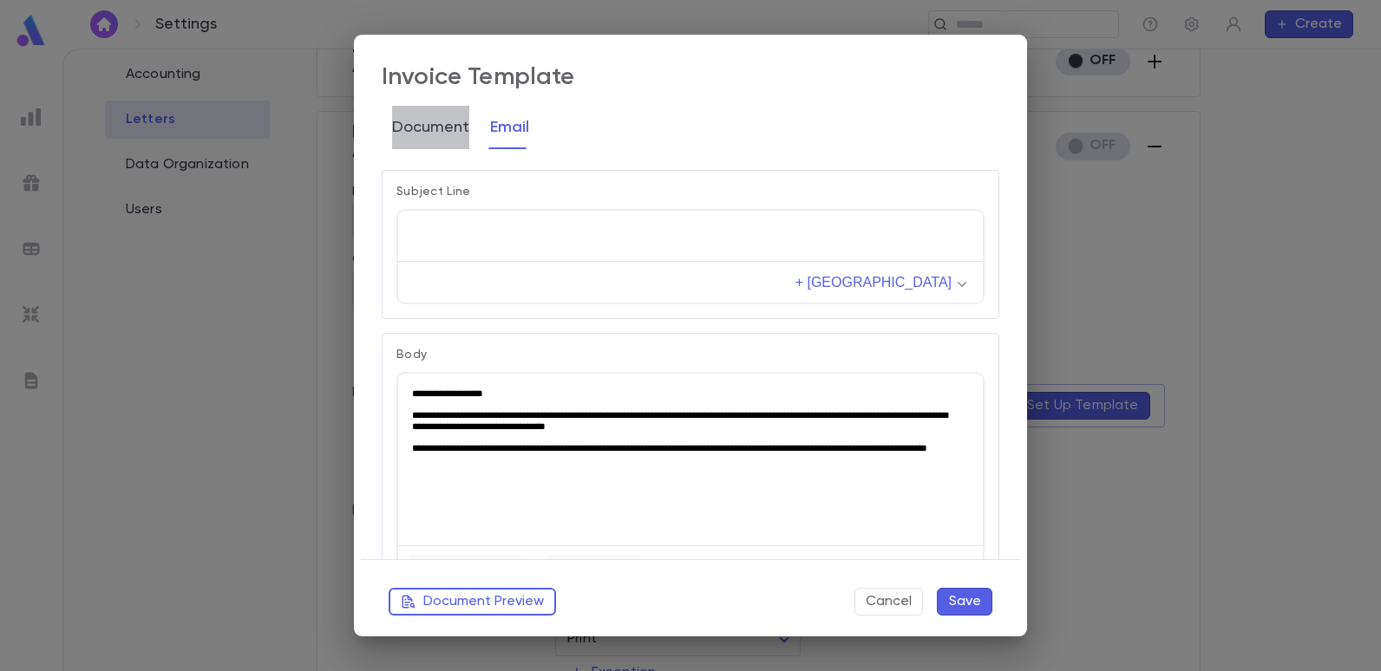
click at [436, 142] on button "Document" at bounding box center [430, 127] width 77 height 43
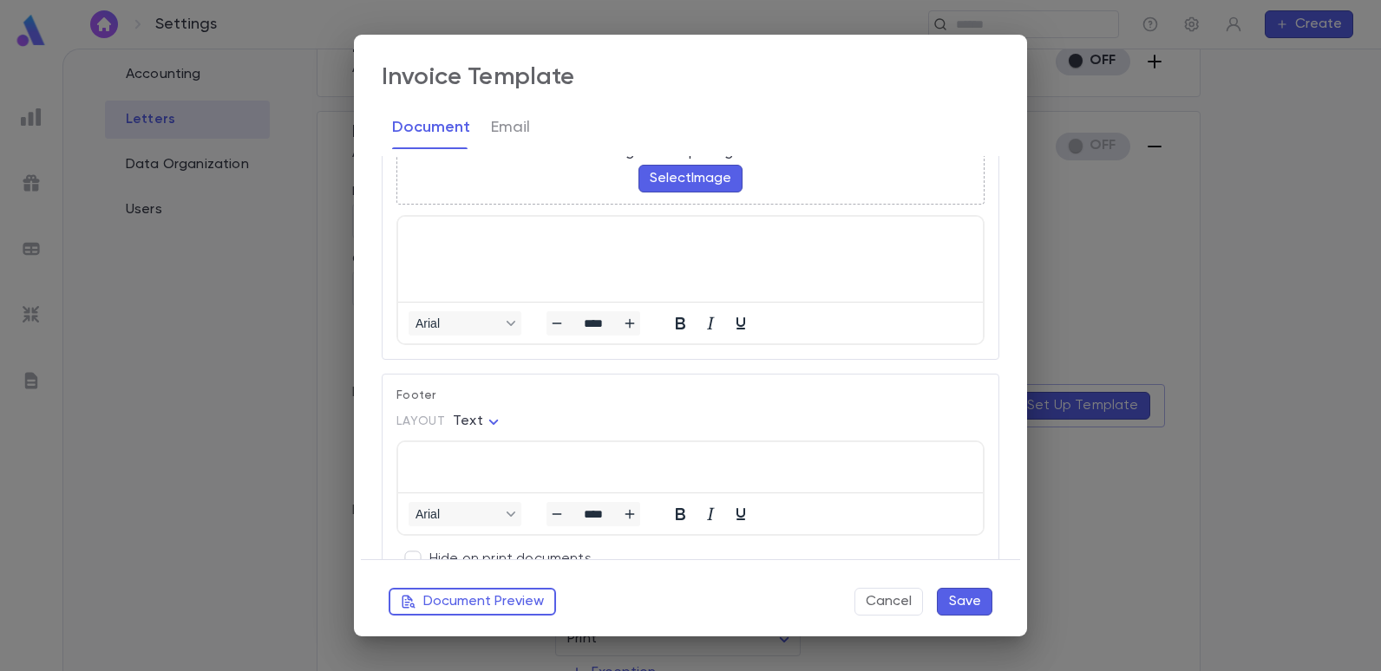
scroll to position [1161, 0]
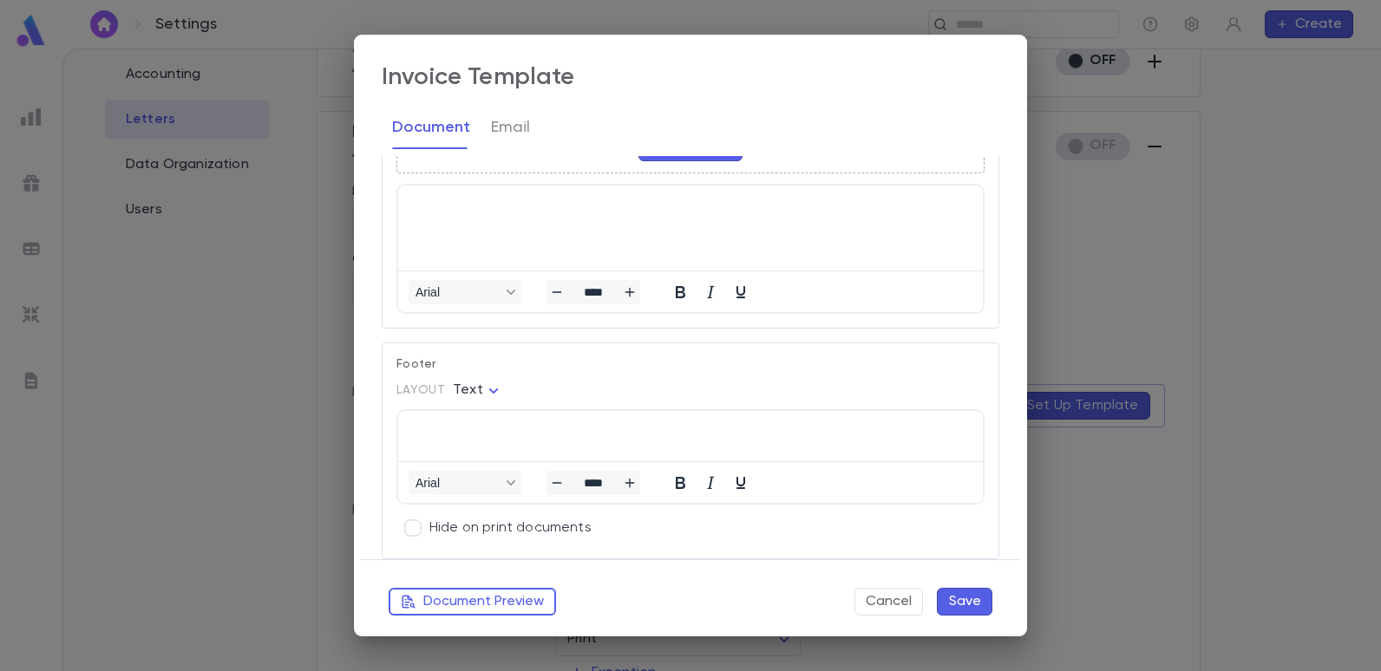
click at [579, 416] on html at bounding box center [690, 431] width 585 height 40
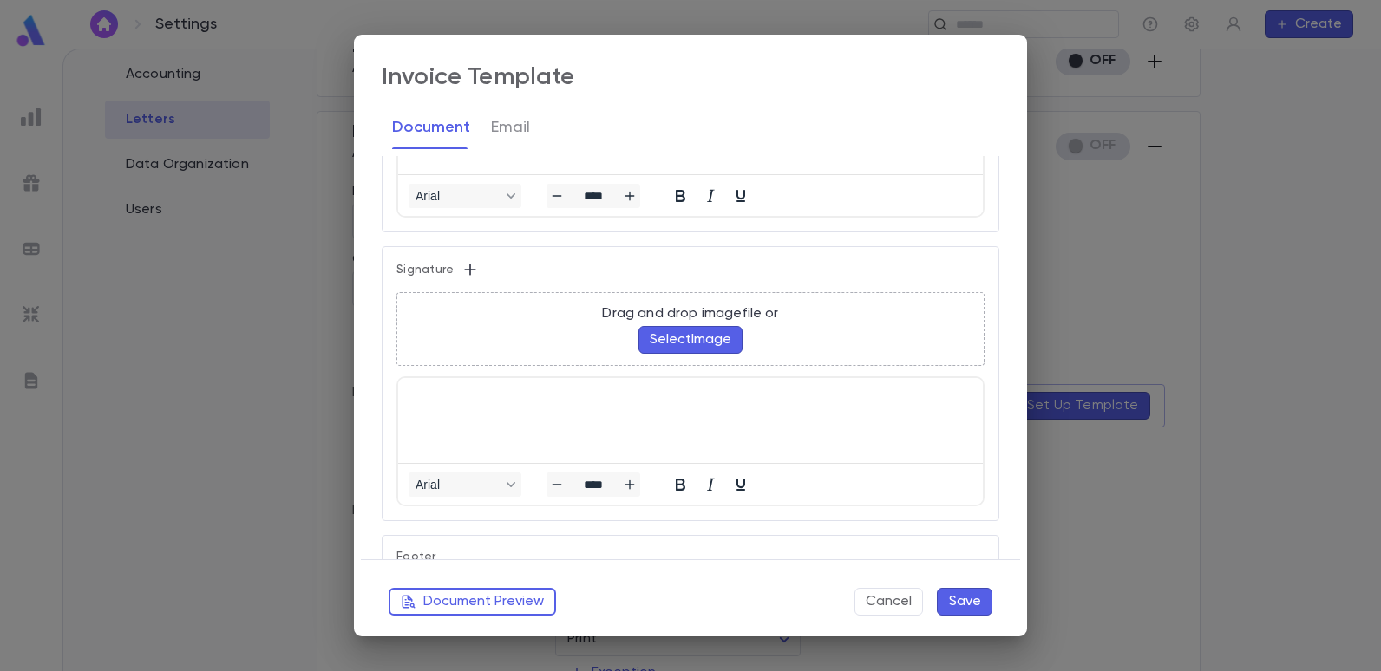
scroll to position [987, 0]
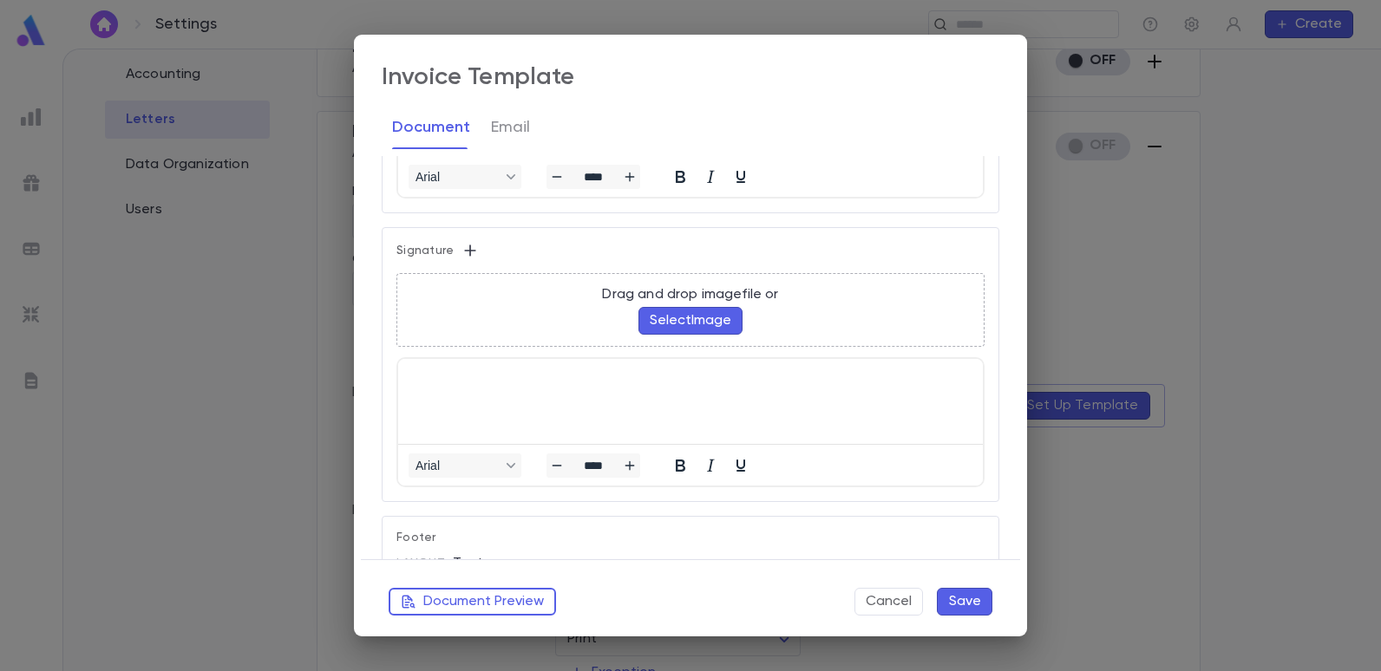
click at [463, 391] on html at bounding box center [690, 375] width 585 height 33
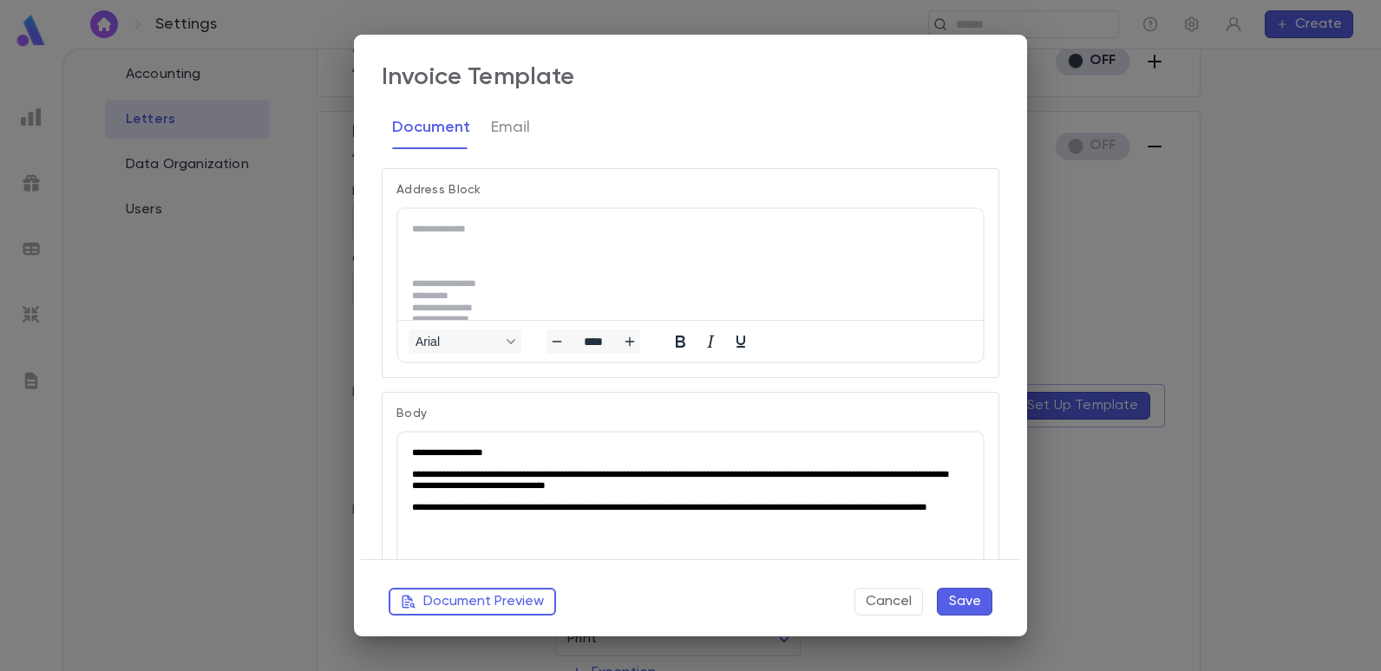
scroll to position [260, 0]
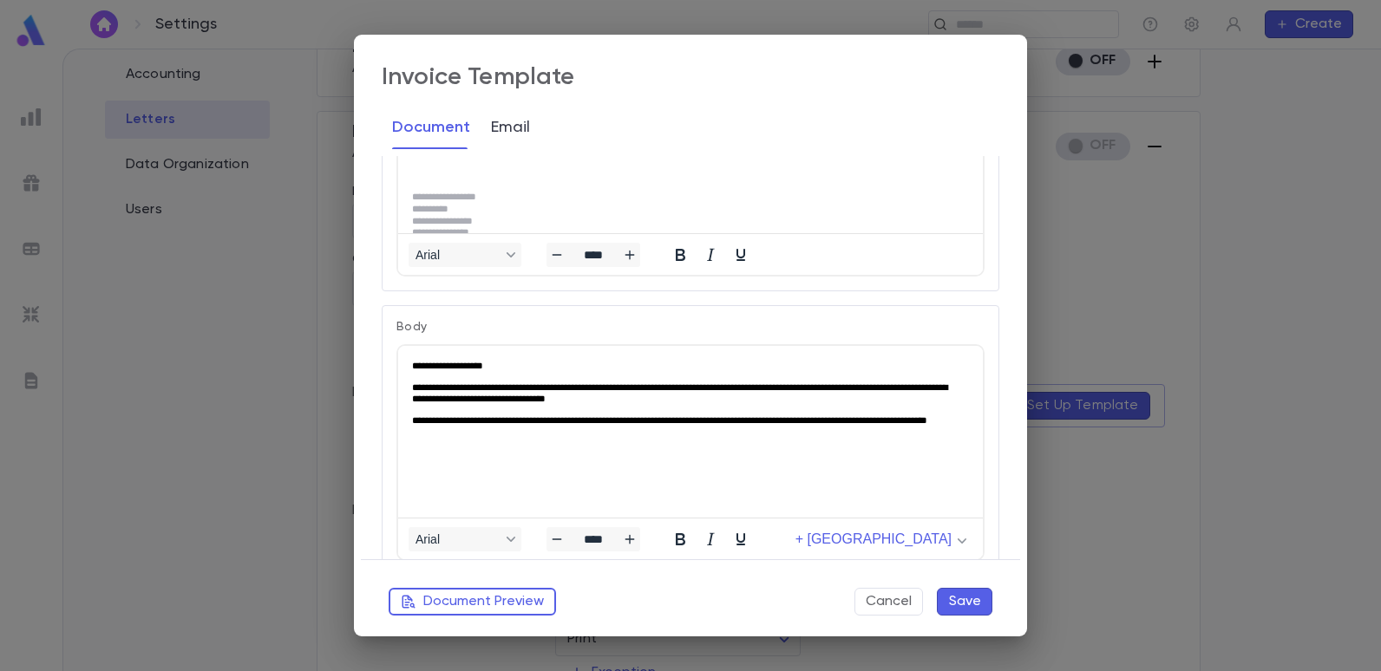
click at [504, 130] on button "Email" at bounding box center [510, 127] width 39 height 43
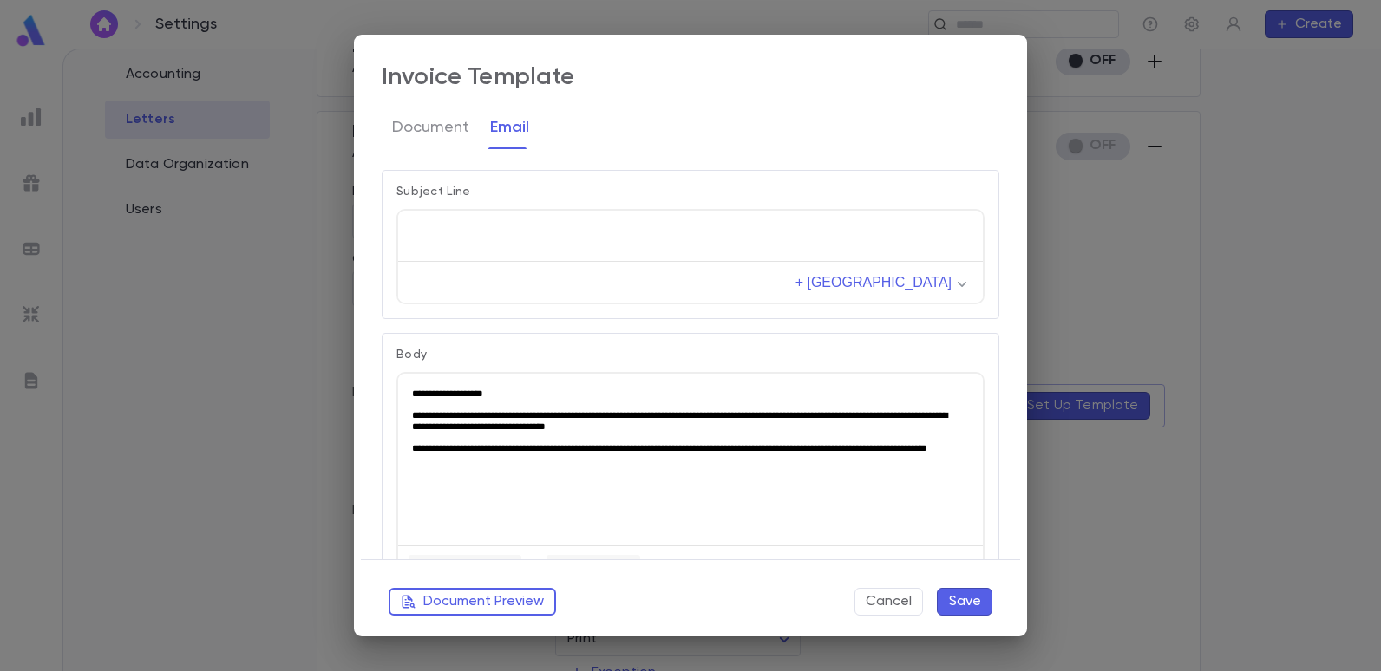
click at [582, 231] on p "Rich Text Area. Press ALT-0 for help." at bounding box center [690, 231] width 557 height 12
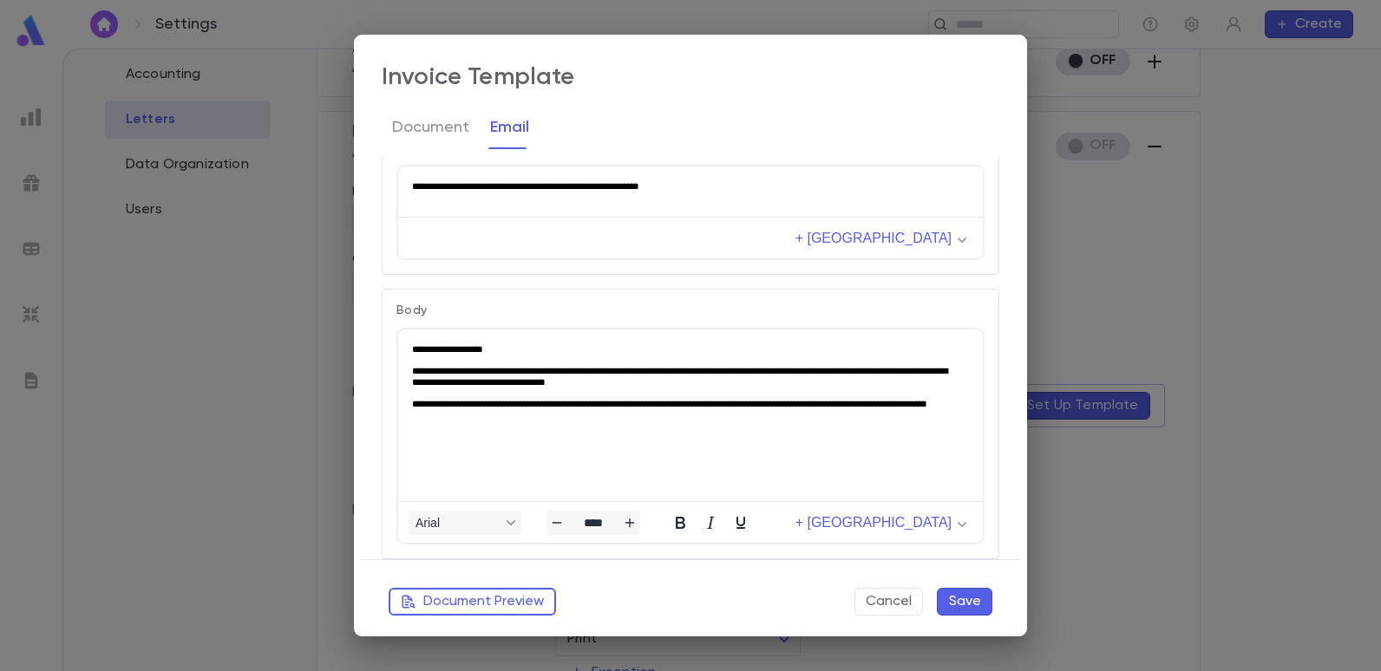
scroll to position [0, 0]
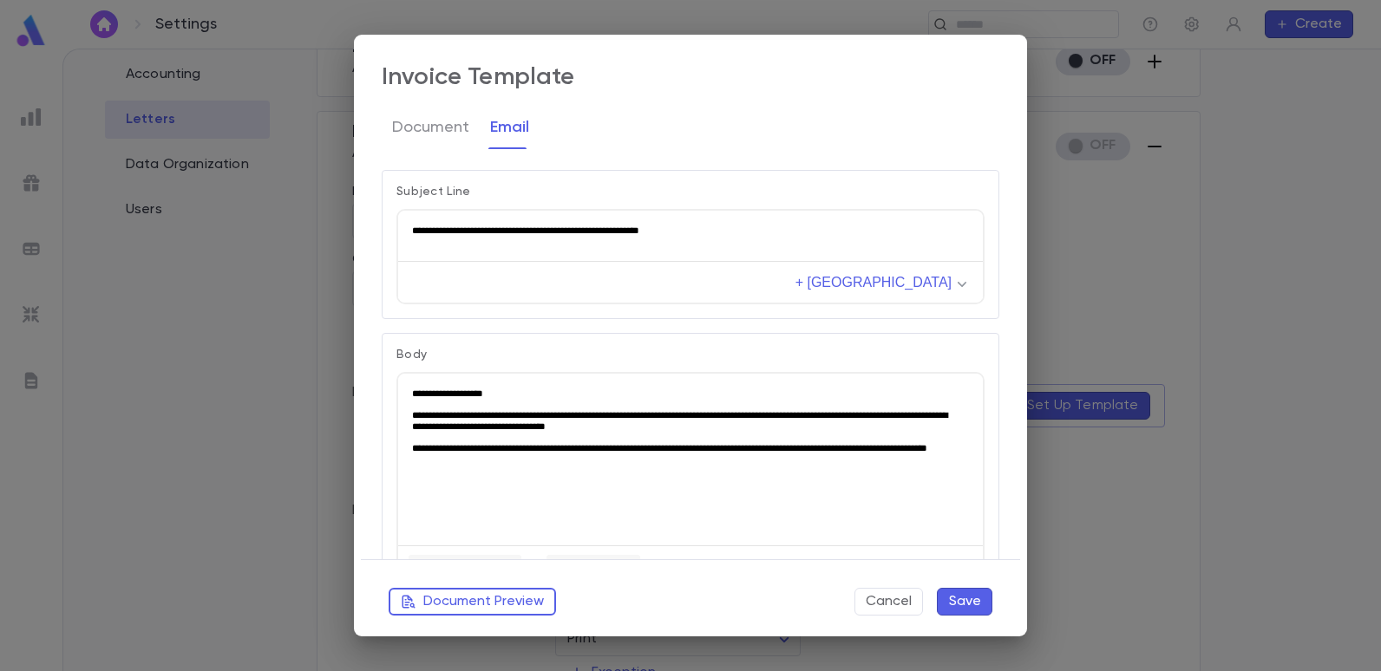
click at [958, 598] on button "Save" at bounding box center [965, 602] width 56 height 28
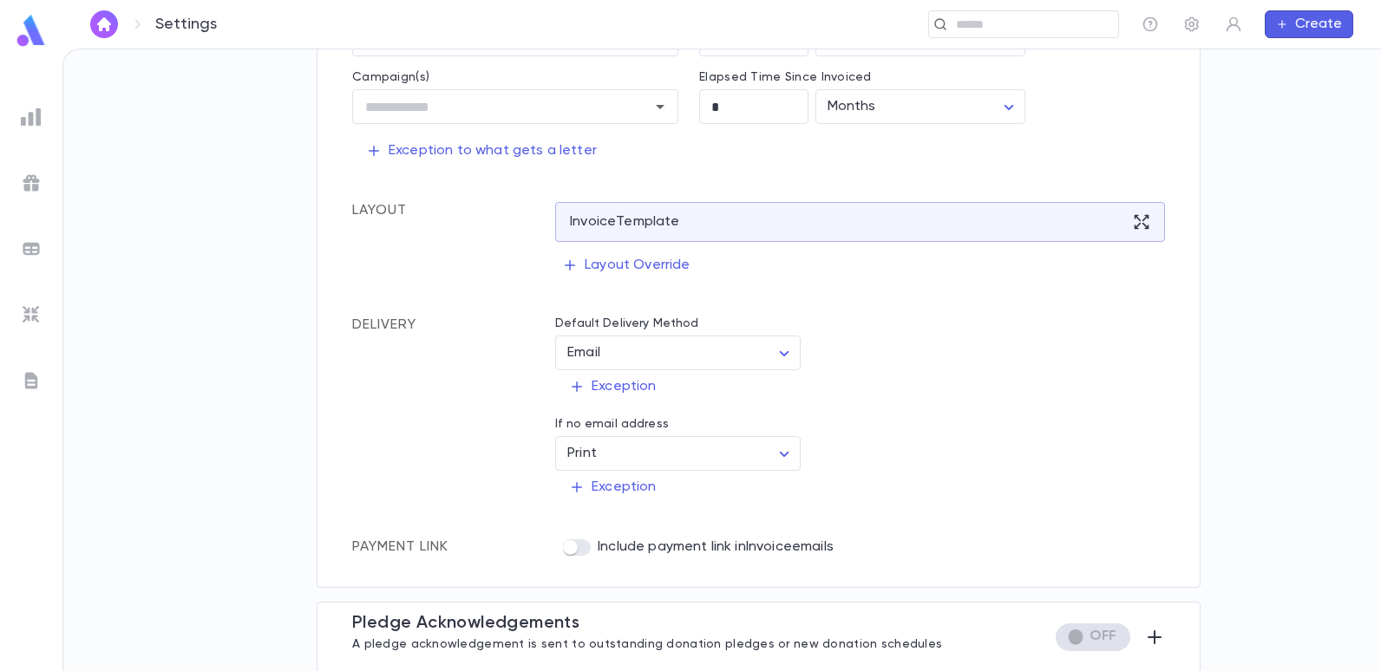
scroll to position [387, 0]
click at [1148, 636] on icon "button" at bounding box center [1155, 636] width 14 height 14
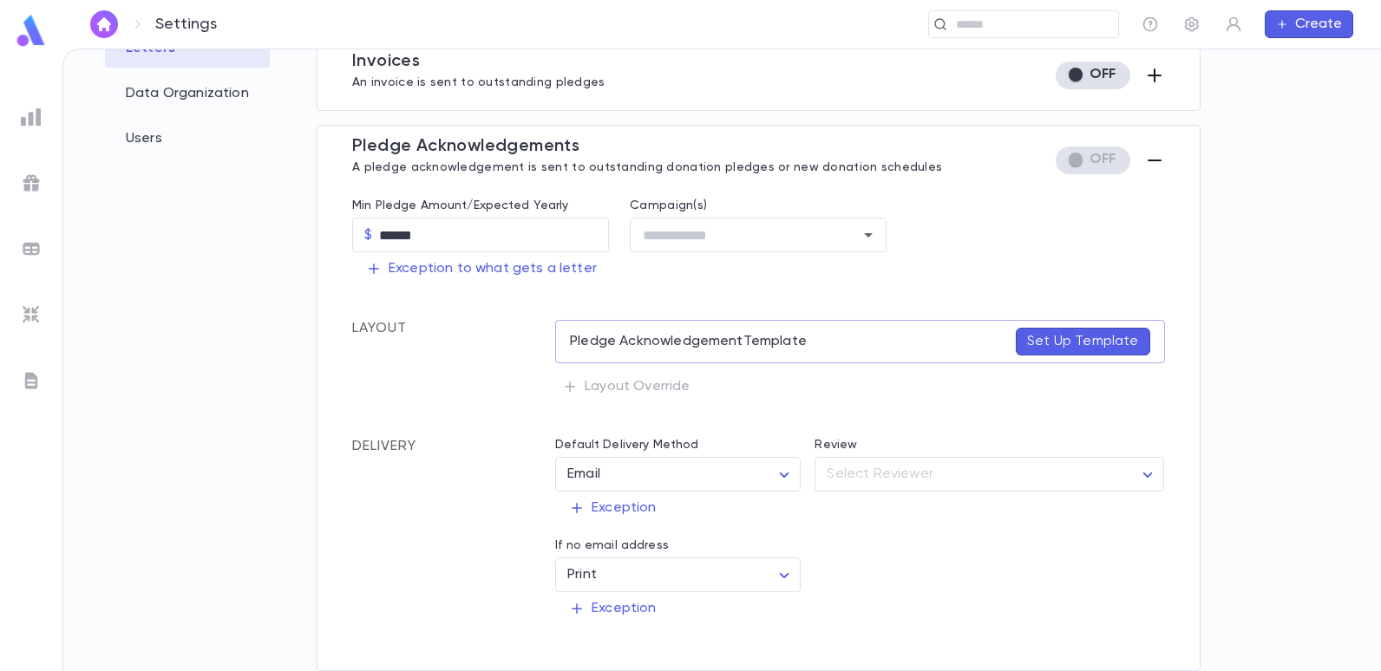
scroll to position [273, 0]
click at [1066, 351] on button "Set Up Template" at bounding box center [1083, 342] width 134 height 28
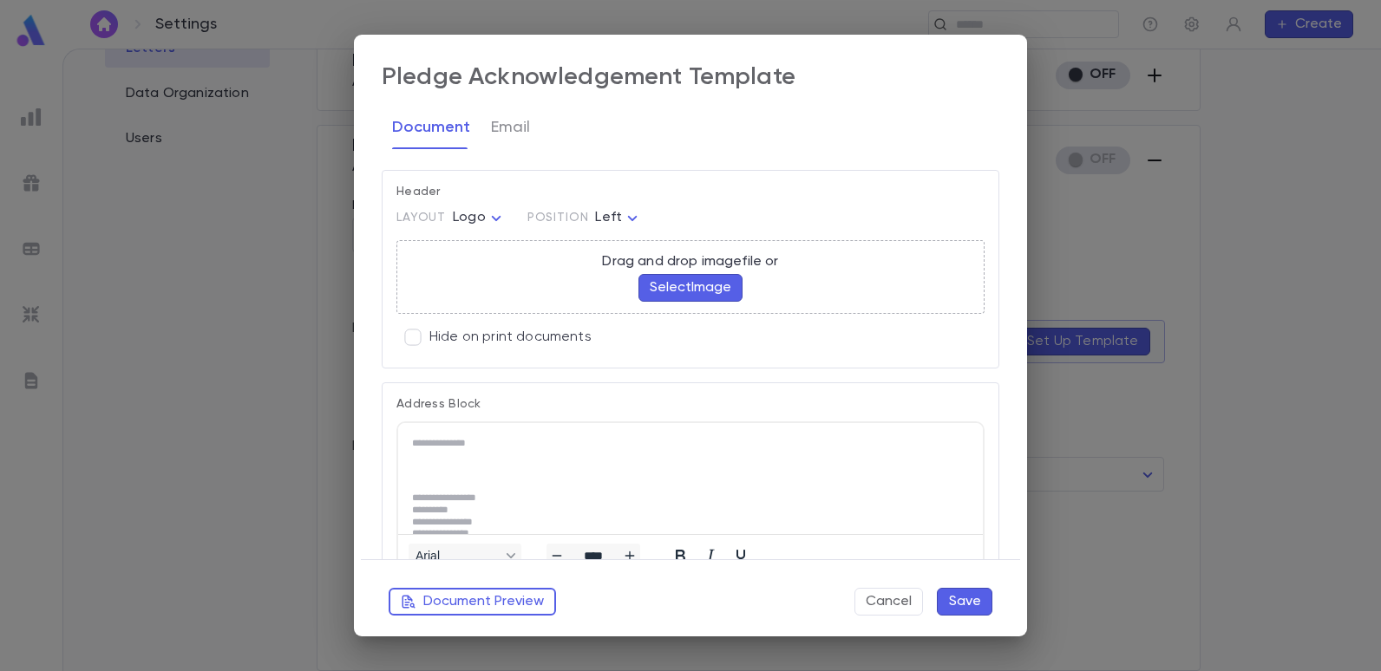
scroll to position [0, 0]
click at [730, 286] on button "Select Image" at bounding box center [690, 288] width 104 height 28
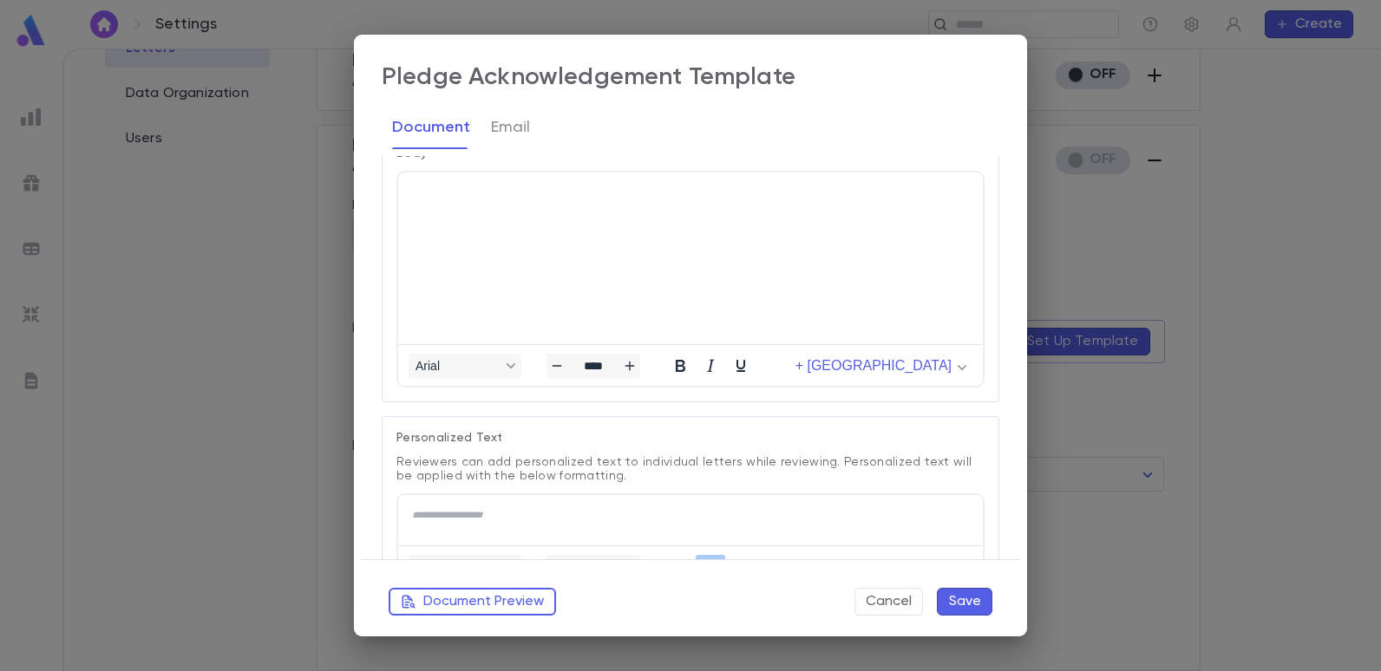
scroll to position [260, 0]
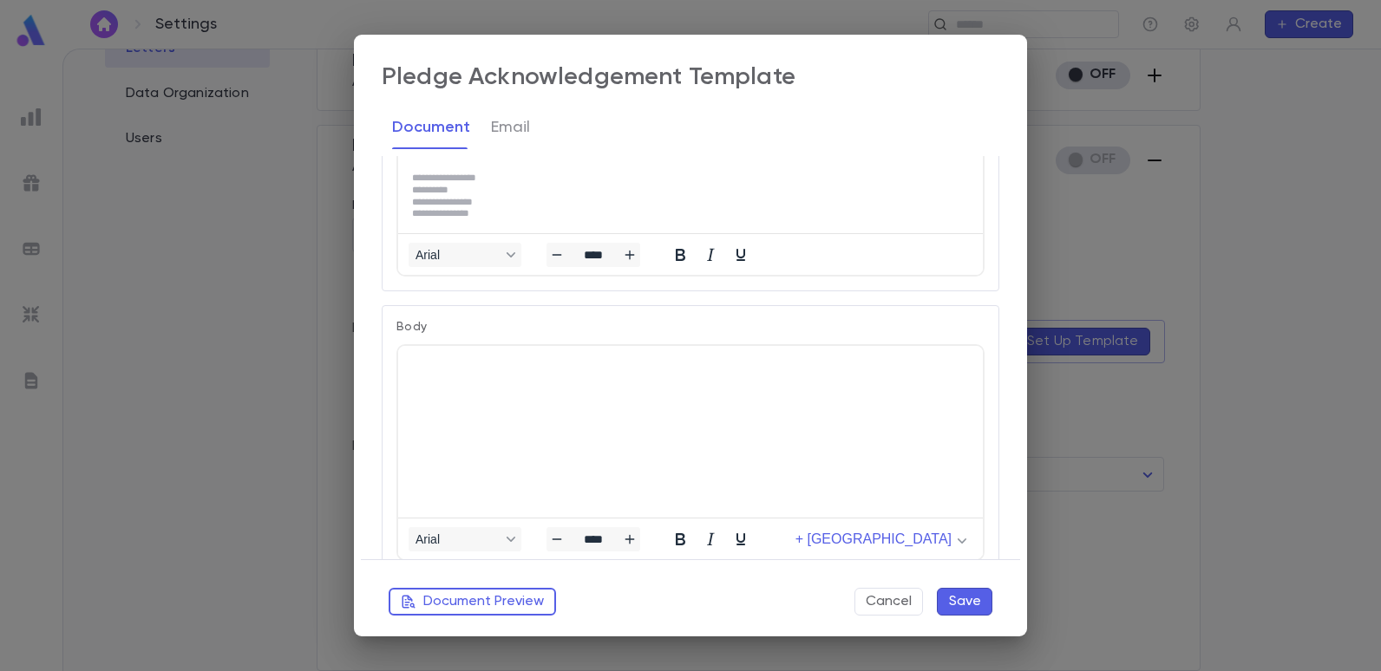
click at [690, 386] on html at bounding box center [690, 366] width 585 height 40
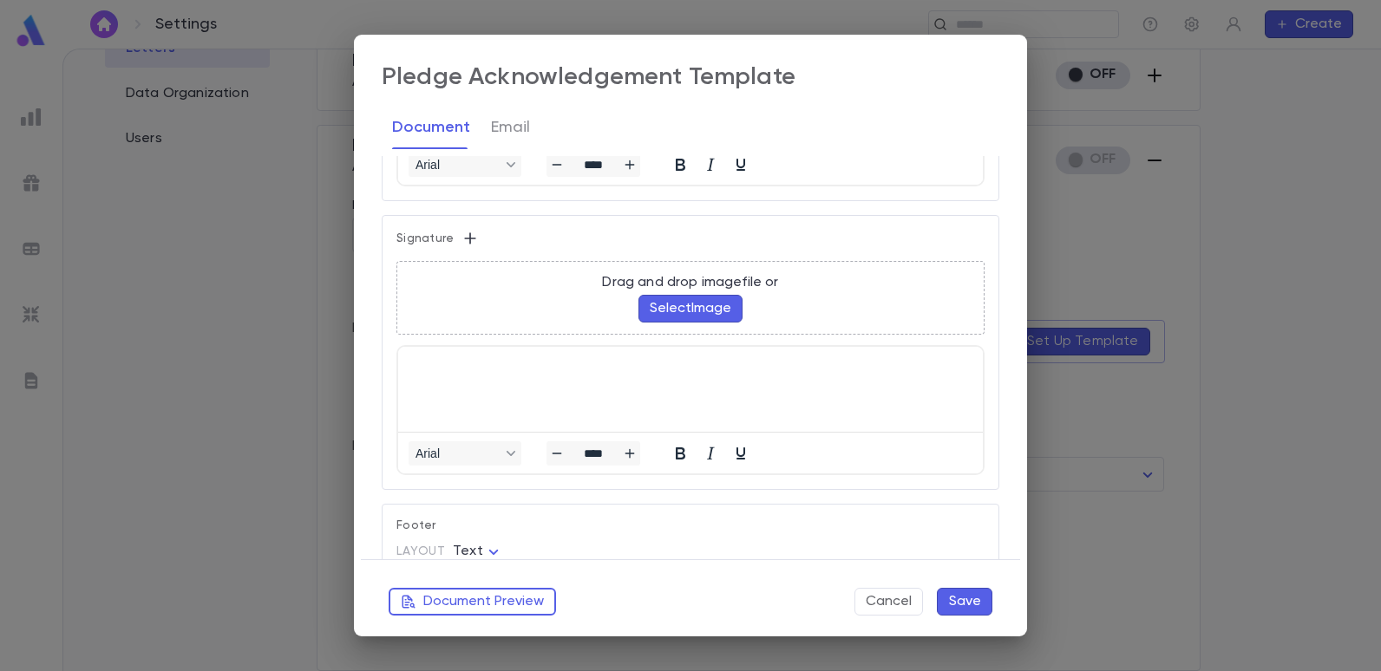
scroll to position [1041, 0]
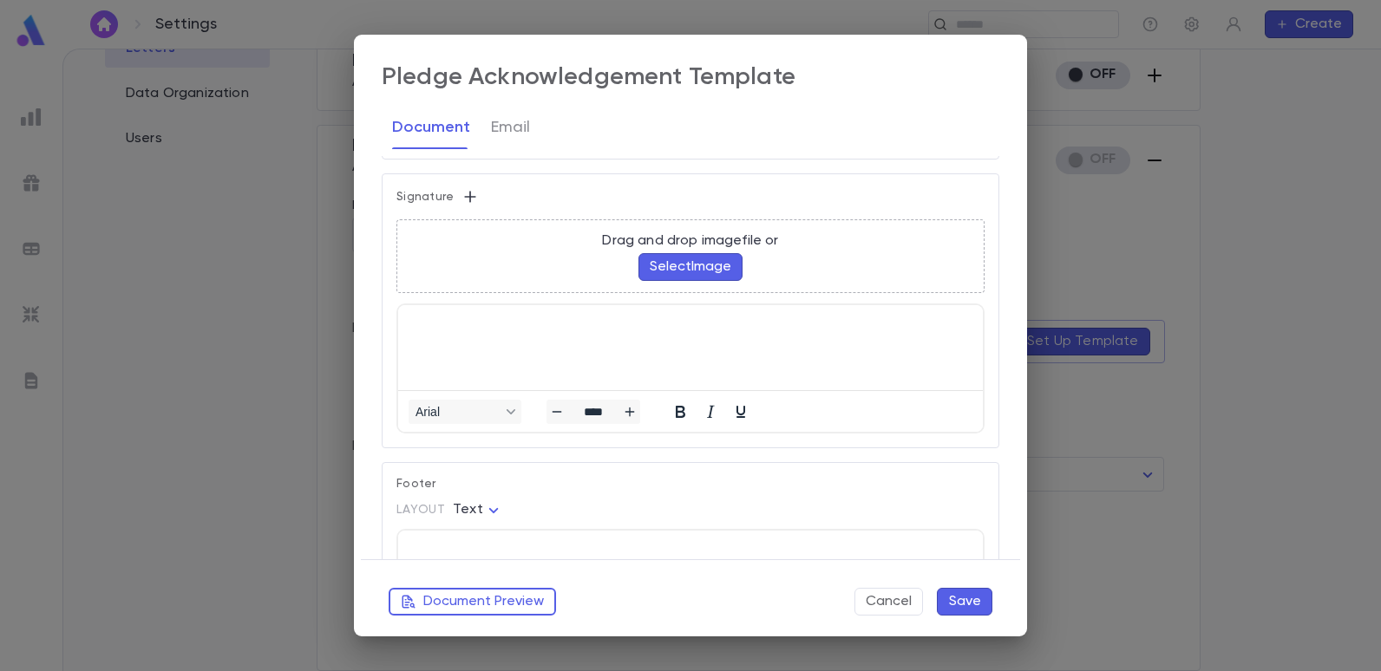
click at [587, 328] on html at bounding box center [690, 321] width 585 height 33
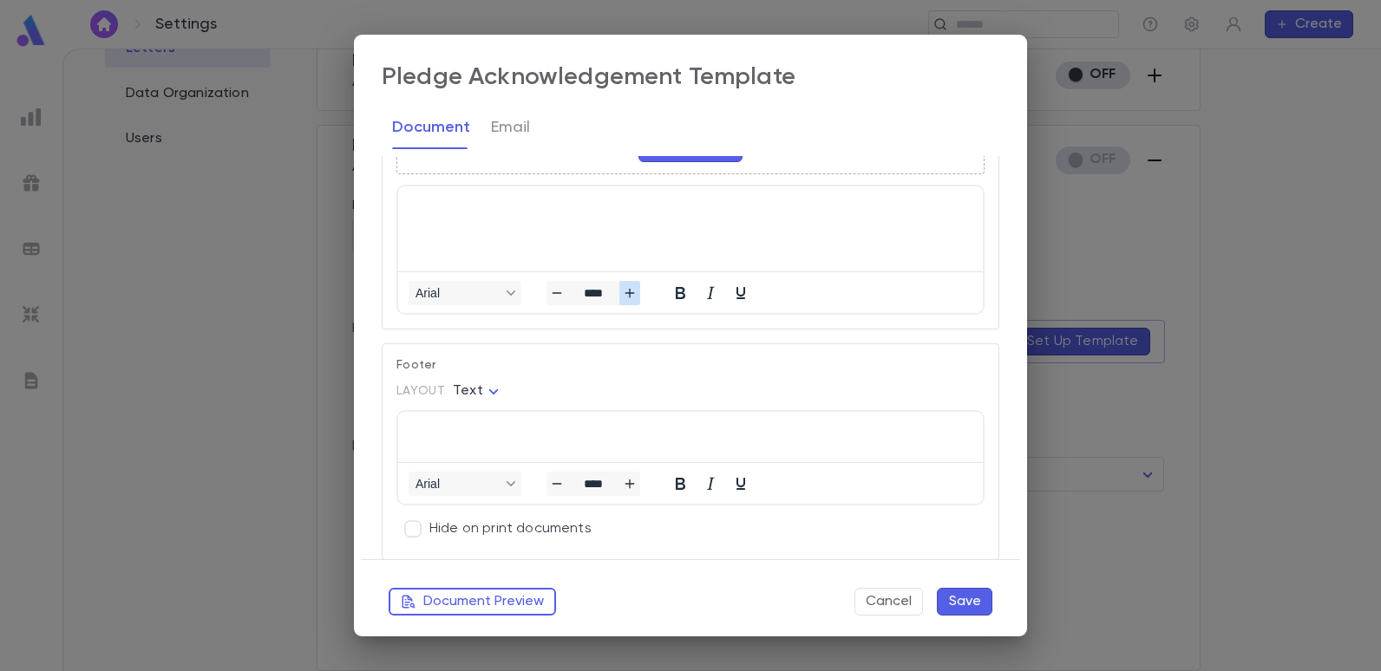
scroll to position [1161, 0]
click at [604, 444] on html at bounding box center [690, 431] width 585 height 40
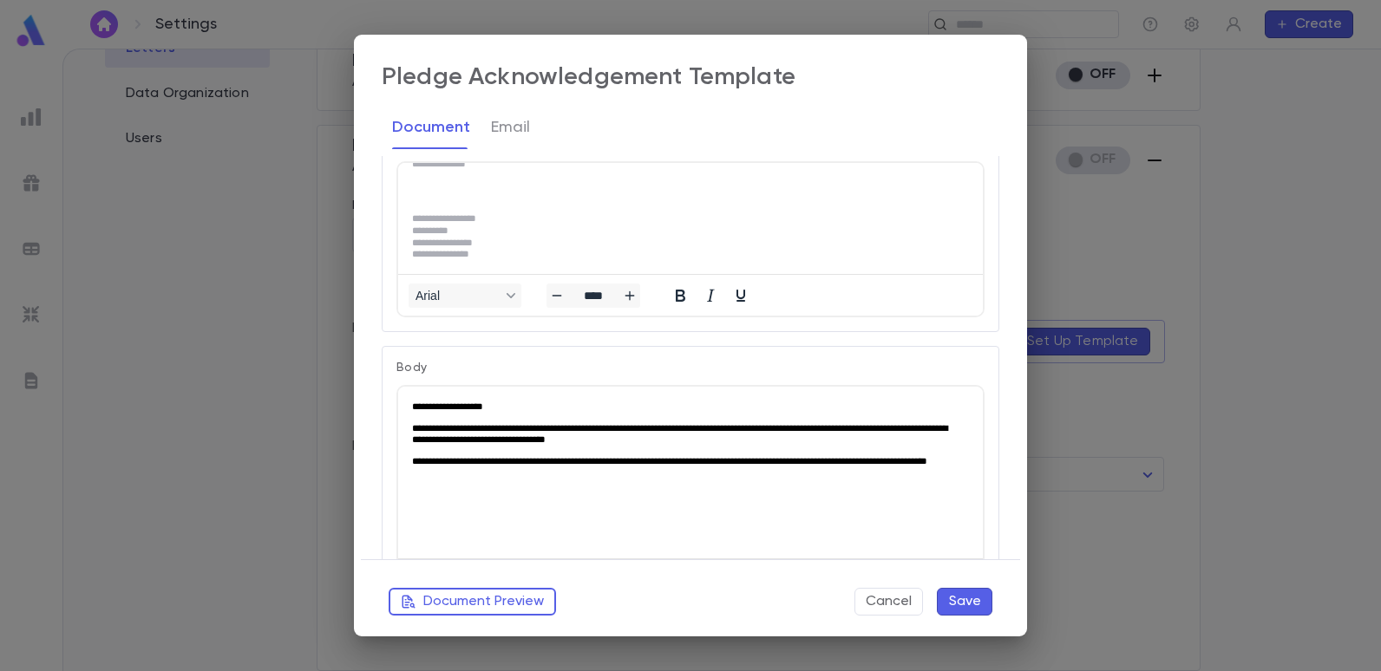
scroll to position [206, 0]
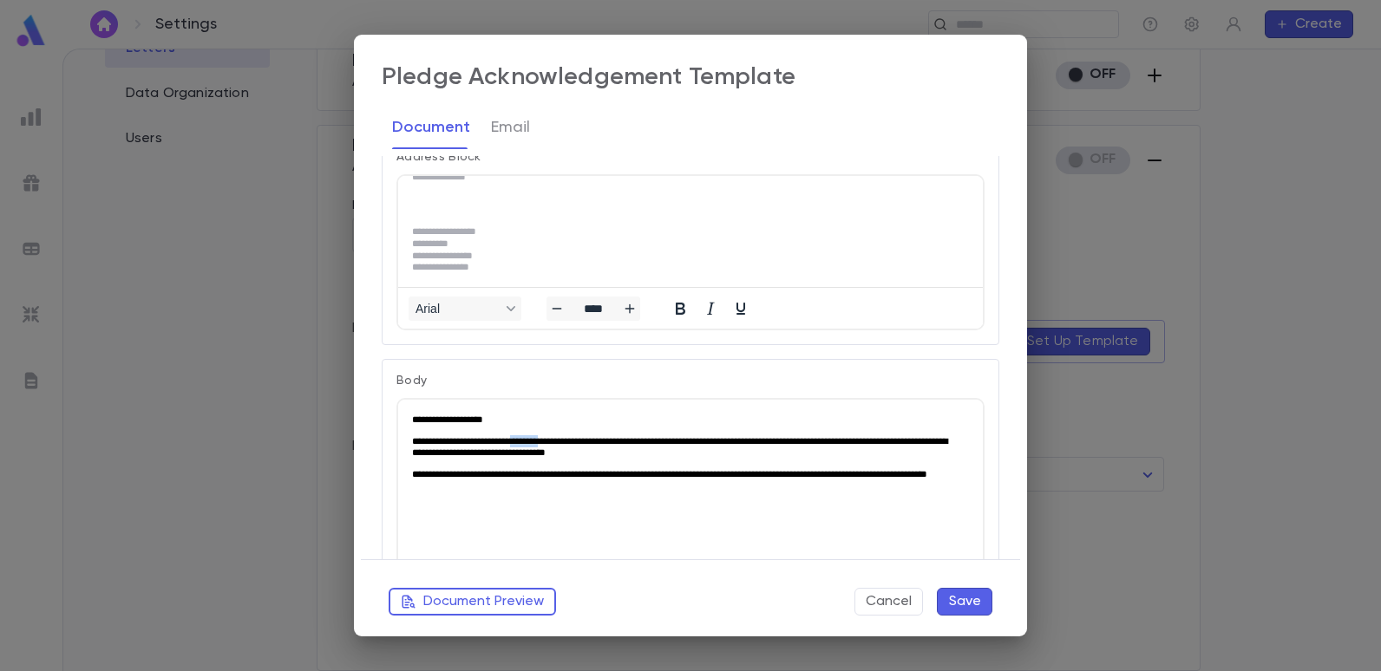
drag, startPoint x: 574, startPoint y: 442, endPoint x: 538, endPoint y: 441, distance: 36.4
click at [538, 441] on p "**********" at bounding box center [687, 447] width 550 height 24
click at [519, 130] on button "Email" at bounding box center [510, 127] width 39 height 43
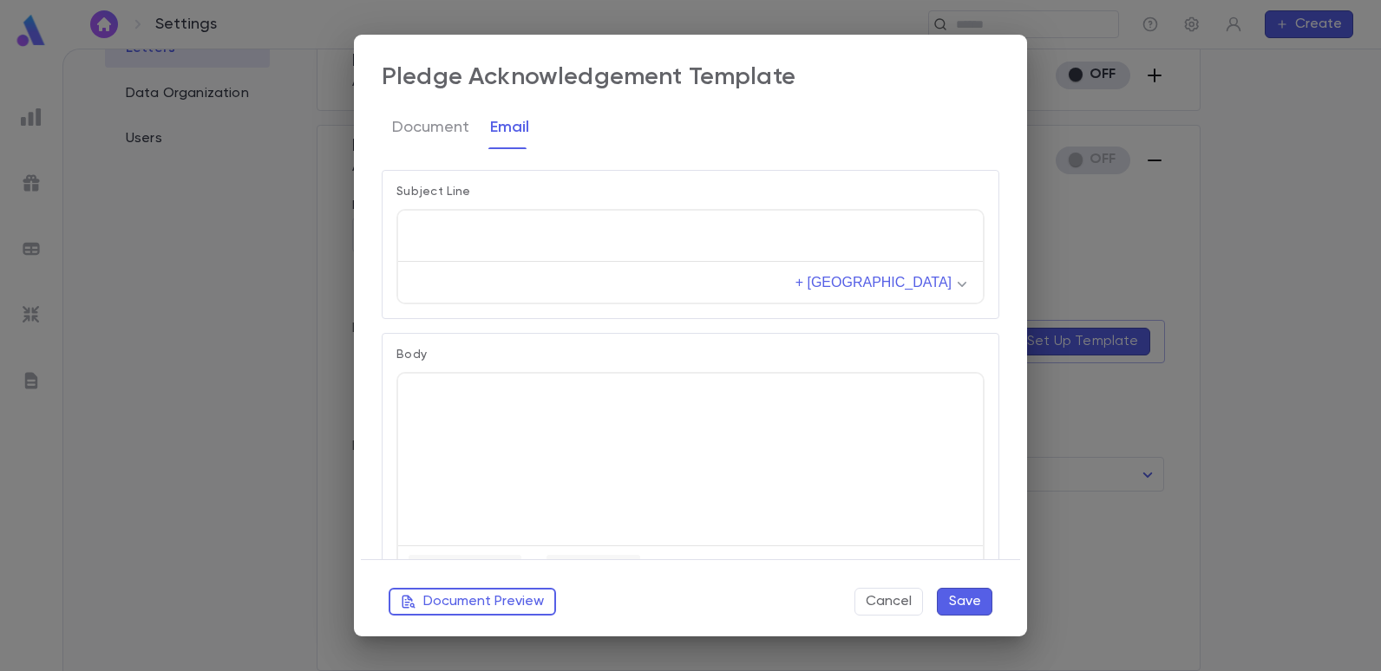
click at [595, 413] on html at bounding box center [690, 394] width 585 height 40
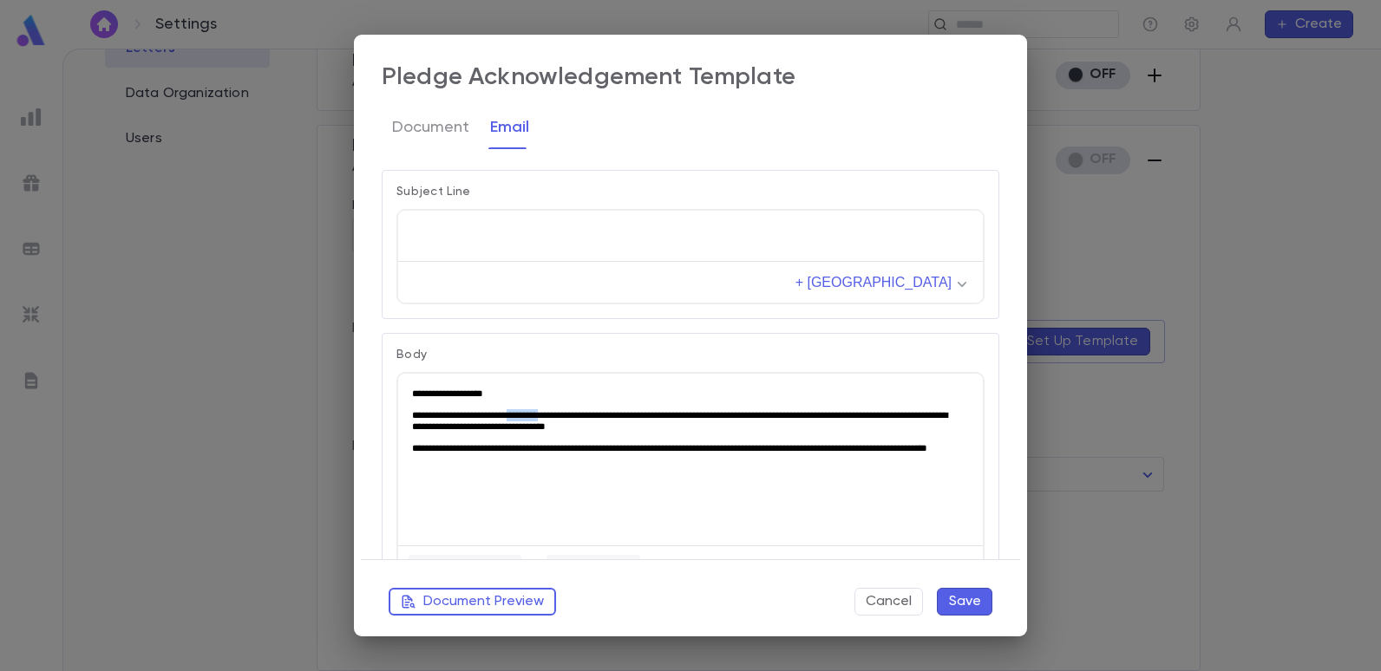
drag, startPoint x: 572, startPoint y: 411, endPoint x: 535, endPoint y: 415, distance: 36.7
click at [535, 415] on p "**********" at bounding box center [687, 421] width 550 height 24
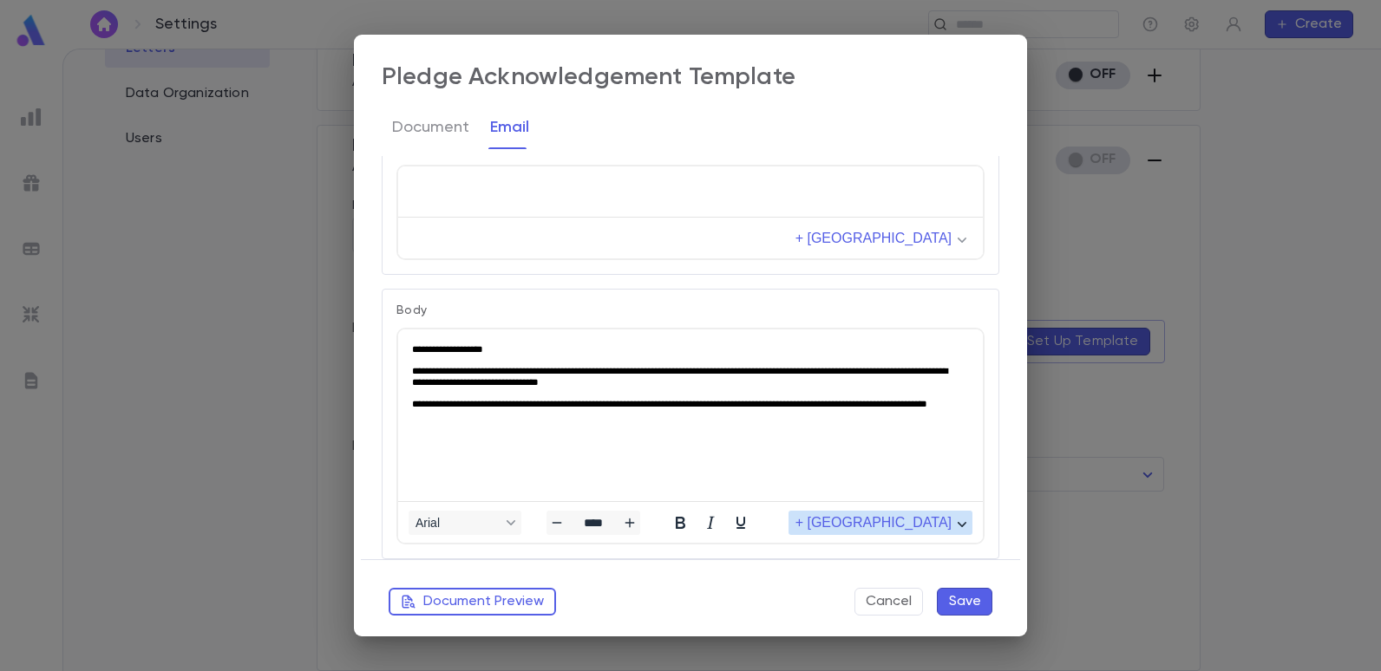
click at [958, 525] on icon "button" at bounding box center [962, 524] width 9 height 5
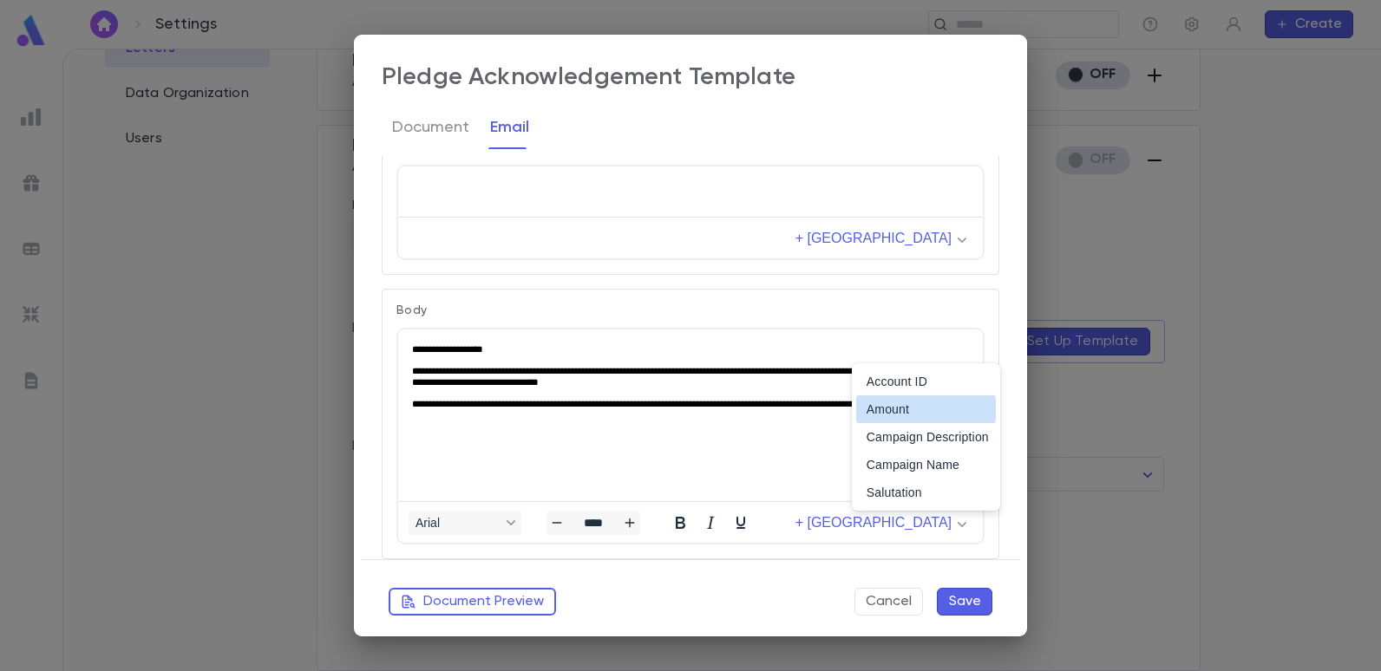
click at [774, 436] on html "**********" at bounding box center [690, 383] width 585 height 107
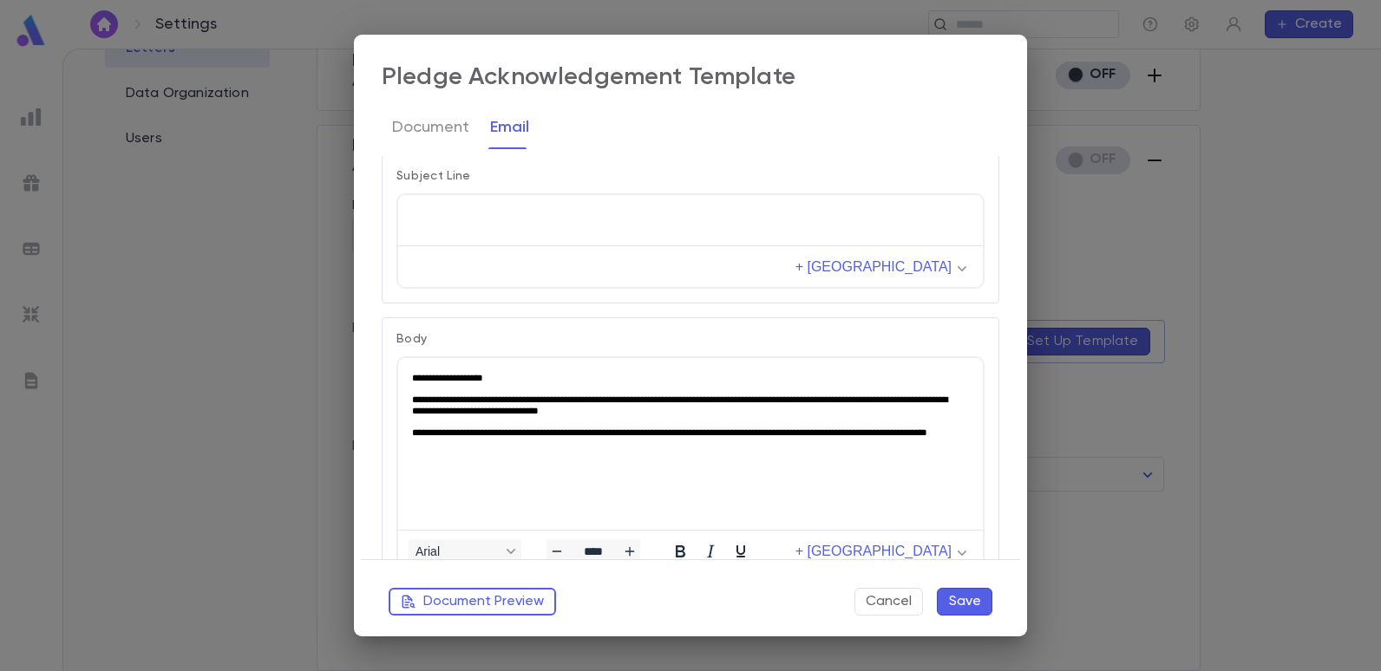
scroll to position [0, 0]
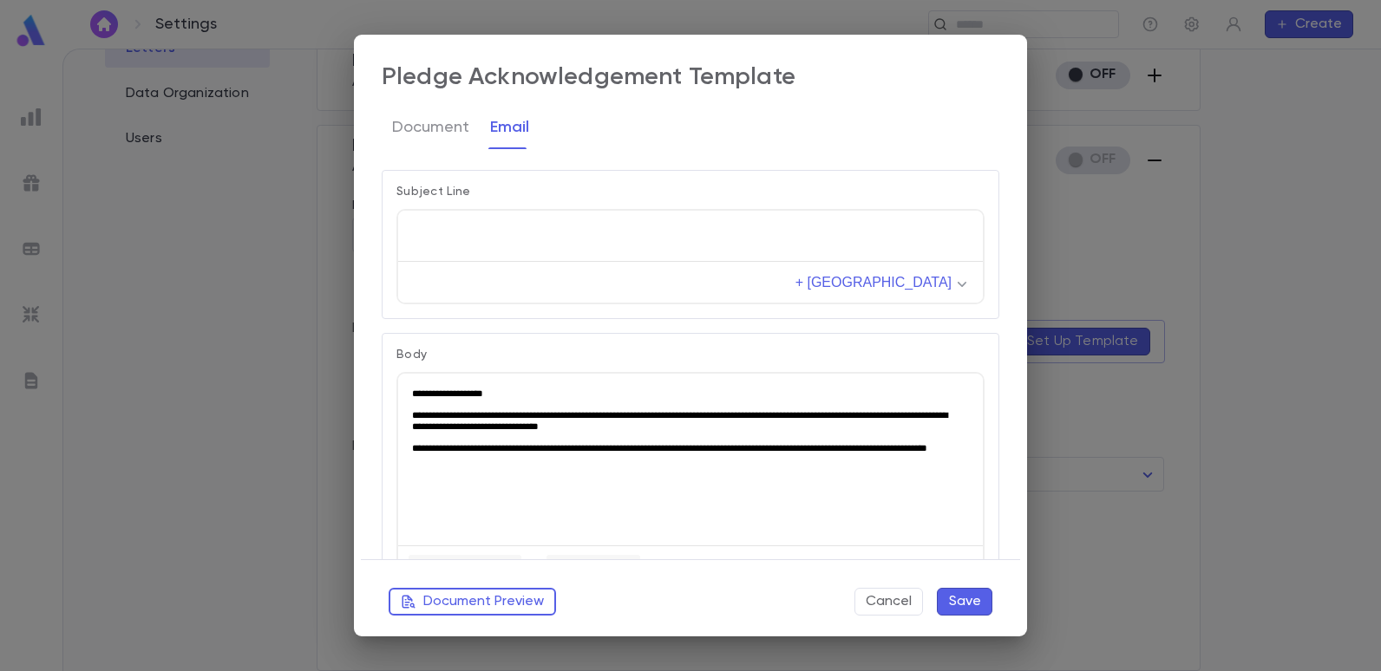
click at [570, 237] on html at bounding box center [690, 231] width 585 height 40
click at [438, 134] on button "Document" at bounding box center [430, 127] width 77 height 43
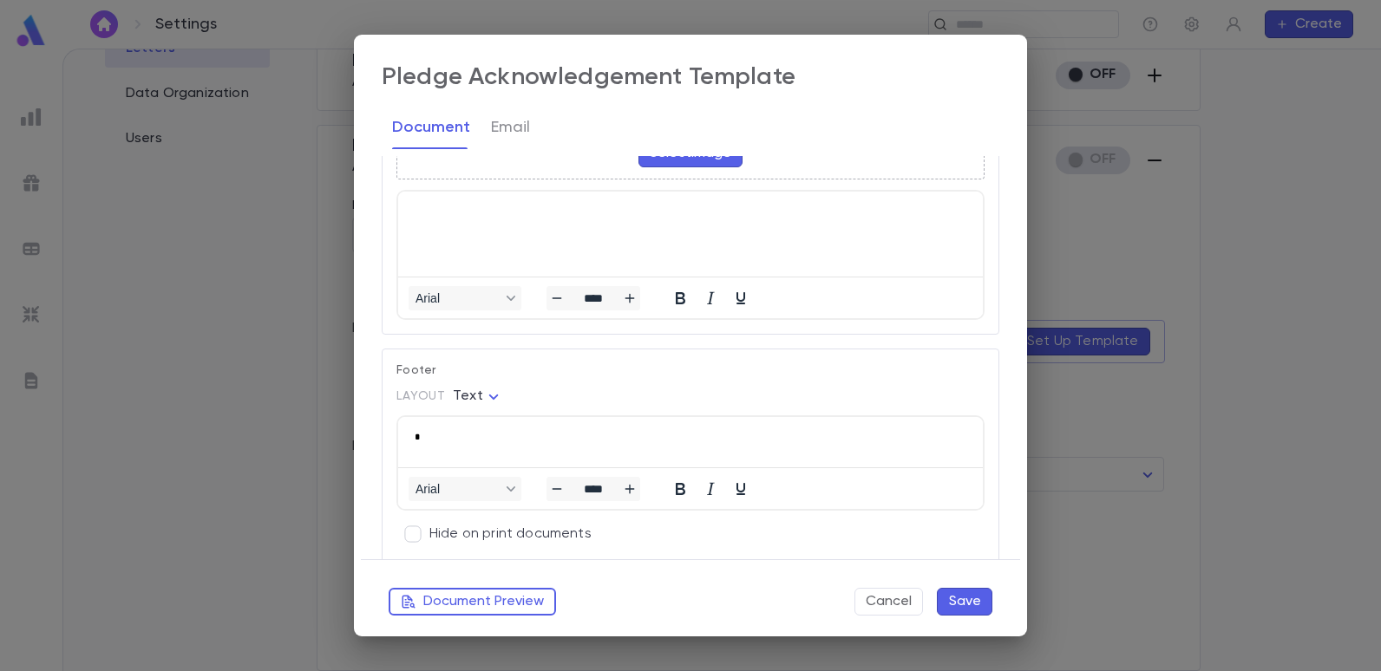
scroll to position [1161, 0]
click at [969, 599] on button "Save" at bounding box center [965, 602] width 56 height 28
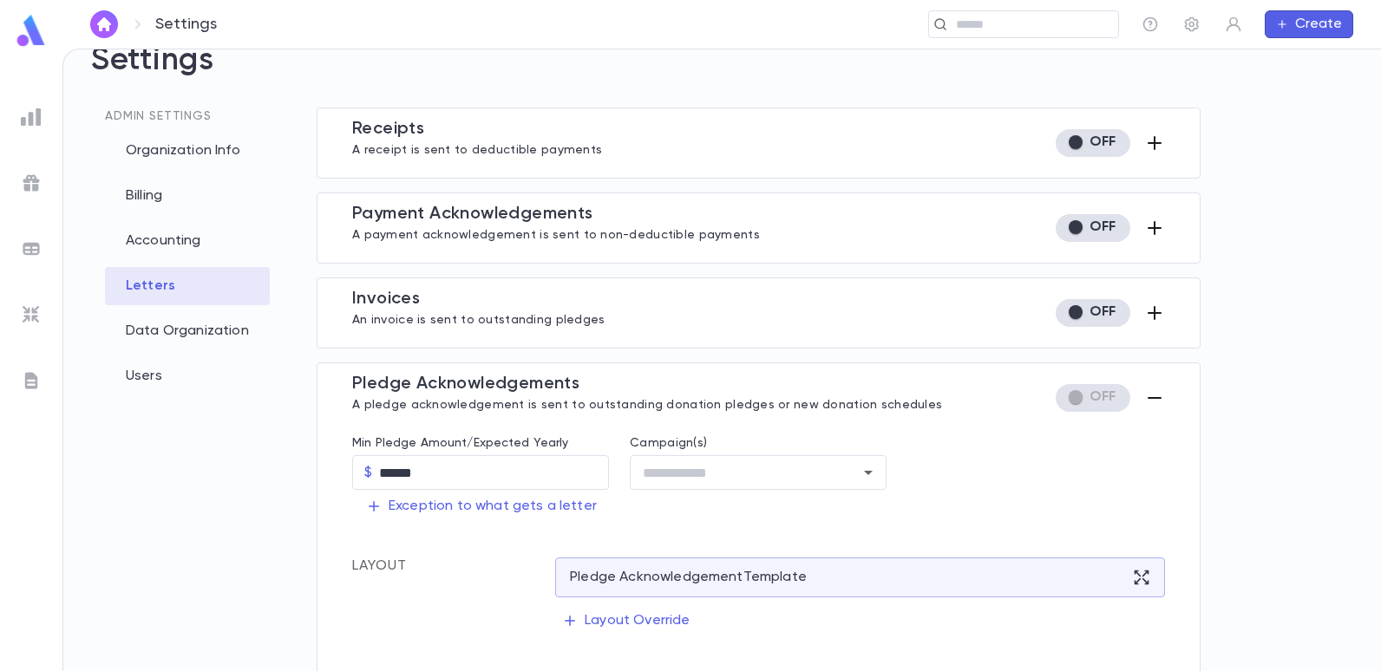
scroll to position [10, 0]
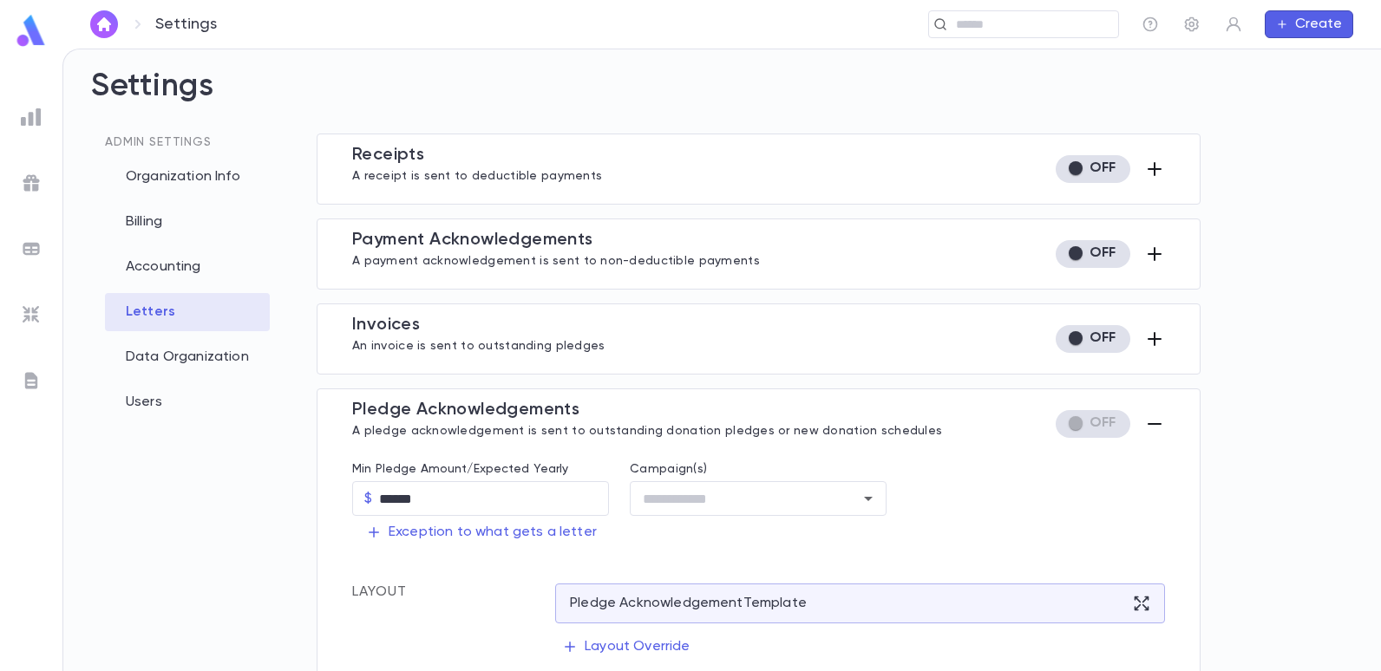
click at [1148, 171] on icon "button" at bounding box center [1154, 169] width 21 height 21
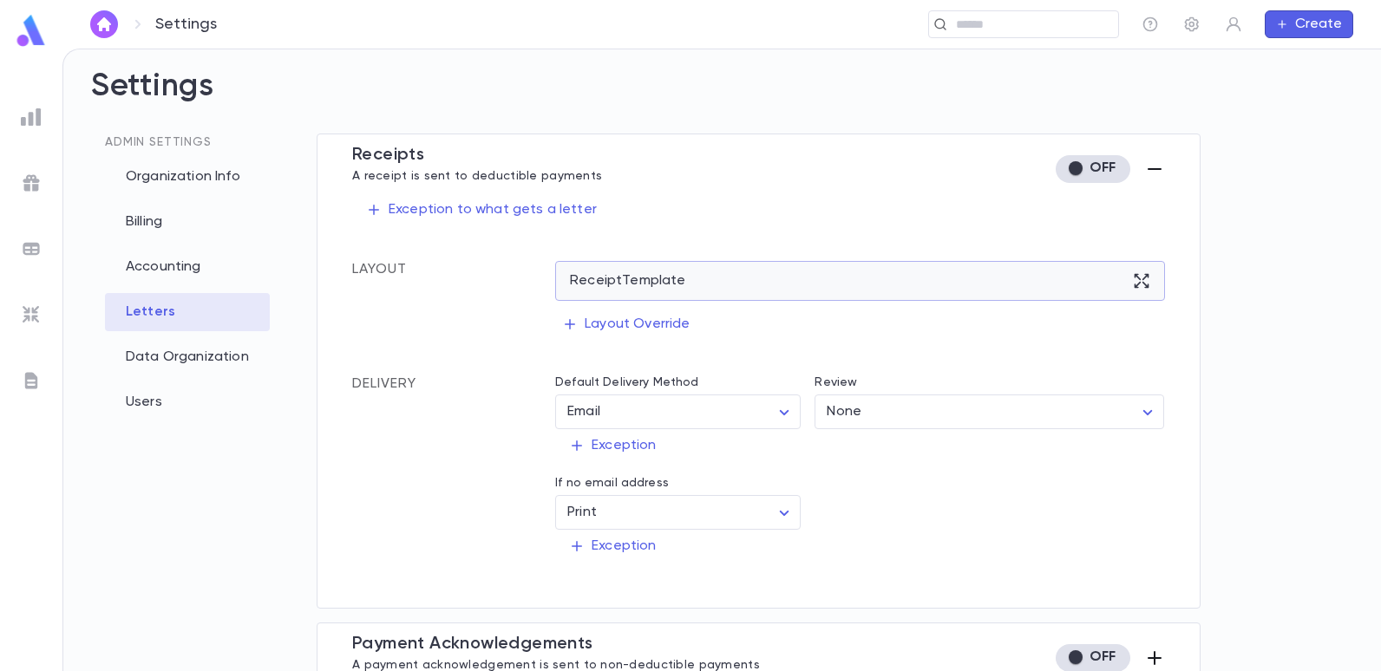
click at [1133, 279] on icon at bounding box center [1141, 280] width 17 height 17
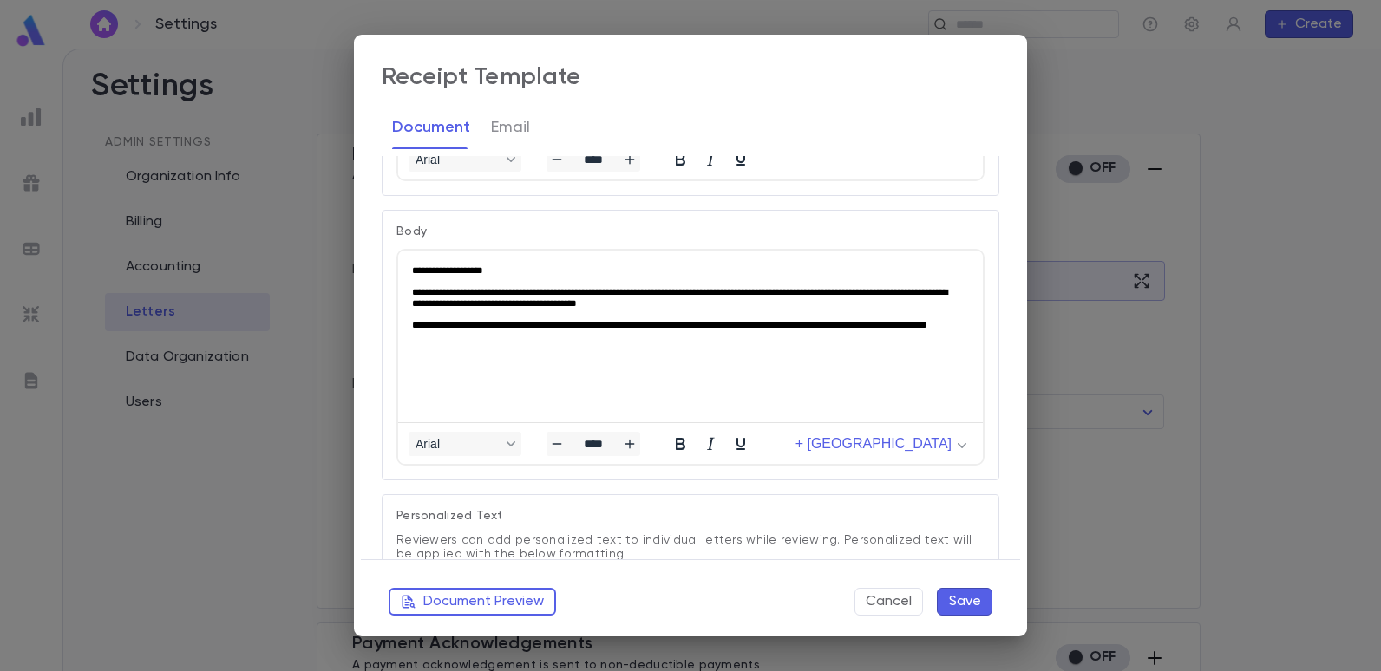
scroll to position [283, 0]
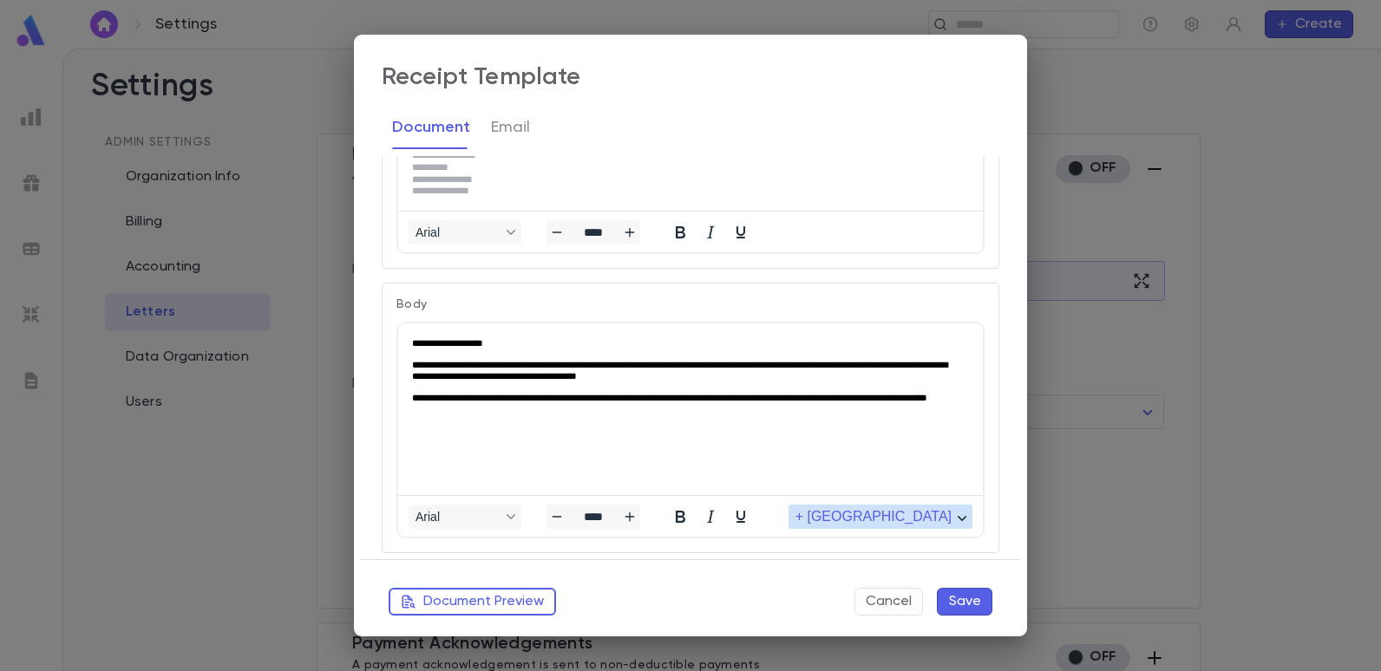
click at [940, 514] on span "+ [GEOGRAPHIC_DATA]" at bounding box center [873, 517] width 156 height 16
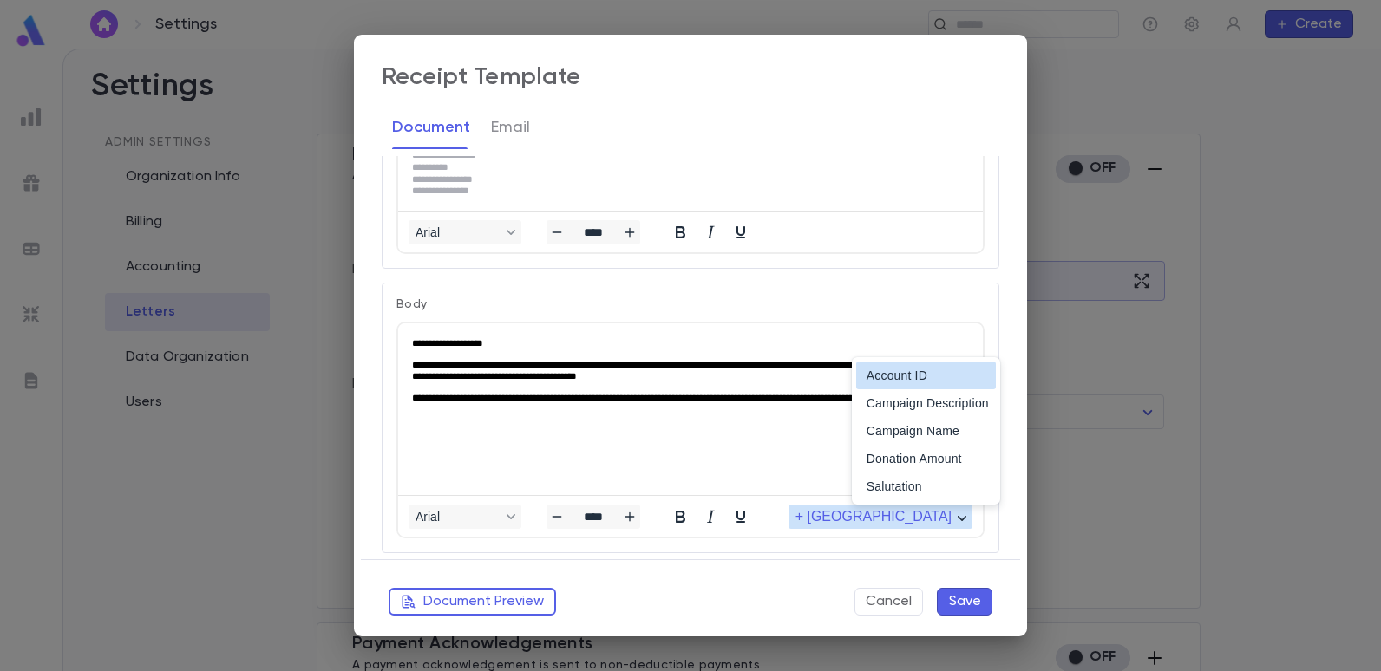
click at [941, 516] on span "+ [GEOGRAPHIC_DATA]" at bounding box center [873, 517] width 156 height 16
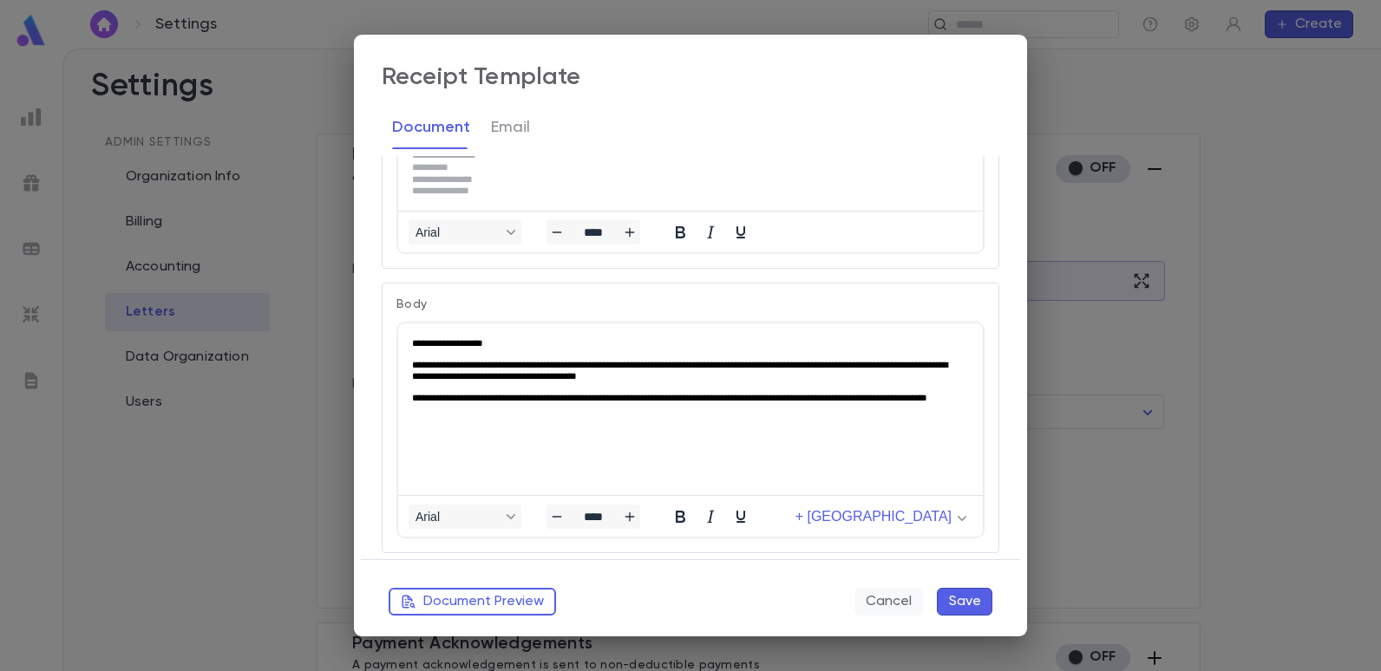
click at [888, 600] on button "Cancel" at bounding box center [888, 602] width 69 height 28
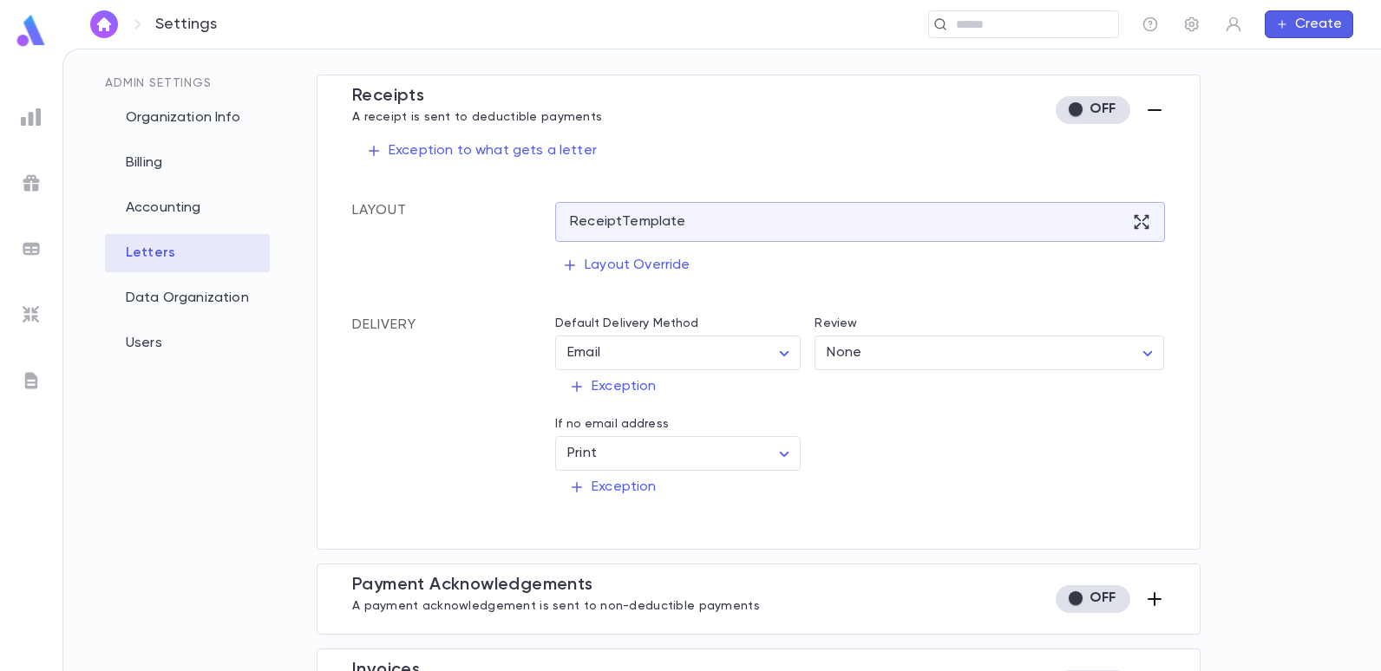
scroll to position [96, 0]
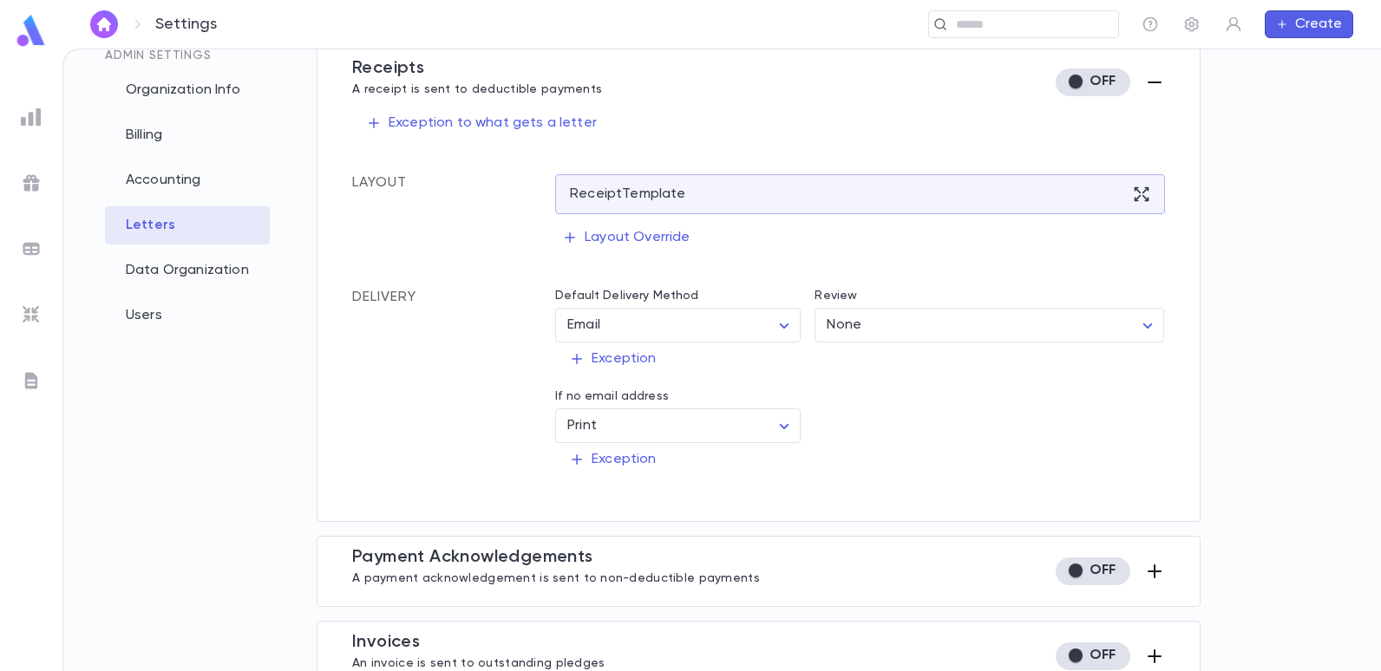
click at [1148, 83] on icon "button" at bounding box center [1155, 83] width 14 height 2
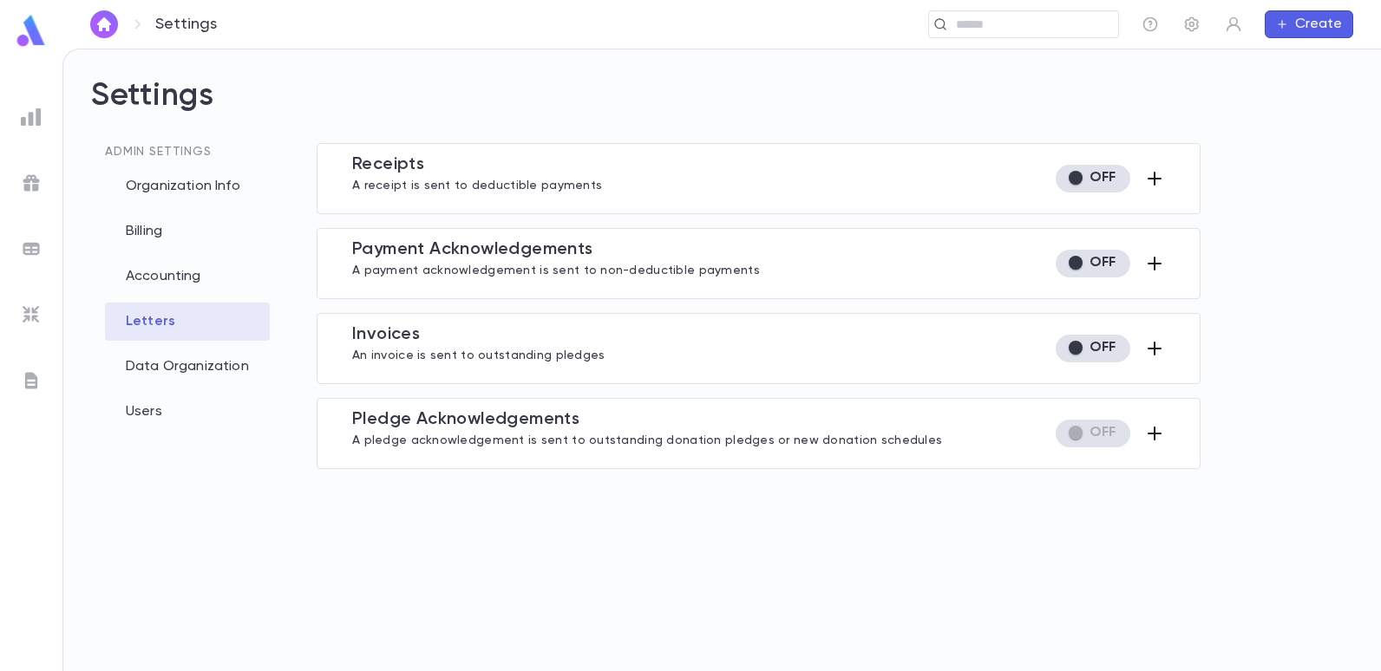
scroll to position [0, 0]
click at [1116, 432] on span "Missing reviewer" at bounding box center [1093, 434] width 75 height 28
click at [1179, 434] on div "Pledge Acknowledgement s A pledge acknowledgement is sent to outstanding donati…" at bounding box center [759, 433] width 884 height 71
click at [1147, 434] on icon "button" at bounding box center [1154, 433] width 21 height 21
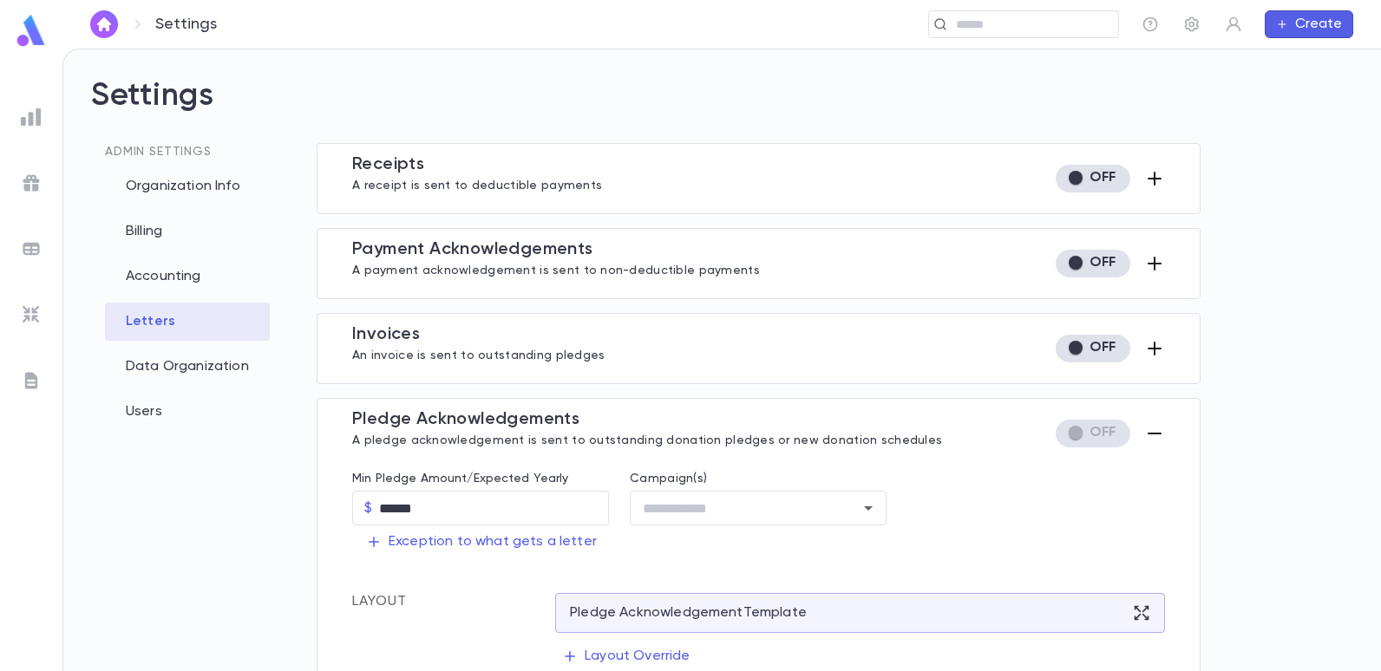
click at [1155, 430] on icon "button" at bounding box center [1154, 433] width 21 height 21
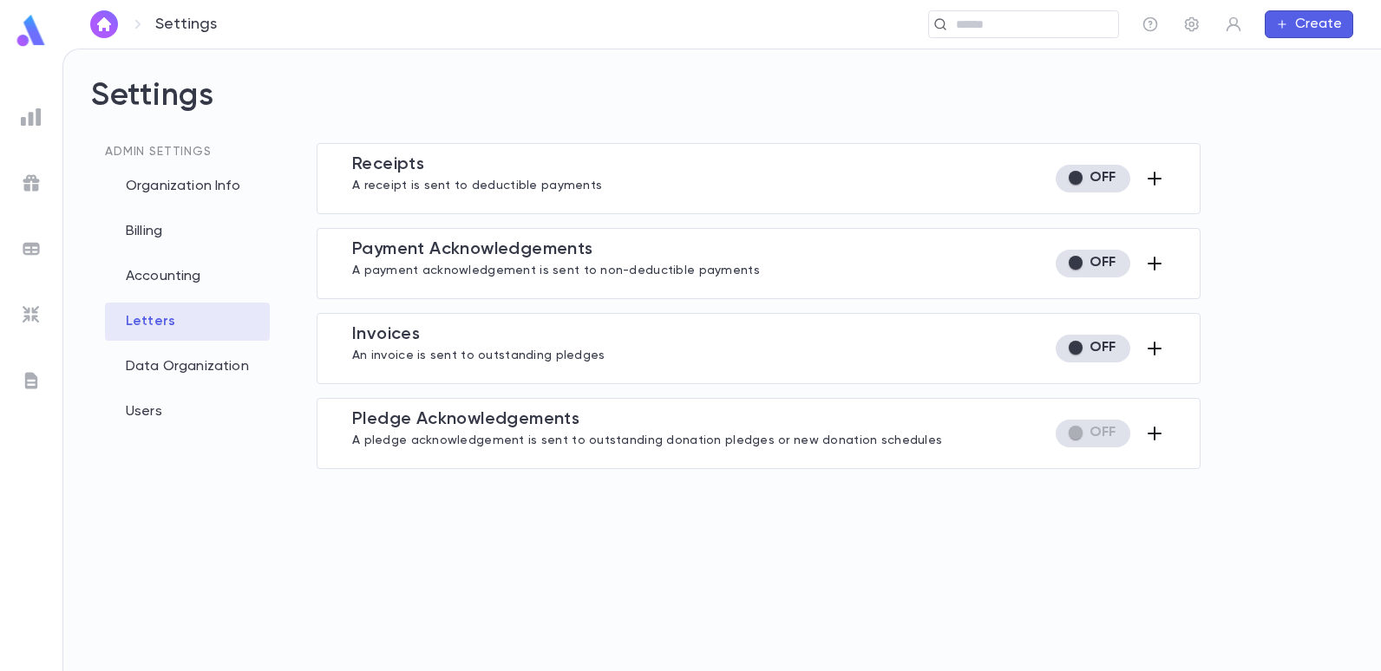
click at [1148, 352] on icon "button" at bounding box center [1154, 348] width 21 height 21
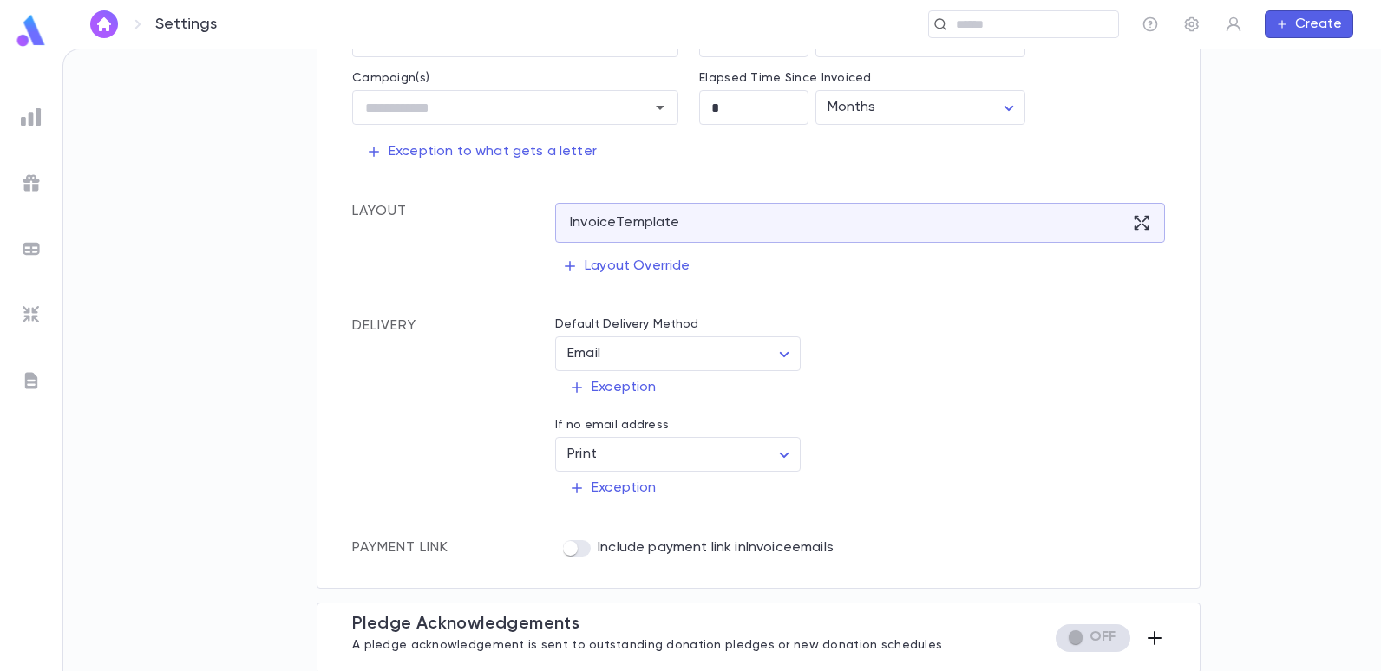
scroll to position [387, 0]
click at [1137, 218] on icon at bounding box center [1141, 220] width 15 height 15
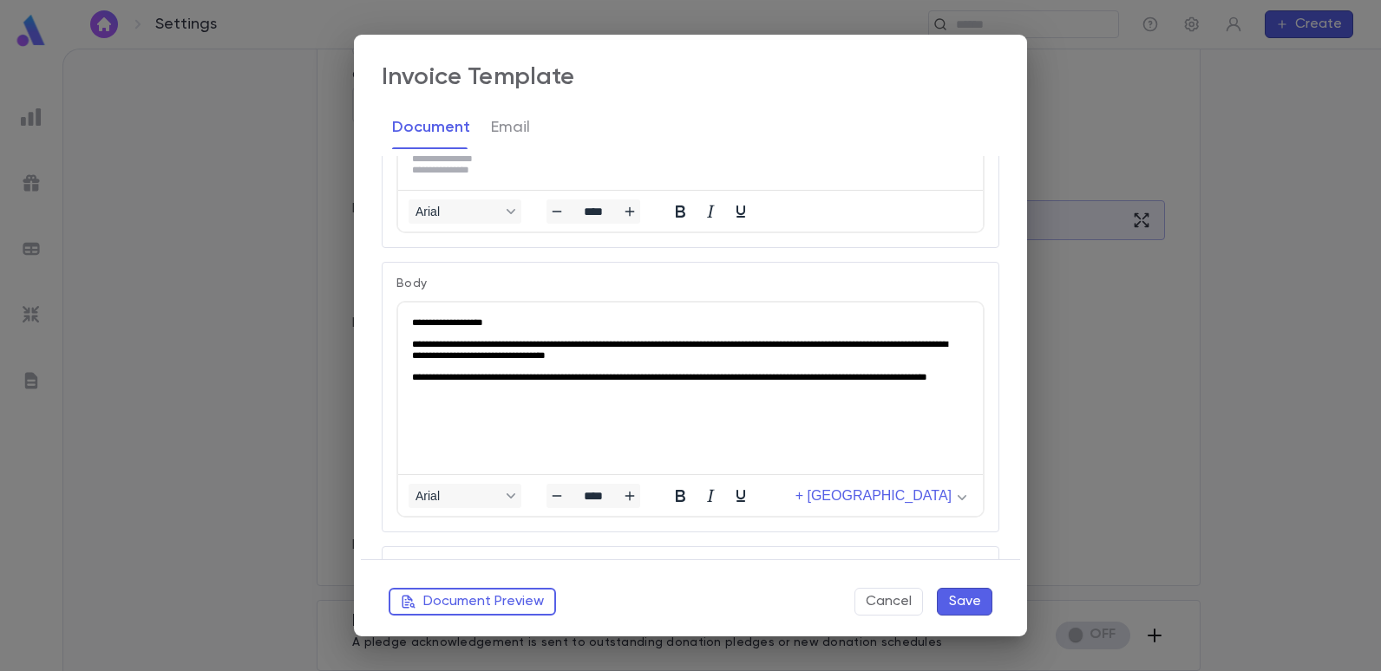
scroll to position [0, 0]
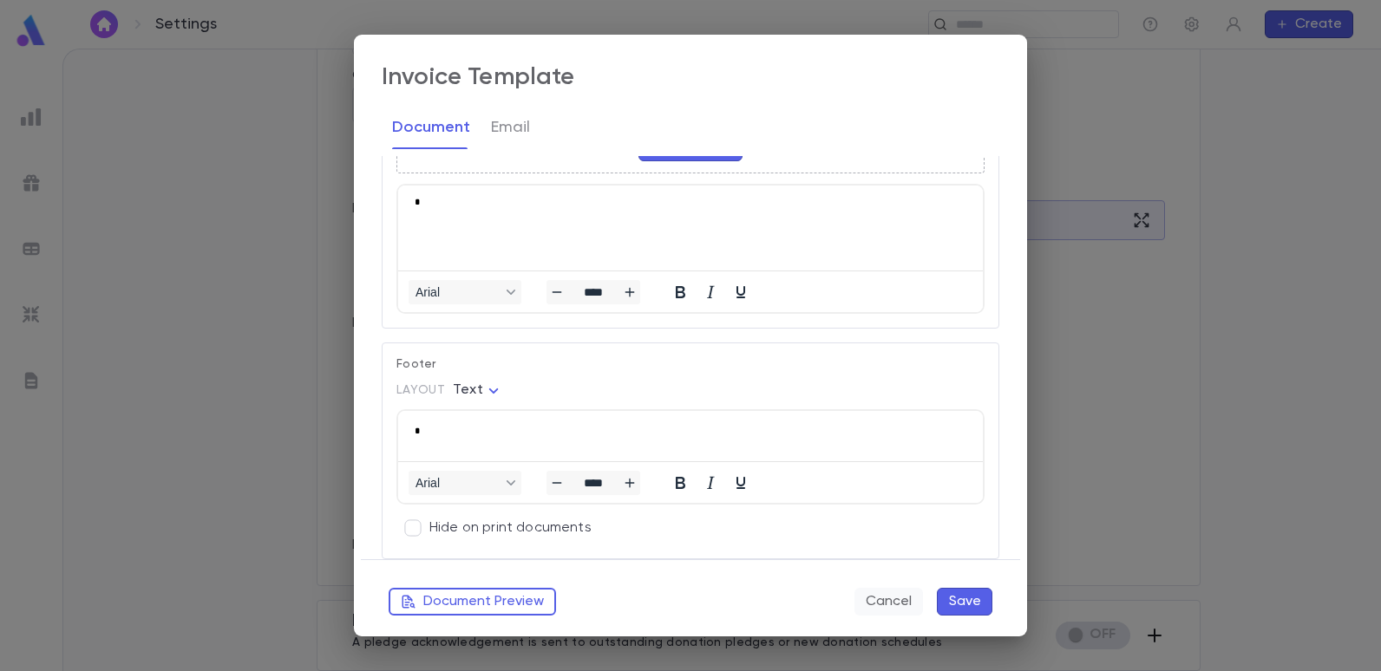
click at [881, 598] on button "Cancel" at bounding box center [888, 602] width 69 height 28
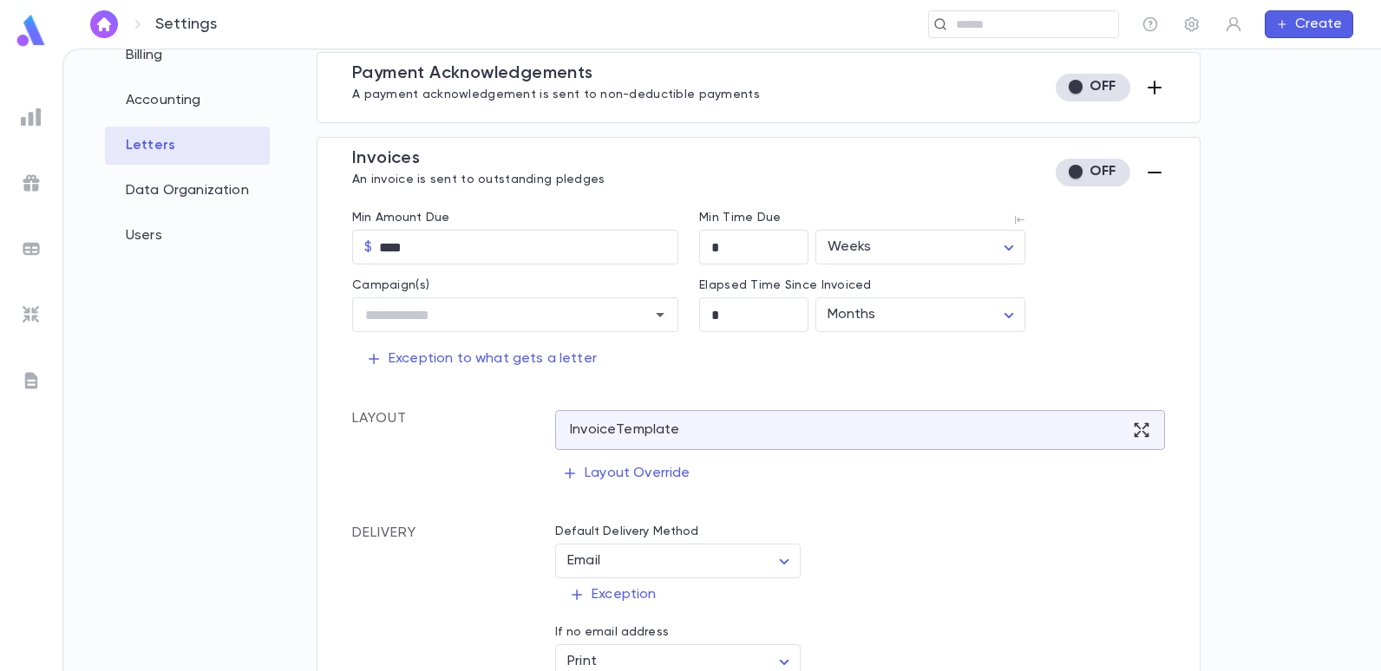
scroll to position [127, 0]
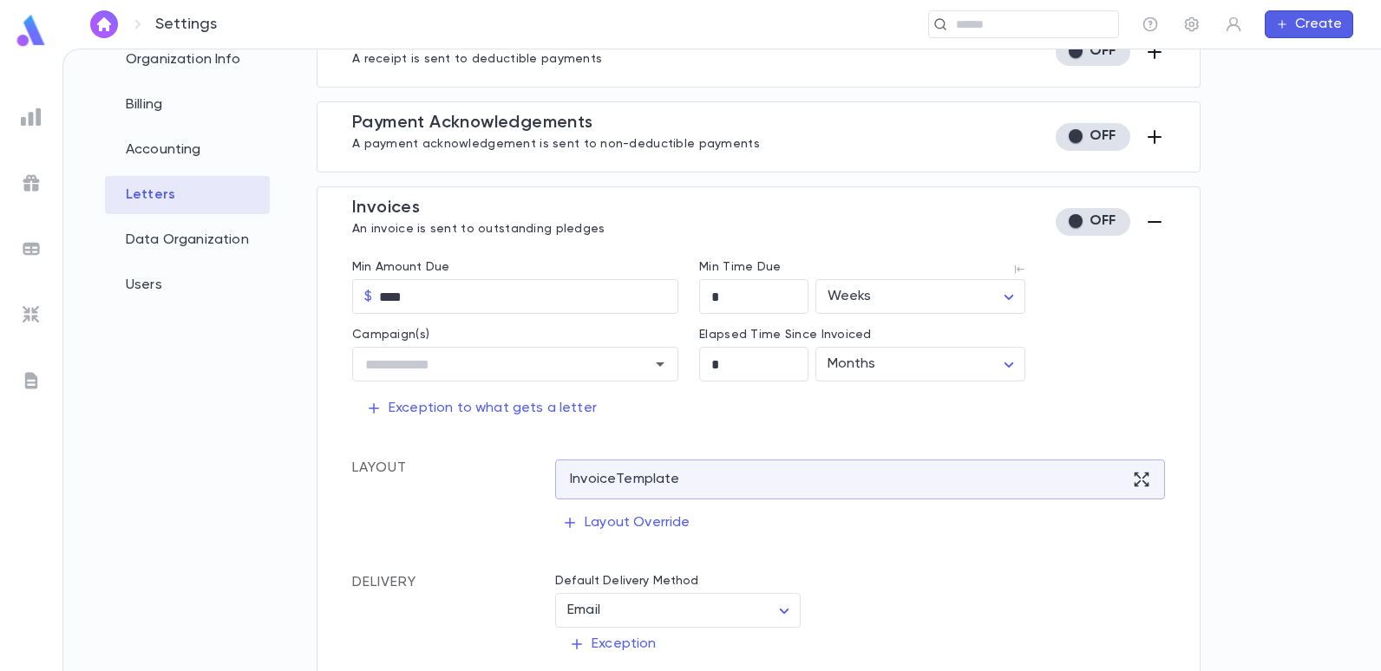
click at [1152, 221] on icon "button" at bounding box center [1155, 222] width 14 height 2
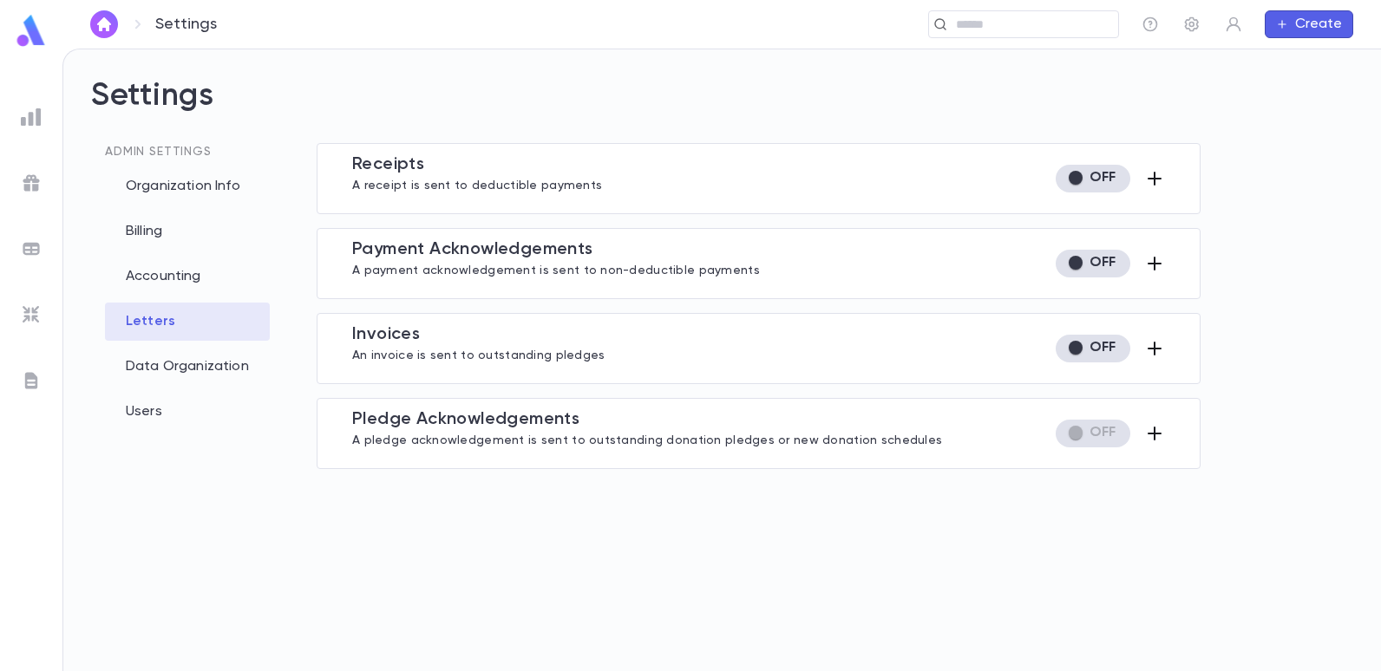
scroll to position [0, 0]
click at [1150, 435] on icon "button" at bounding box center [1155, 434] width 14 height 14
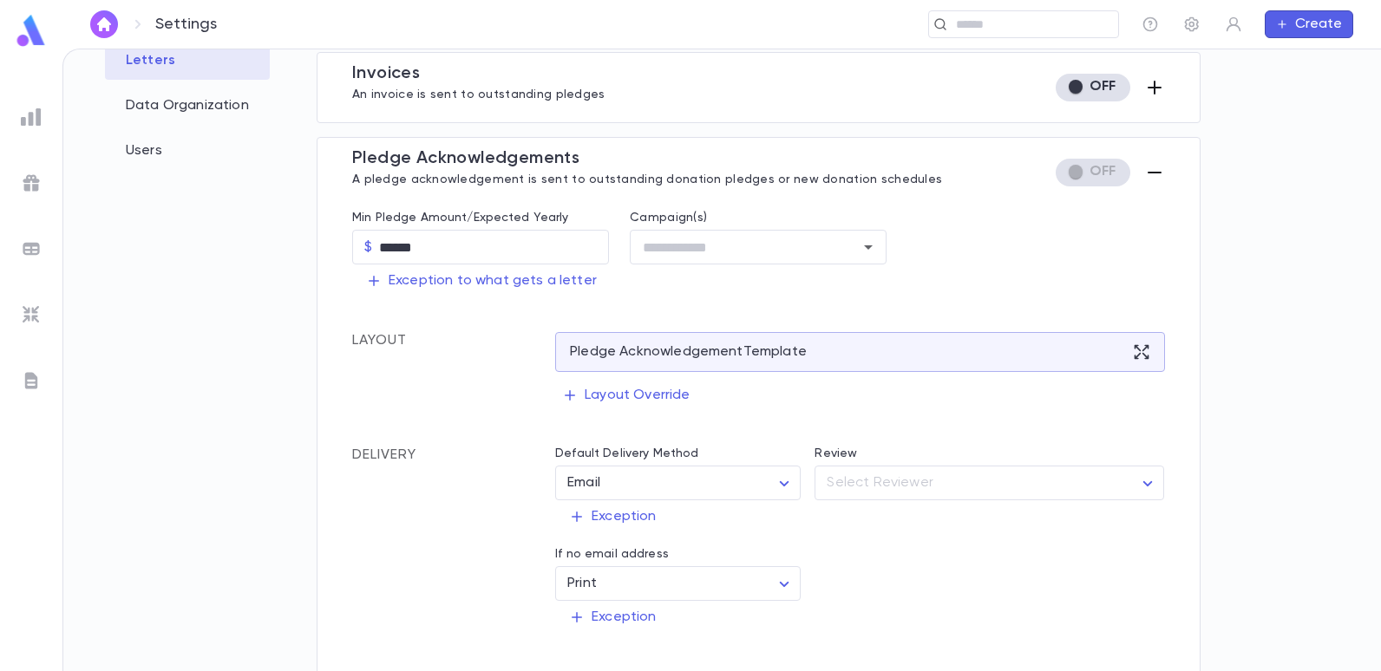
scroll to position [270, 0]
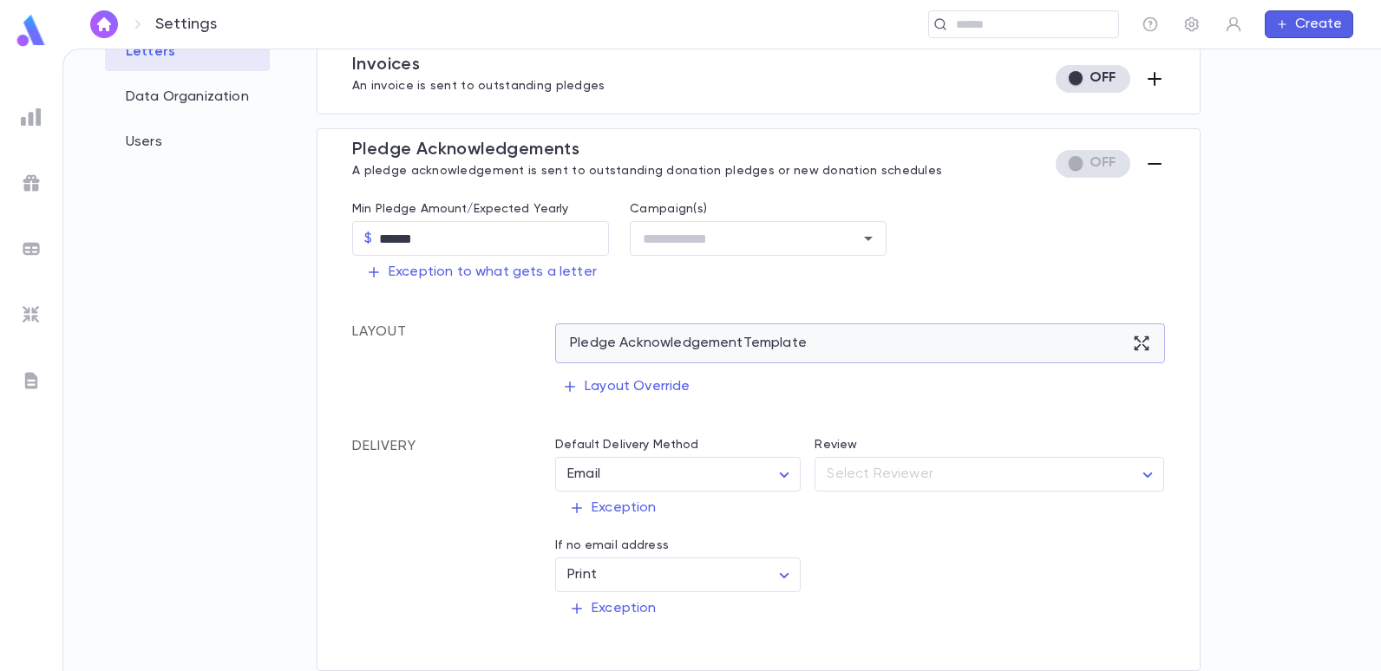
click at [1135, 340] on icon at bounding box center [1141, 343] width 17 height 17
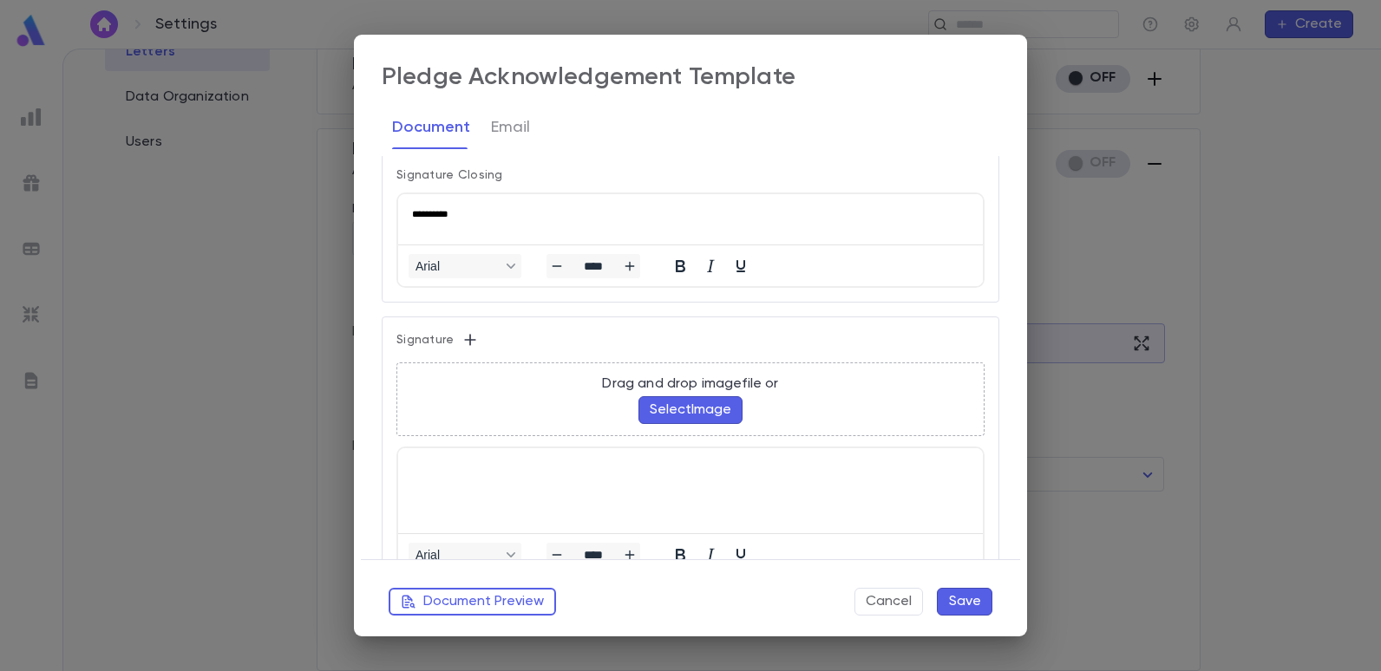
scroll to position [867, 0]
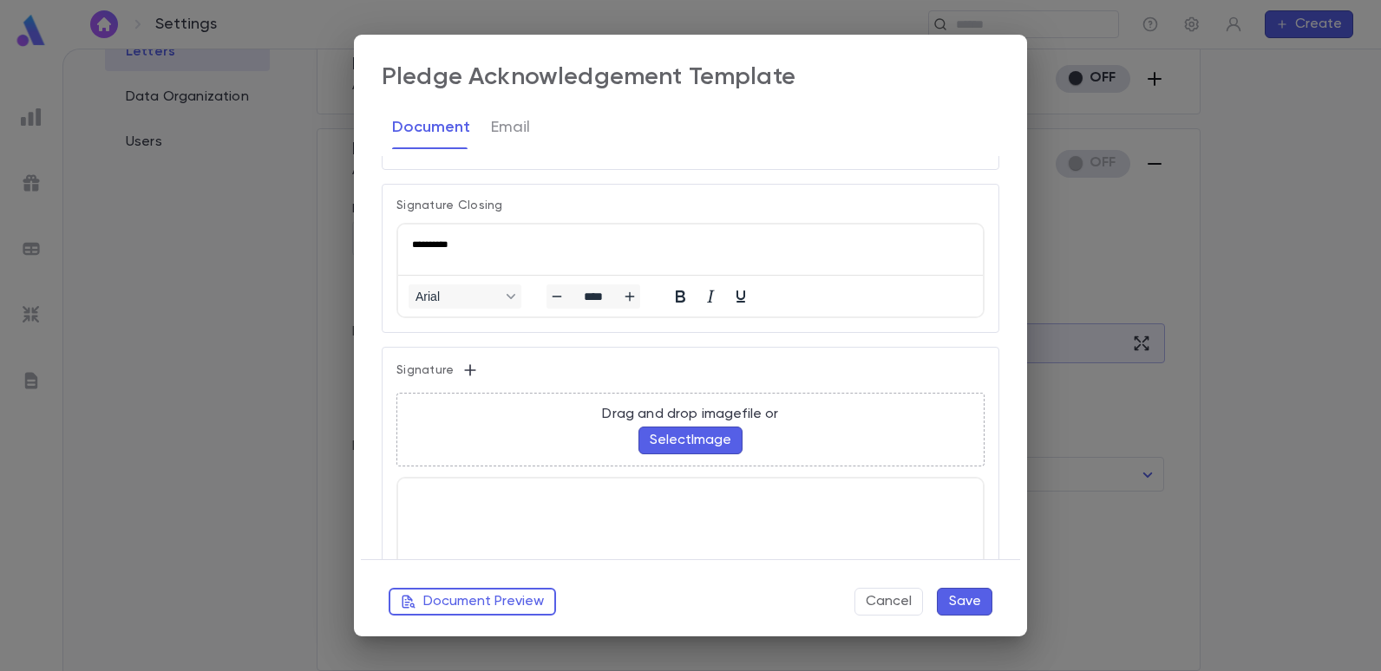
click at [533, 131] on div "Document Email" at bounding box center [691, 127] width 618 height 43
click at [520, 125] on button "Email" at bounding box center [510, 127] width 39 height 43
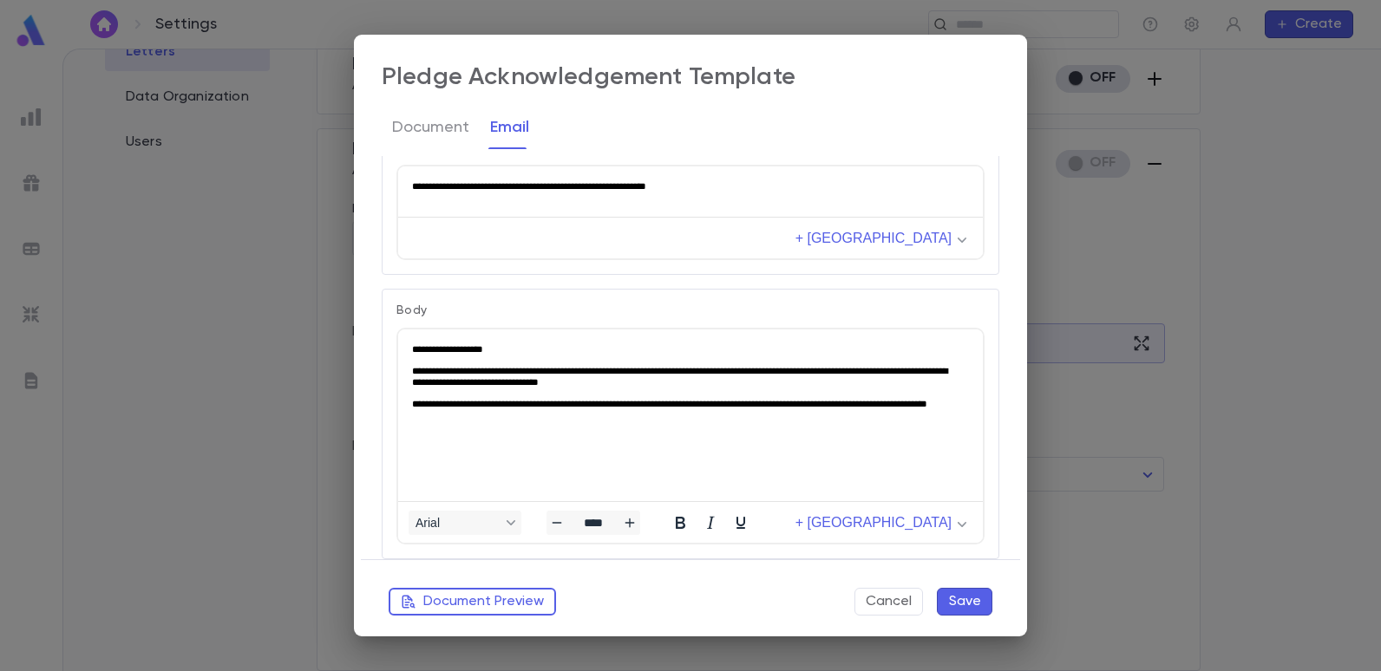
click at [961, 600] on button "Save" at bounding box center [965, 602] width 56 height 28
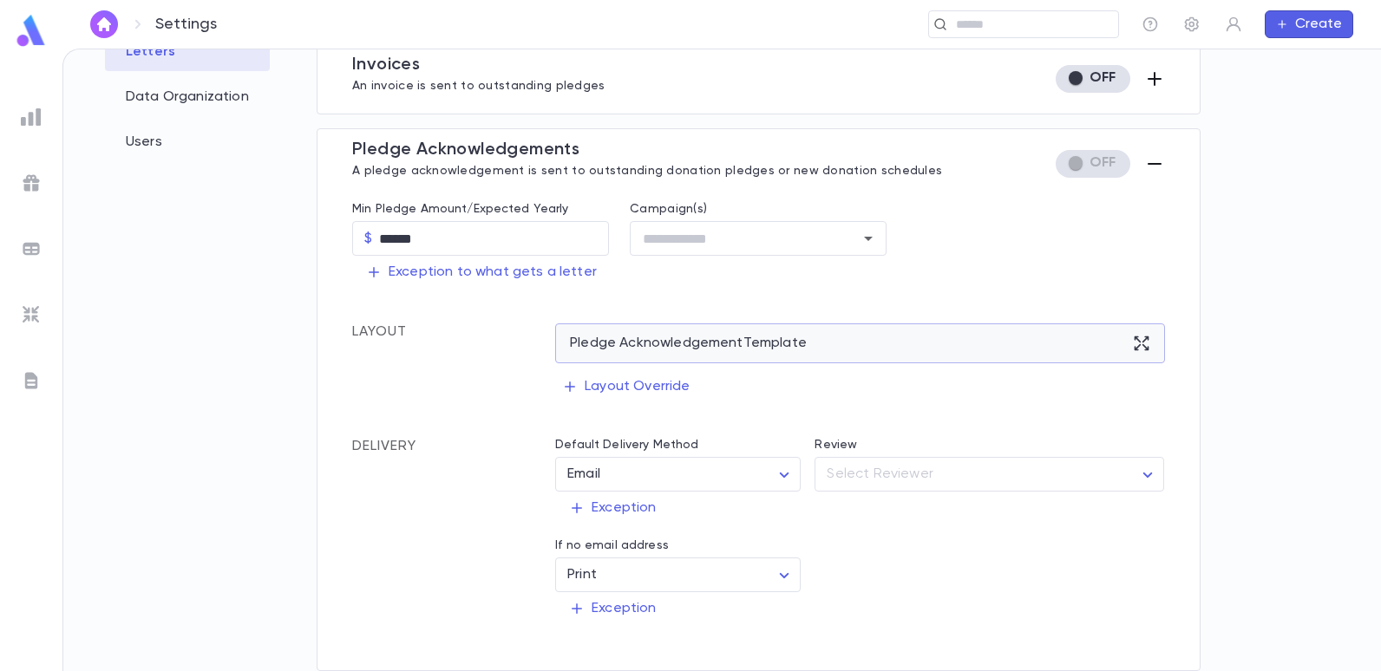
click at [1134, 333] on div "Pledge Acknowledgement Template" at bounding box center [859, 344] width 609 height 40
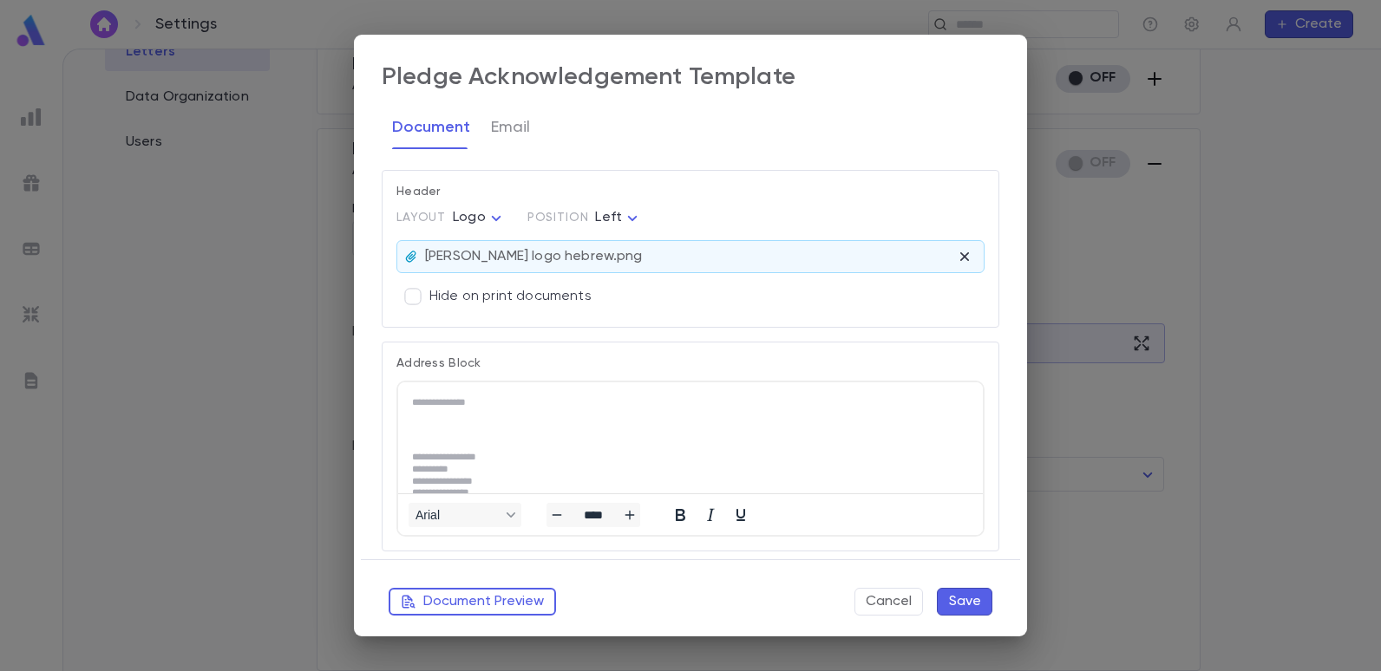
scroll to position [0, 0]
click at [430, 588] on button "Document Preview" at bounding box center [472, 602] width 167 height 28
click at [984, 599] on button "Save" at bounding box center [965, 602] width 56 height 28
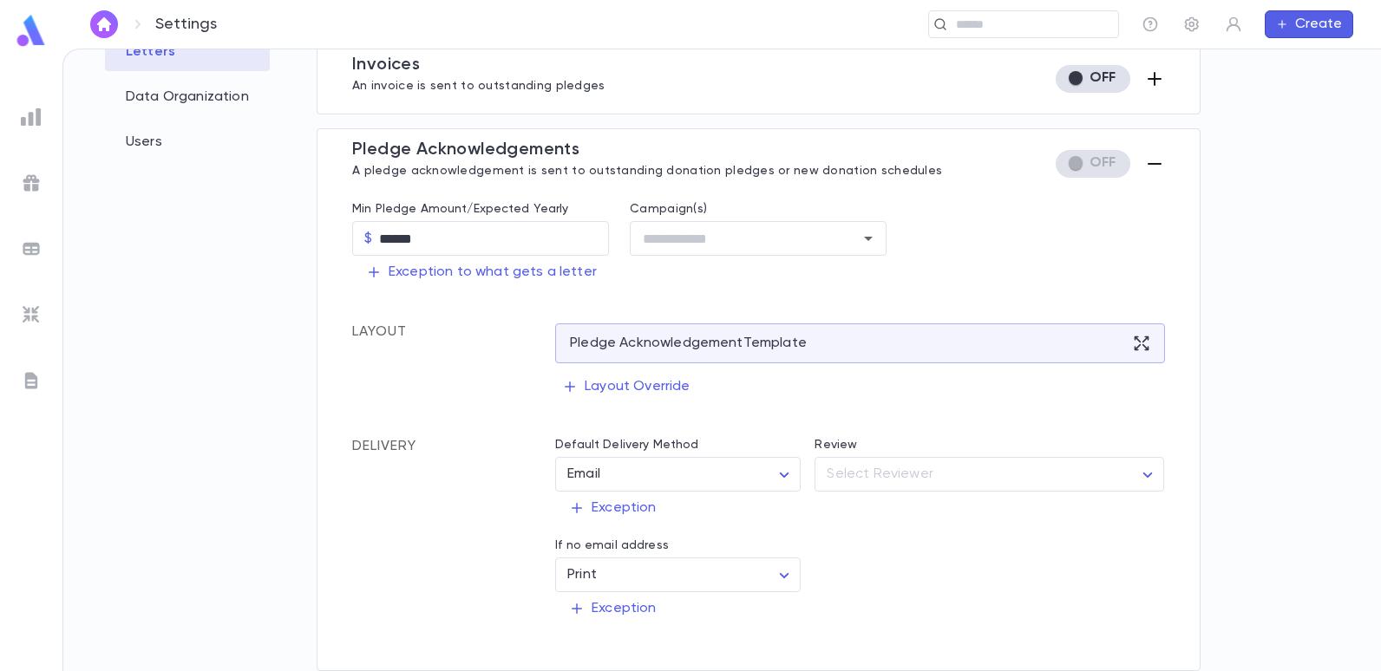
click at [1145, 162] on icon "button" at bounding box center [1154, 164] width 21 height 21
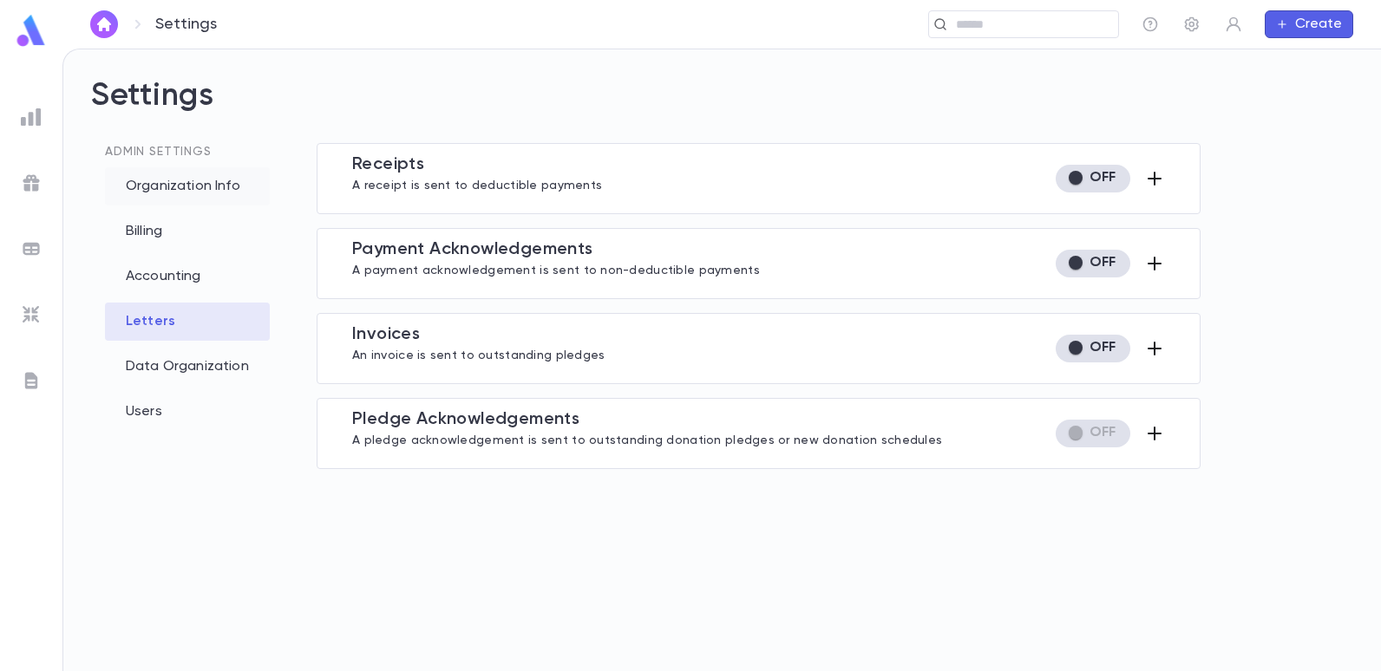
click at [193, 187] on div "Organization Info" at bounding box center [187, 186] width 165 height 38
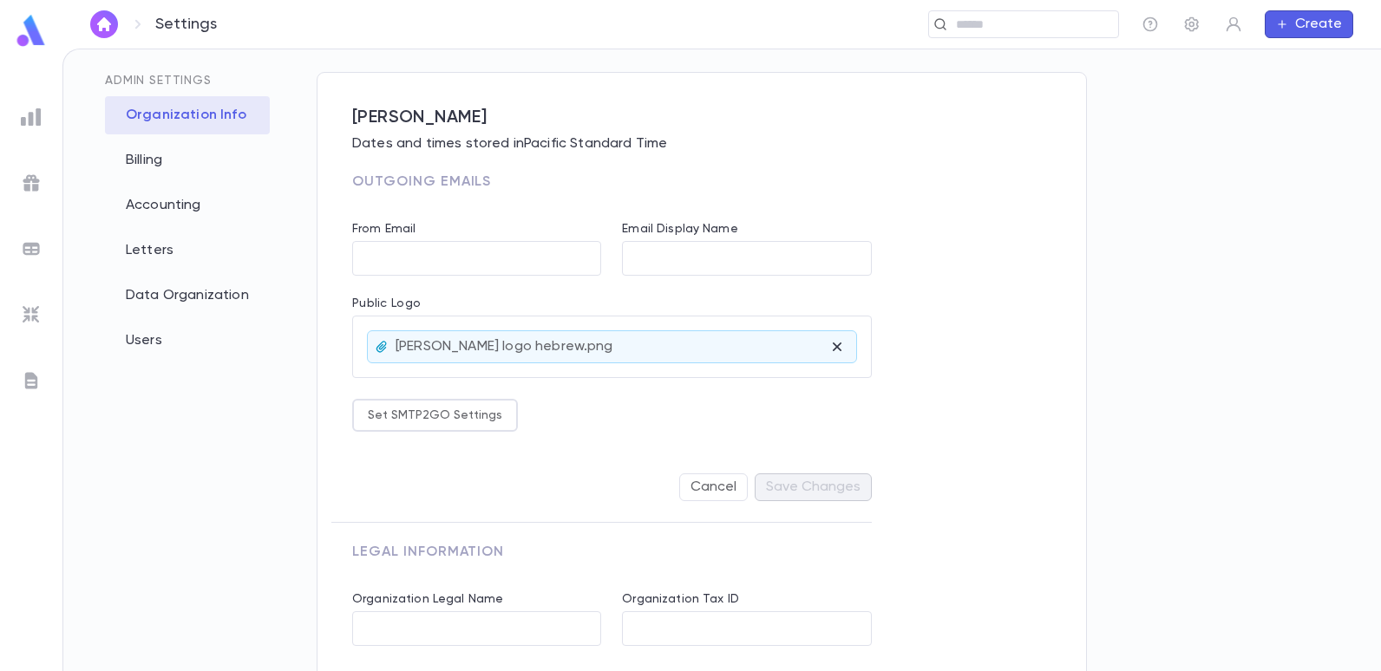
scroll to position [154, 0]
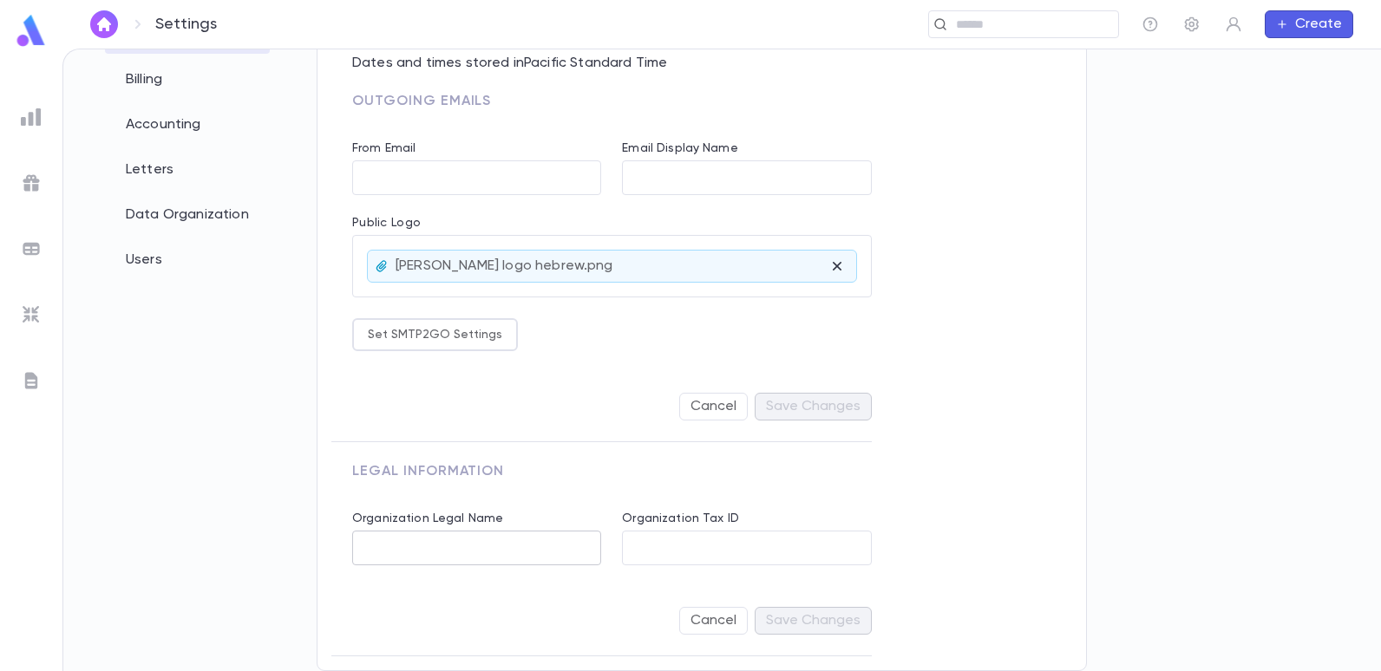
click at [458, 547] on input "Organization Legal Name" at bounding box center [476, 549] width 249 height 34
paste input "**********"
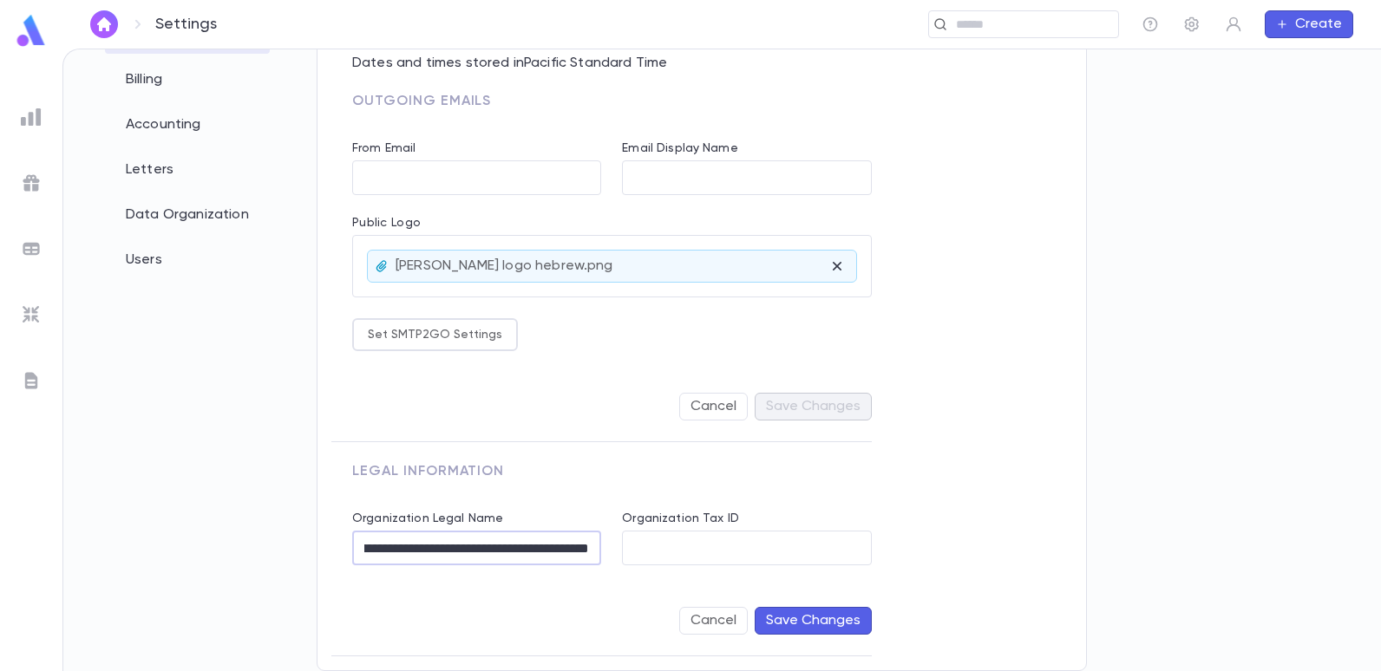
type input "**********"
click at [765, 554] on input "Organization Tax ID" at bounding box center [746, 549] width 249 height 34
paste input "**********"
type input "**********"
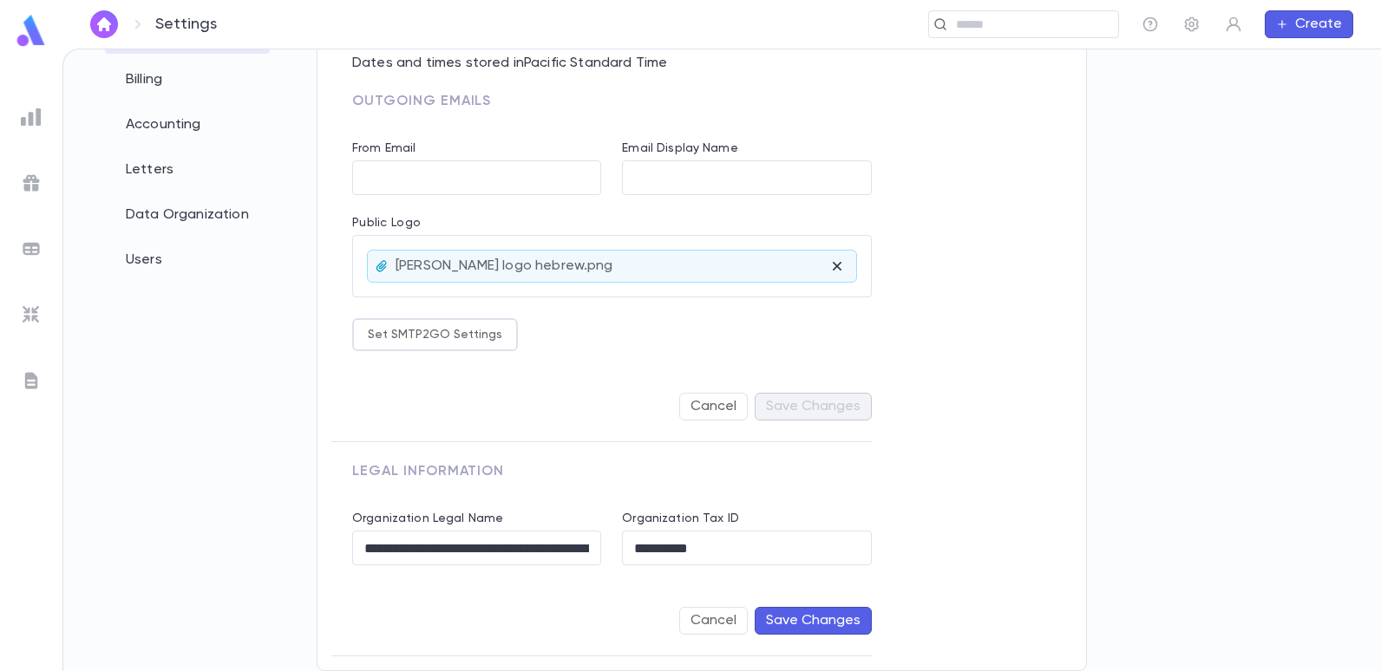
click at [847, 619] on button "Save Changes" at bounding box center [813, 621] width 117 height 28
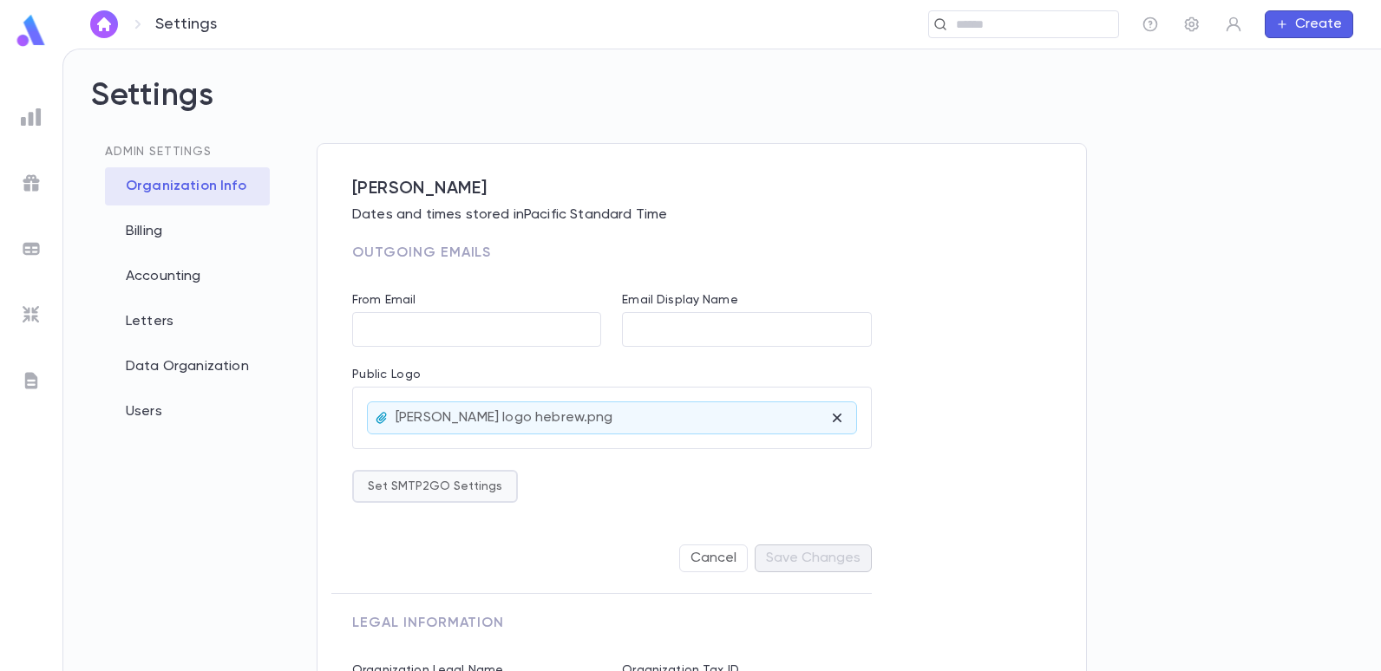
click at [454, 495] on button "Set SMTP2GO Settings" at bounding box center [435, 486] width 166 height 33
type input "**********"
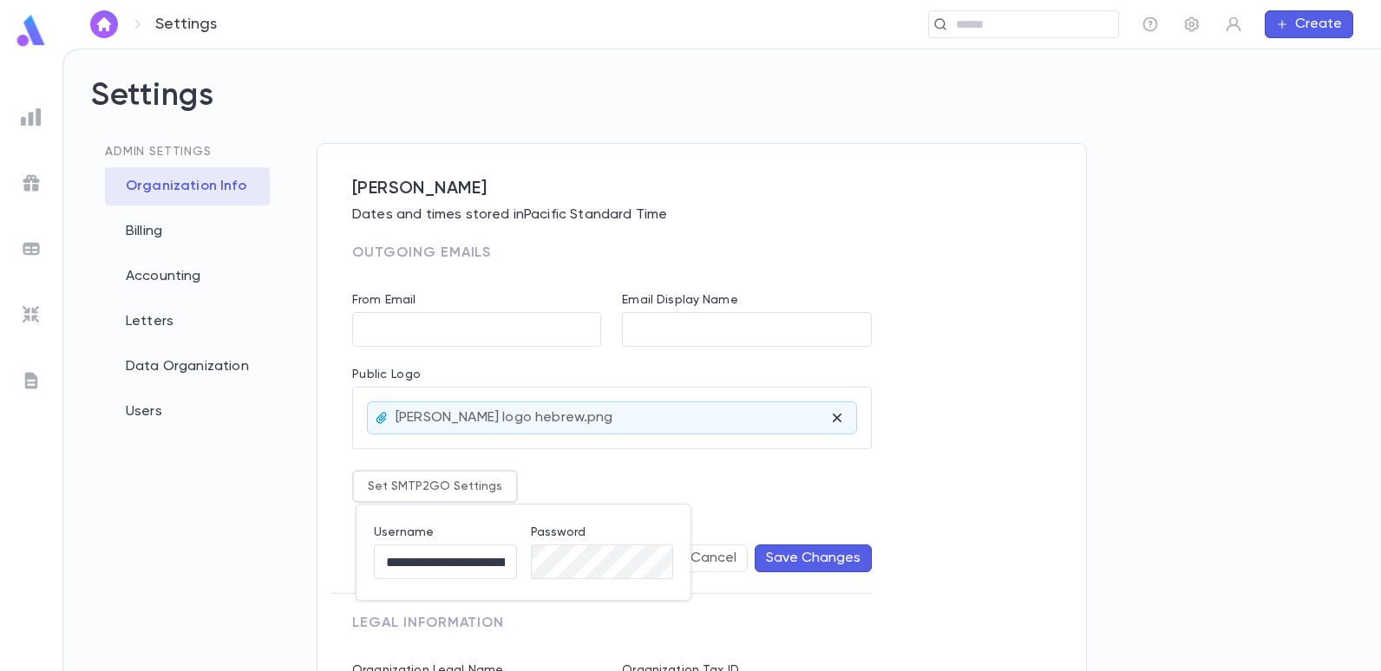
click at [714, 470] on div at bounding box center [690, 335] width 1381 height 671
click at [107, 27] on img "button" at bounding box center [104, 24] width 21 height 14
